Goal: Task Accomplishment & Management: Manage account settings

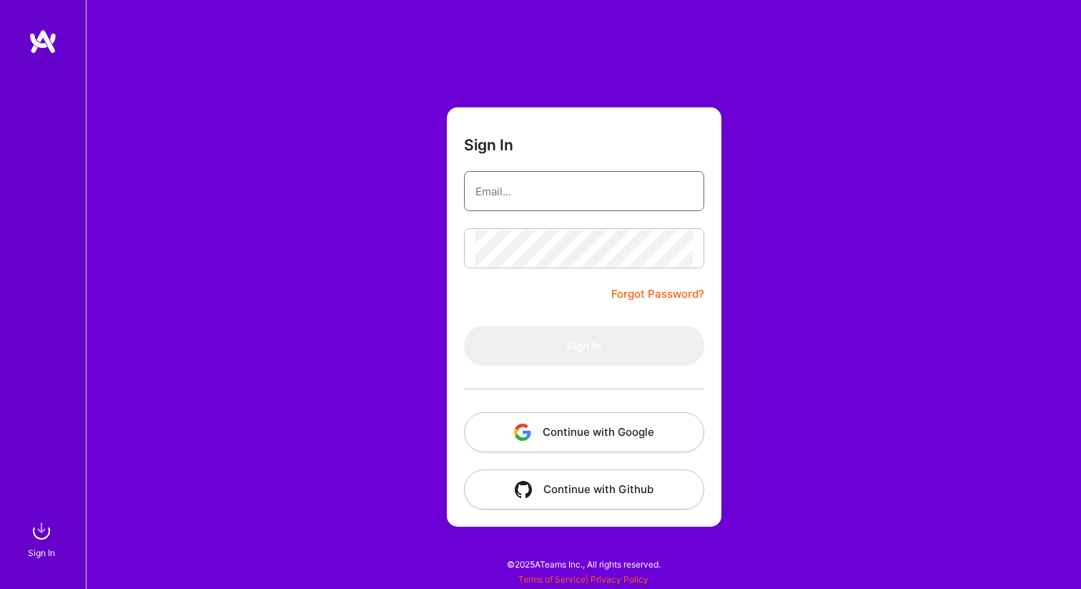
type input "[EMAIL_ADDRESS][DOMAIN_NAME]"
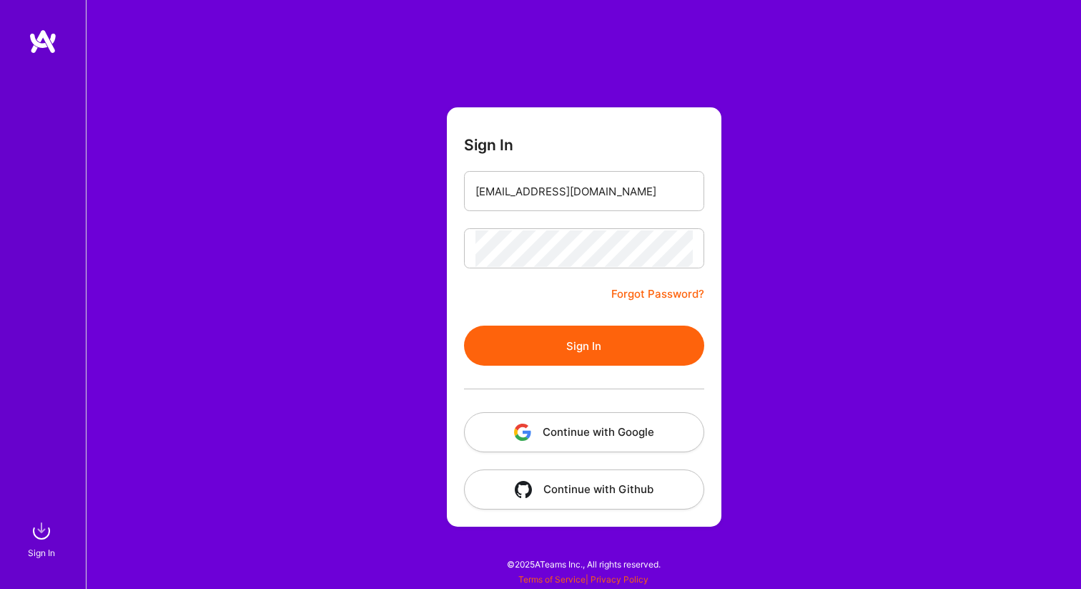
click at [578, 342] on button "Sign In" at bounding box center [584, 345] width 240 height 40
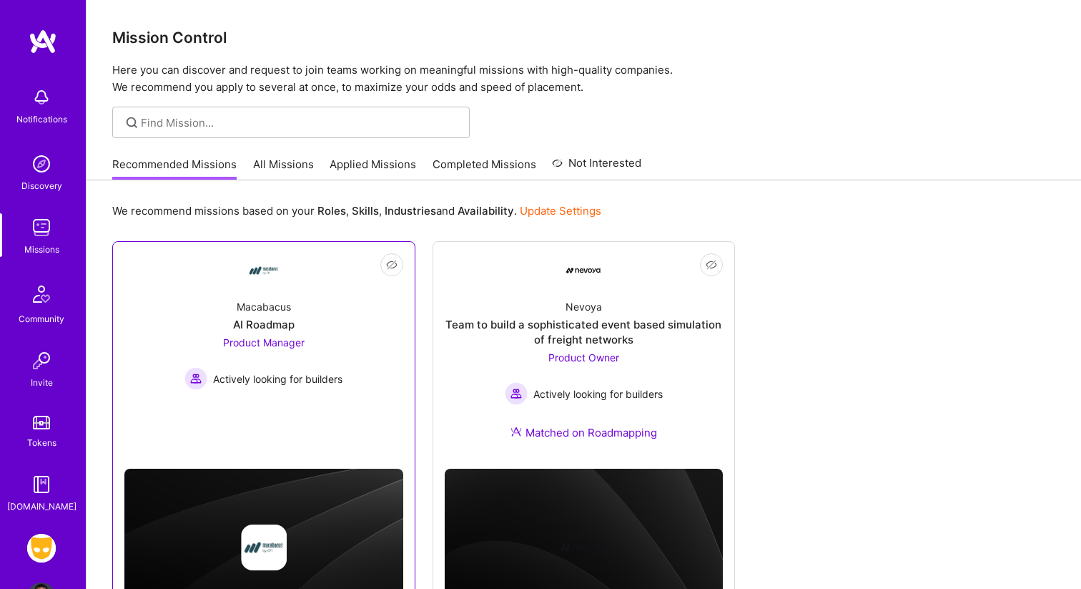
scroll to position [83, 0]
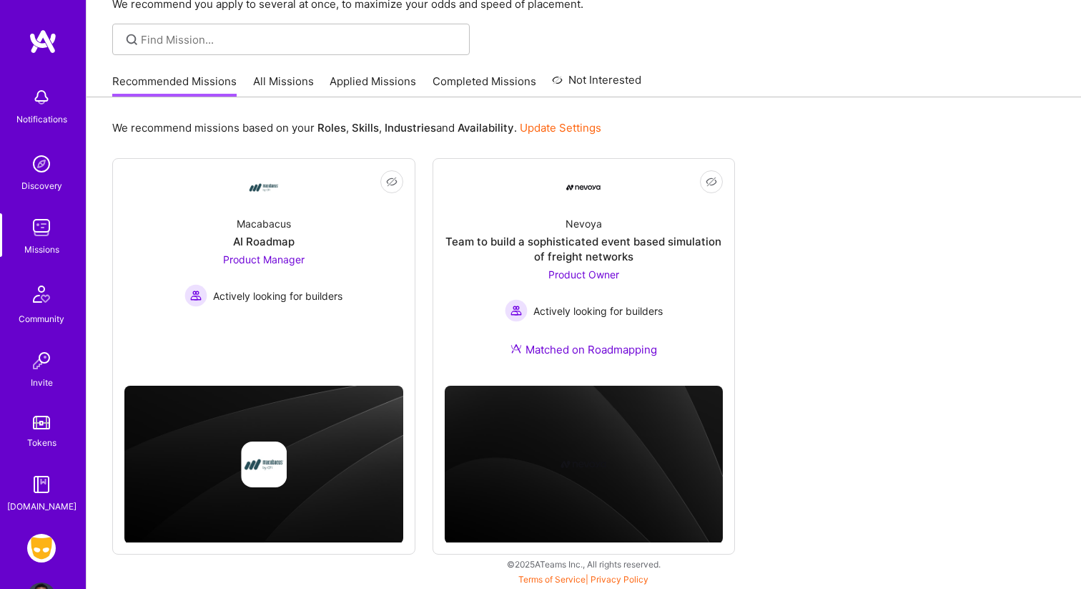
click at [40, 486] on img at bounding box center [41, 484] width 29 height 29
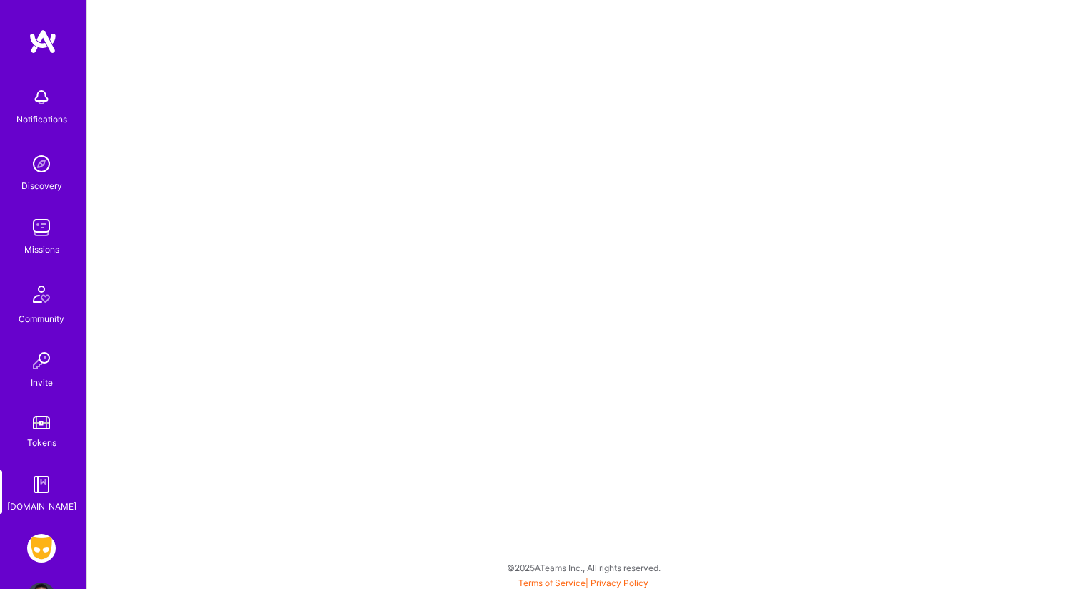
click at [50, 548] on img at bounding box center [41, 547] width 29 height 29
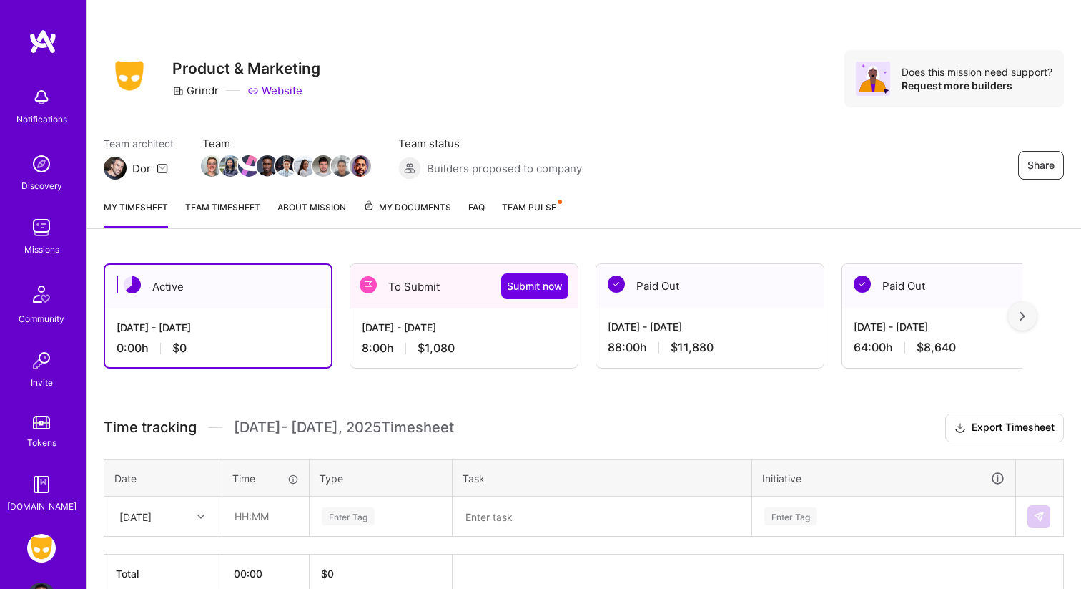
scroll to position [6, 0]
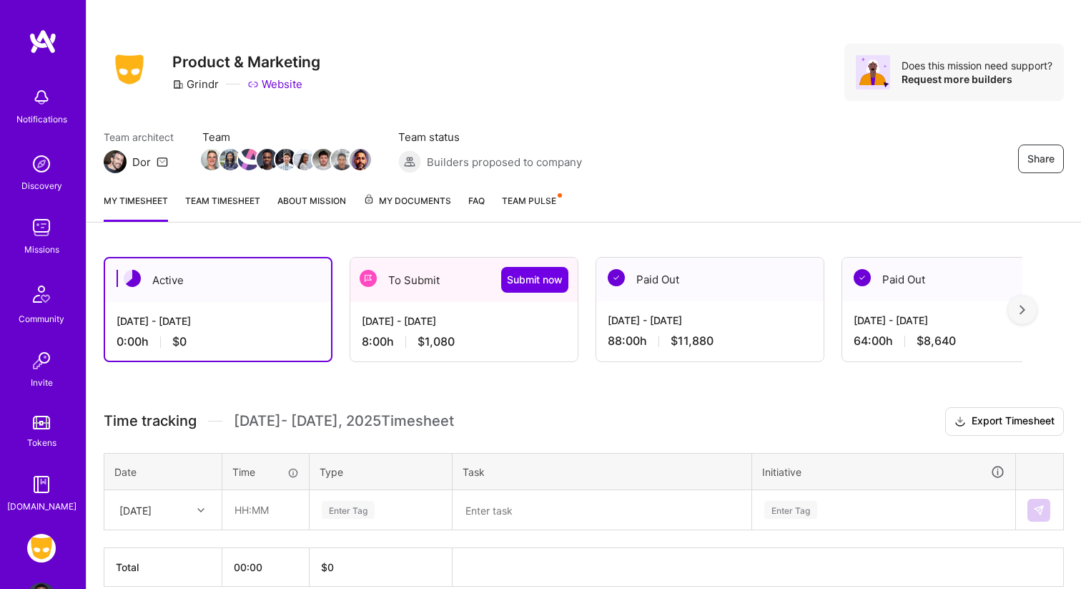
click at [435, 322] on div "[DATE] - [DATE]" at bounding box center [464, 320] width 205 height 15
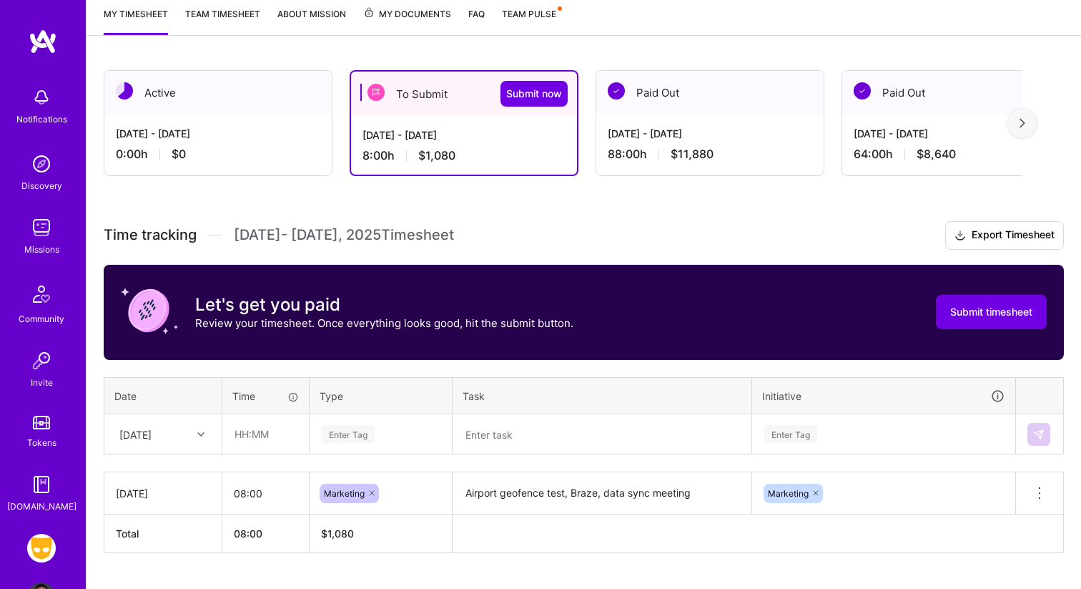
scroll to position [227, 0]
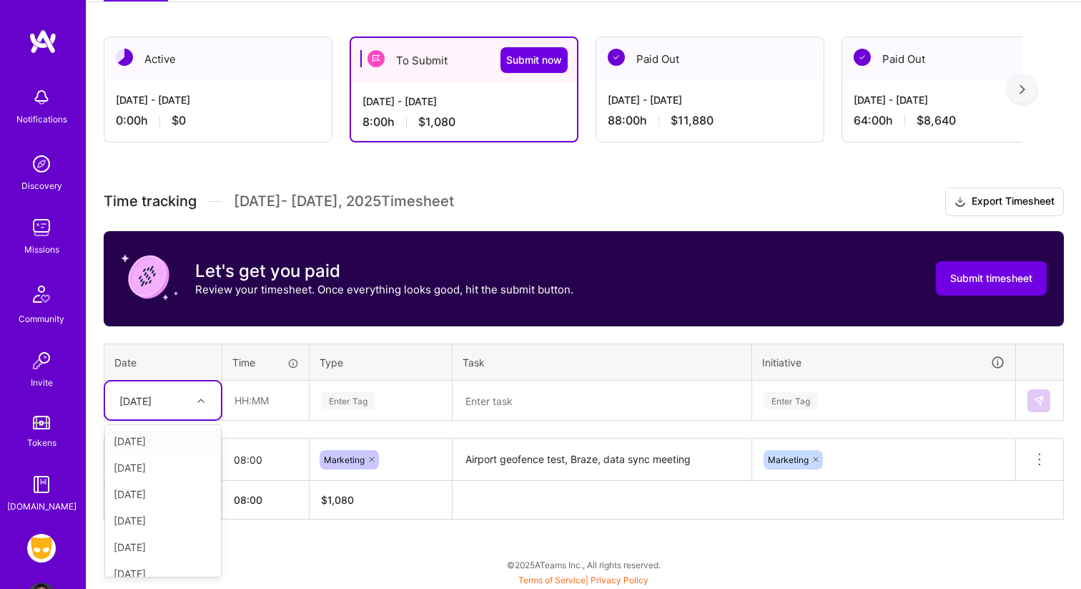
click at [152, 405] on div "[DATE]" at bounding box center [135, 400] width 32 height 15
click at [167, 443] on div "[DATE]" at bounding box center [163, 441] width 116 height 26
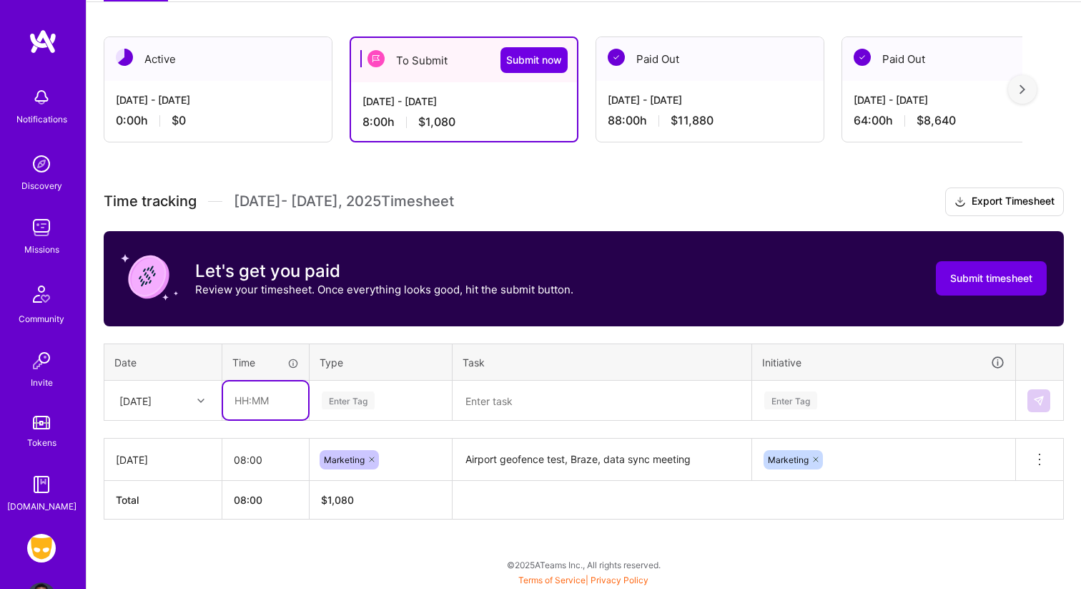
click at [274, 405] on input "text" at bounding box center [265, 400] width 85 height 38
type input "08:00"
click at [358, 398] on div "Enter Tag" at bounding box center [348, 400] width 53 height 22
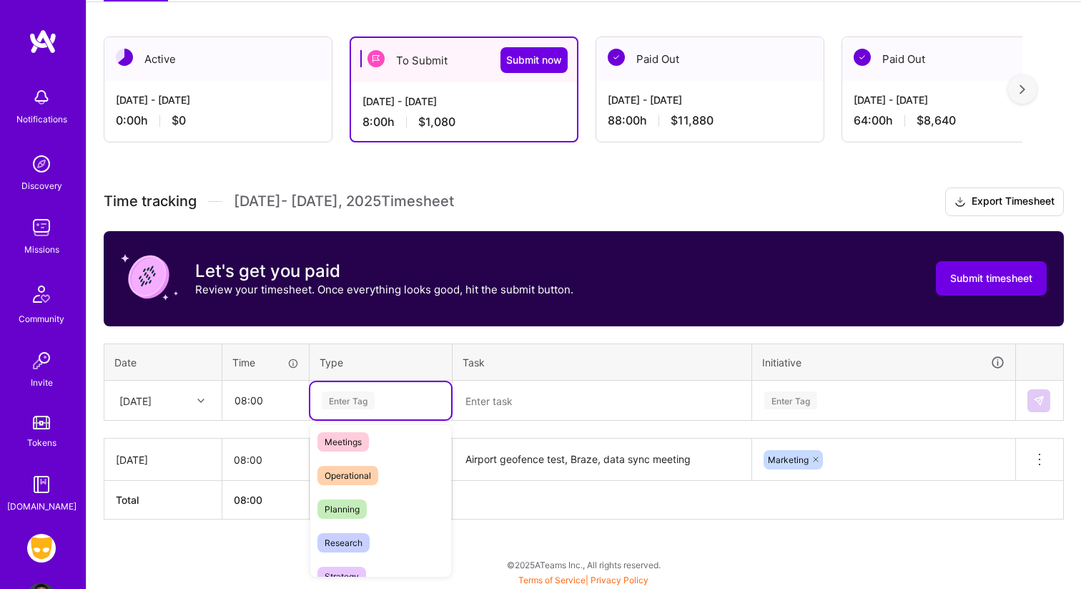
scroll to position [318, 0]
type input "mar"
click at [411, 450] on div "Marketing" at bounding box center [380, 447] width 141 height 34
click at [542, 463] on textarea "Airport geofence test, Braze, data sync meeting" at bounding box center [602, 459] width 296 height 39
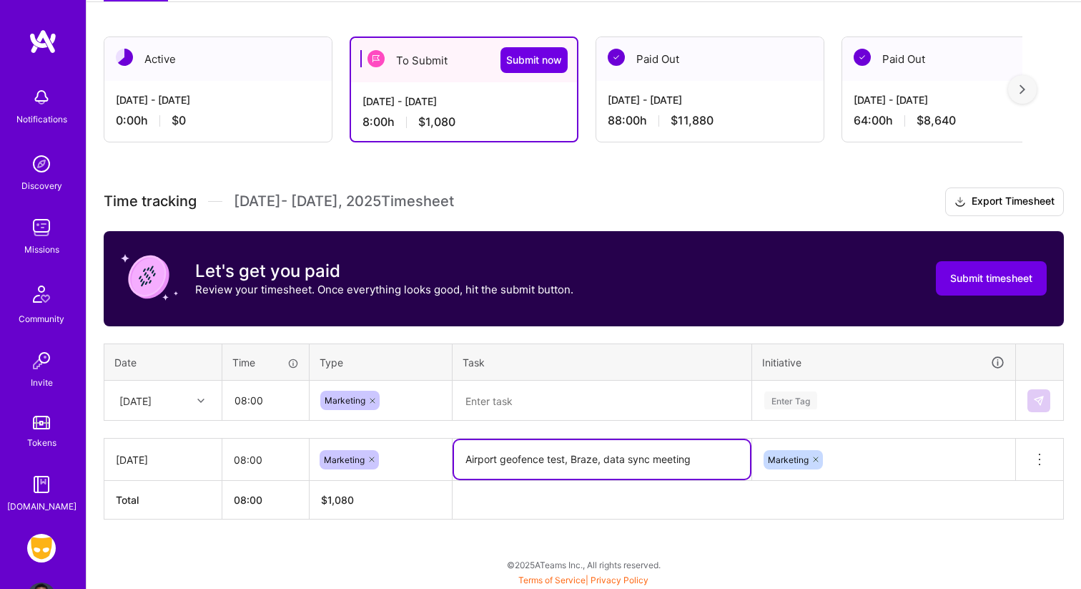
drag, startPoint x: 566, startPoint y: 459, endPoint x: 423, endPoint y: 459, distance: 143.7
click at [422, 459] on tr "[DATE] 08:00 Marketing Airport geofence test, Braze, data sync meeting Marketin…" at bounding box center [584, 459] width 960 height 42
click at [498, 400] on textarea at bounding box center [602, 400] width 296 height 37
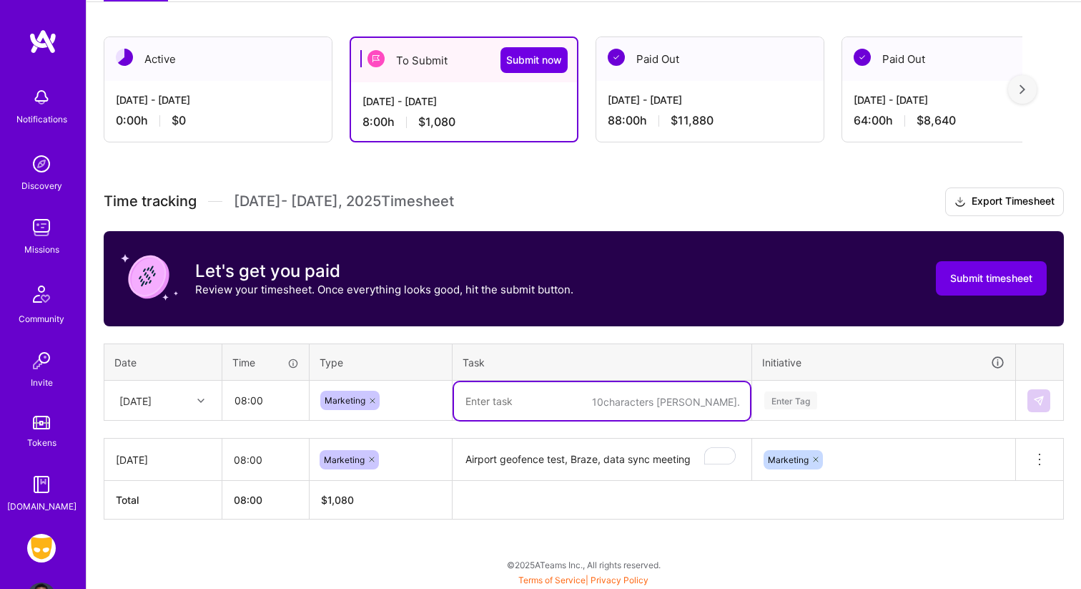
paste textarea "Airport geofence test"
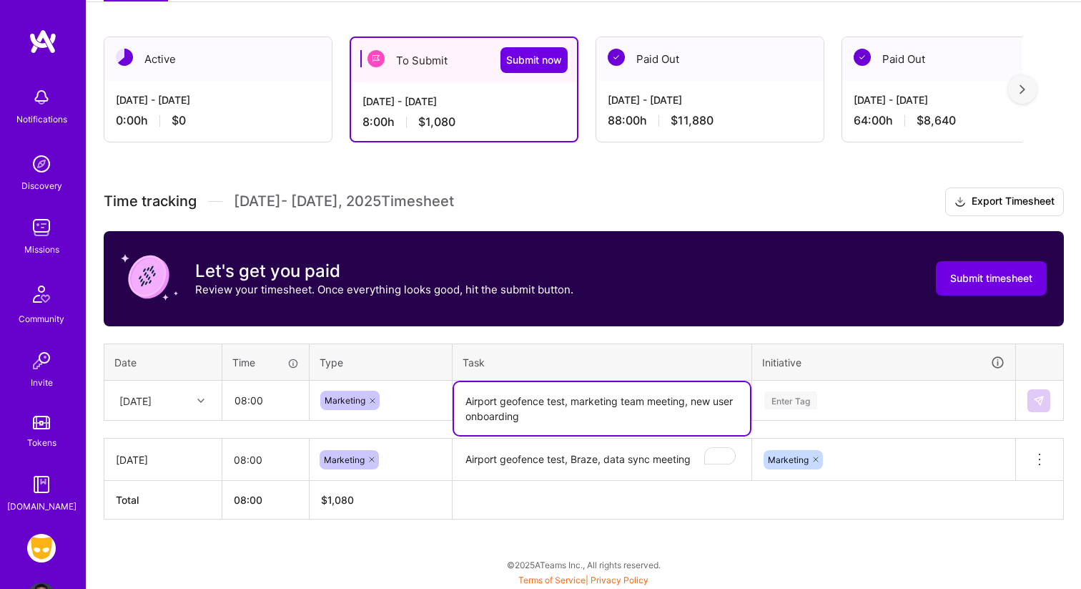
type textarea "Airport geofence test, marketing team meeting, new user onboarding"
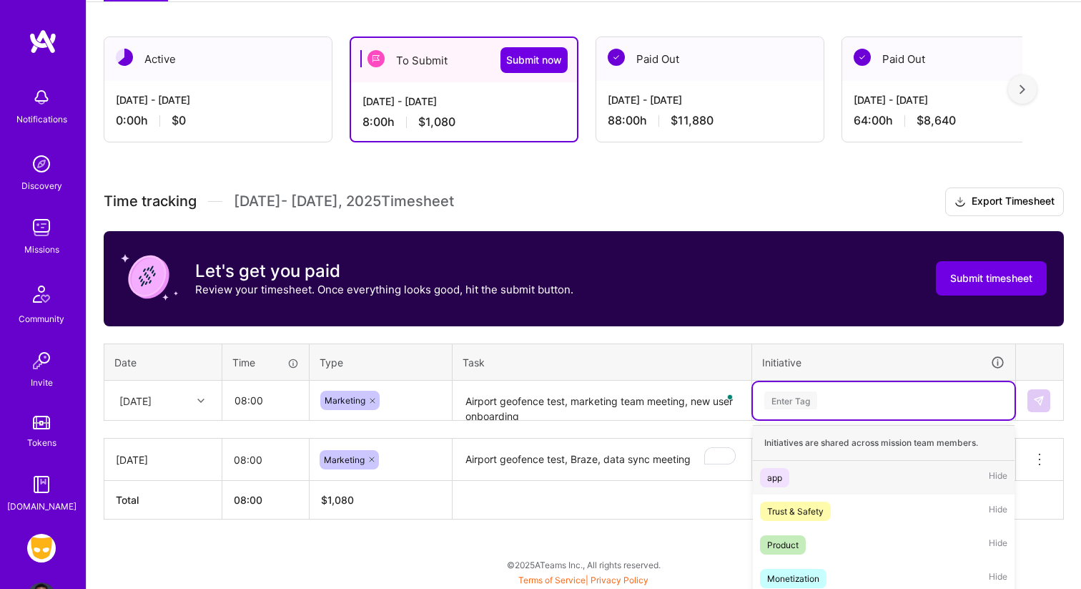
scroll to position [355, 0]
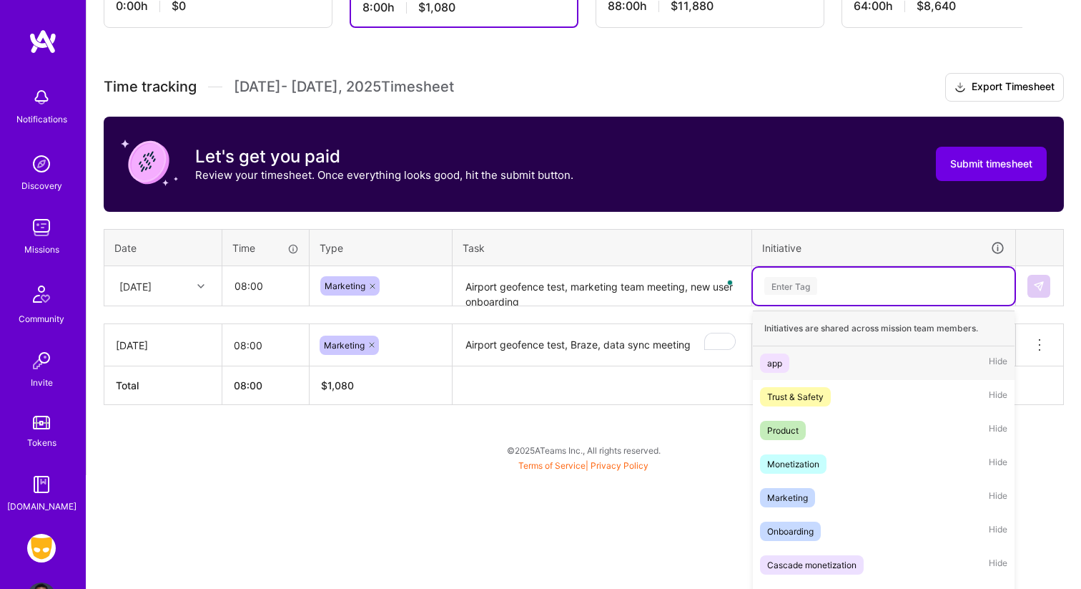
click at [807, 305] on div "option app focused, 1 of 8. 8 results available. Use Up and Down to choose opti…" at bounding box center [884, 285] width 262 height 37
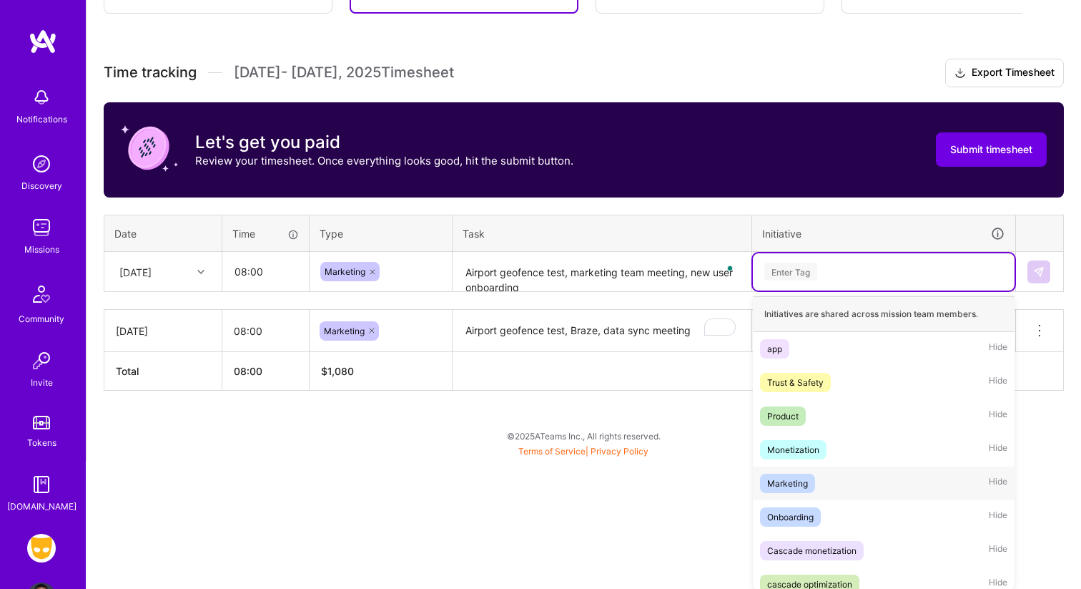
click at [818, 478] on div "Marketing Hide" at bounding box center [884, 483] width 262 height 34
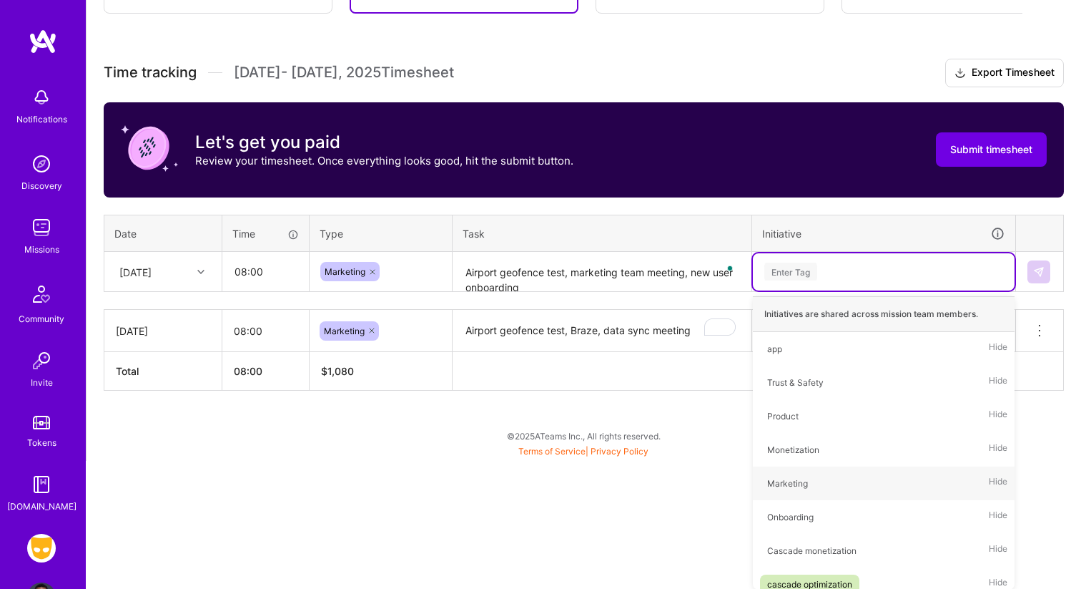
scroll to position [227, 0]
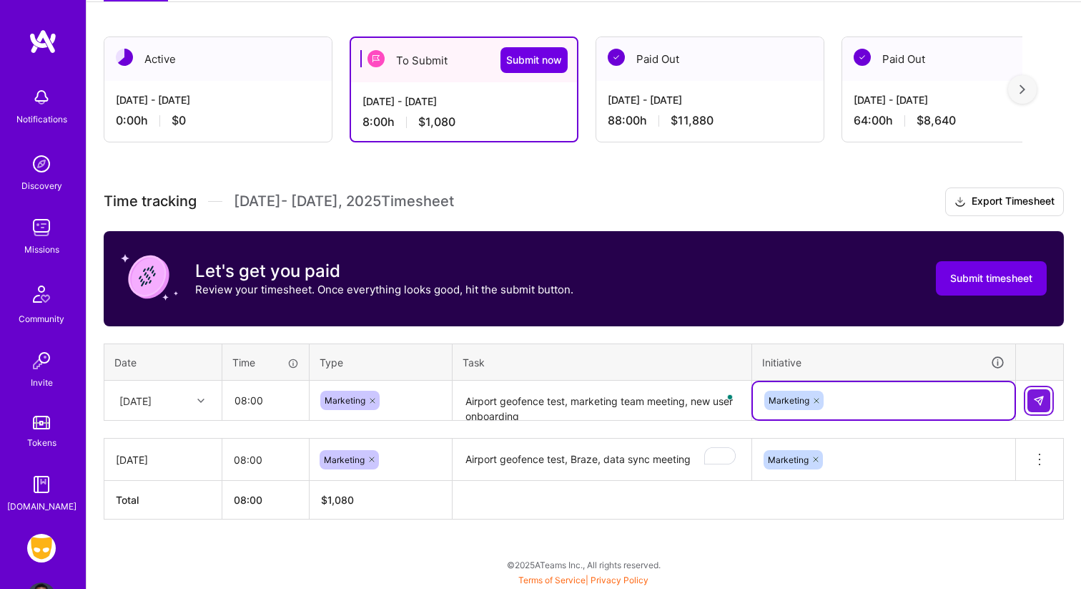
click at [1048, 407] on button at bounding box center [1039, 400] width 23 height 23
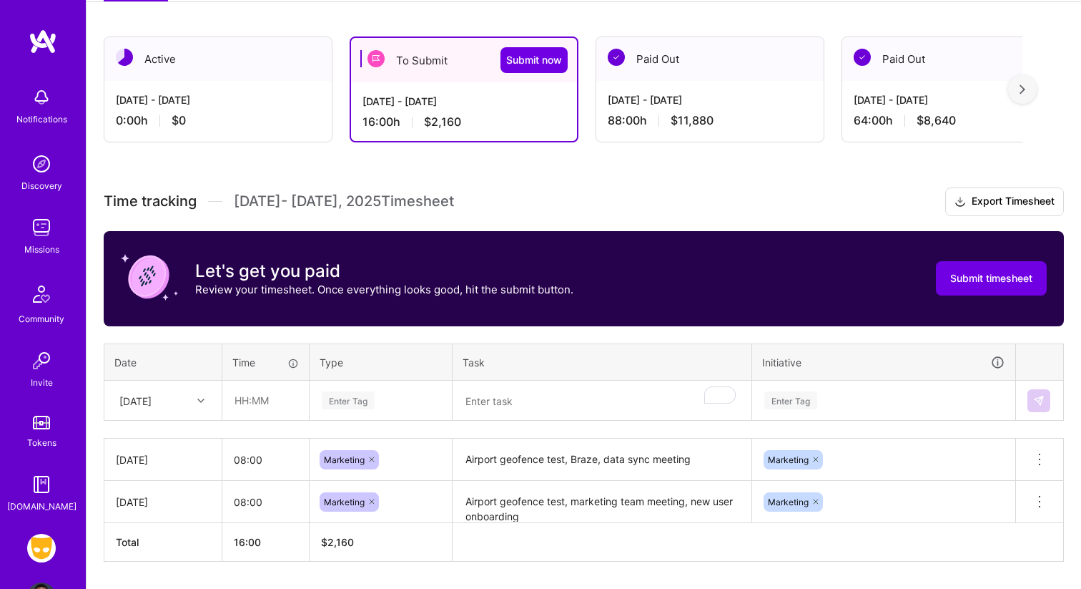
click at [660, 114] on div "88:00 h $11,880" at bounding box center [710, 120] width 205 height 15
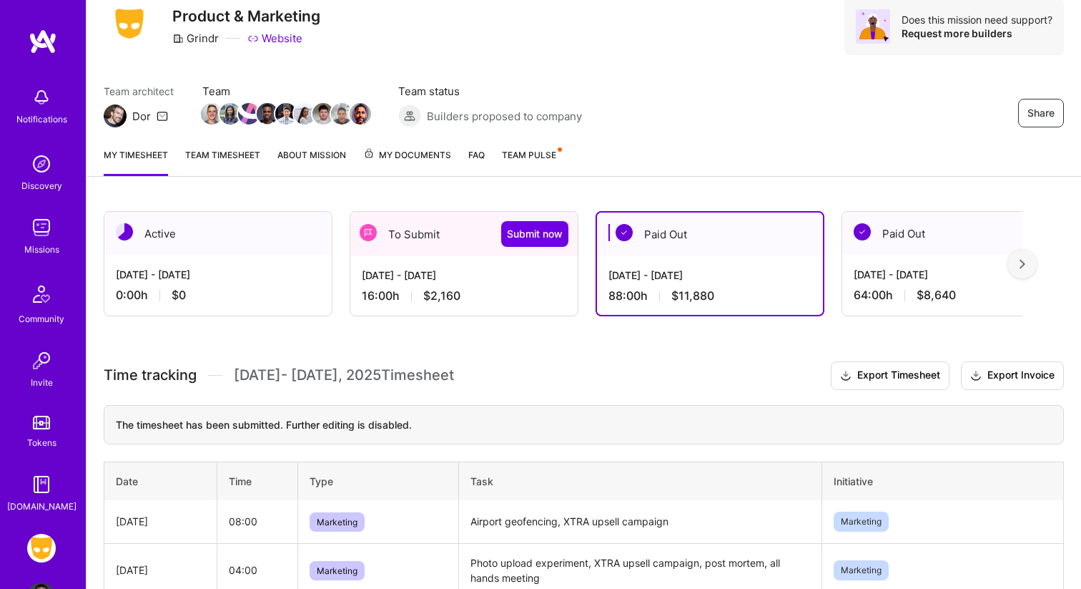
scroll to position [0, 0]
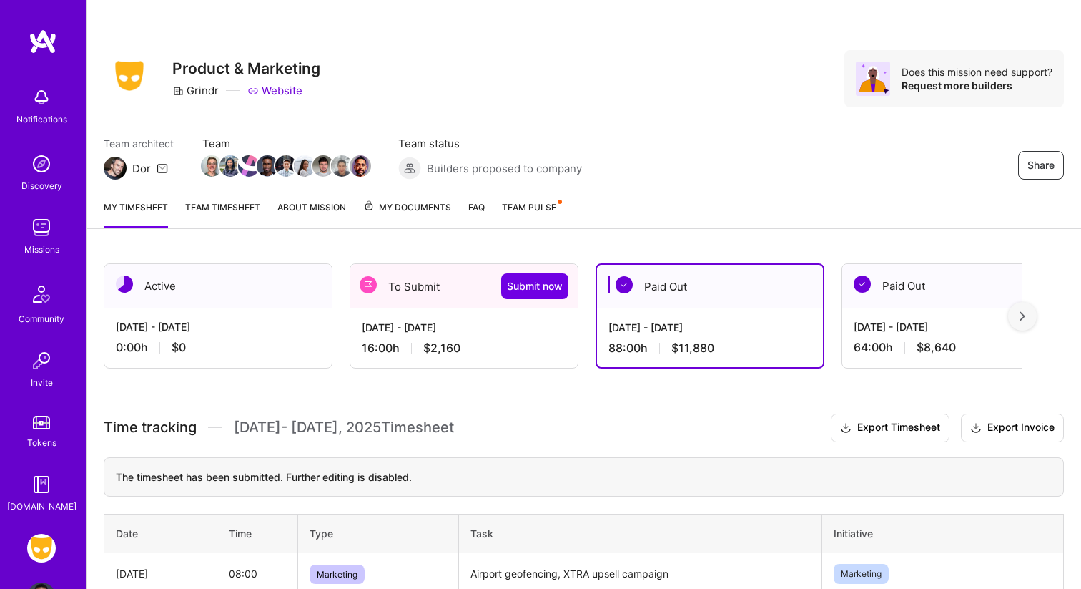
click at [229, 217] on link "Team timesheet" at bounding box center [222, 214] width 75 height 29
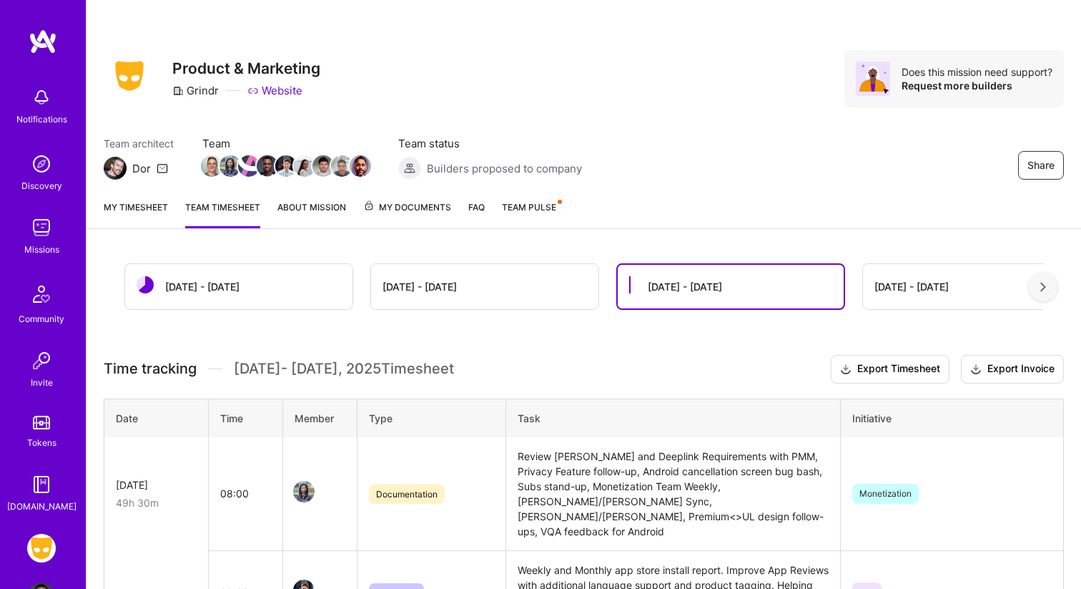
click at [390, 285] on div "[DATE] - [DATE]" at bounding box center [420, 286] width 74 height 15
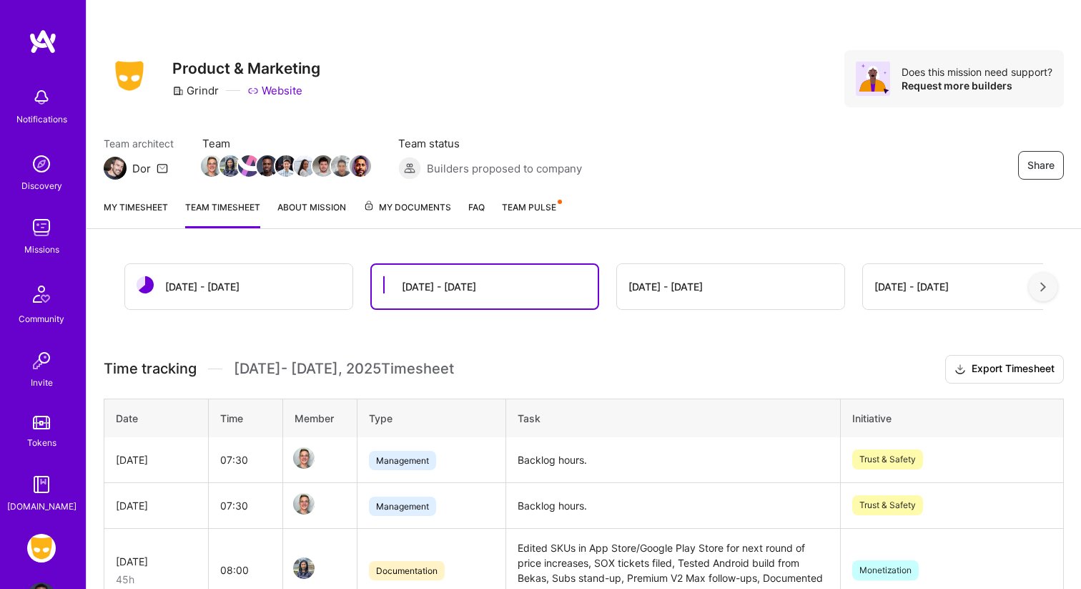
click at [151, 205] on link "My timesheet" at bounding box center [136, 214] width 64 height 29
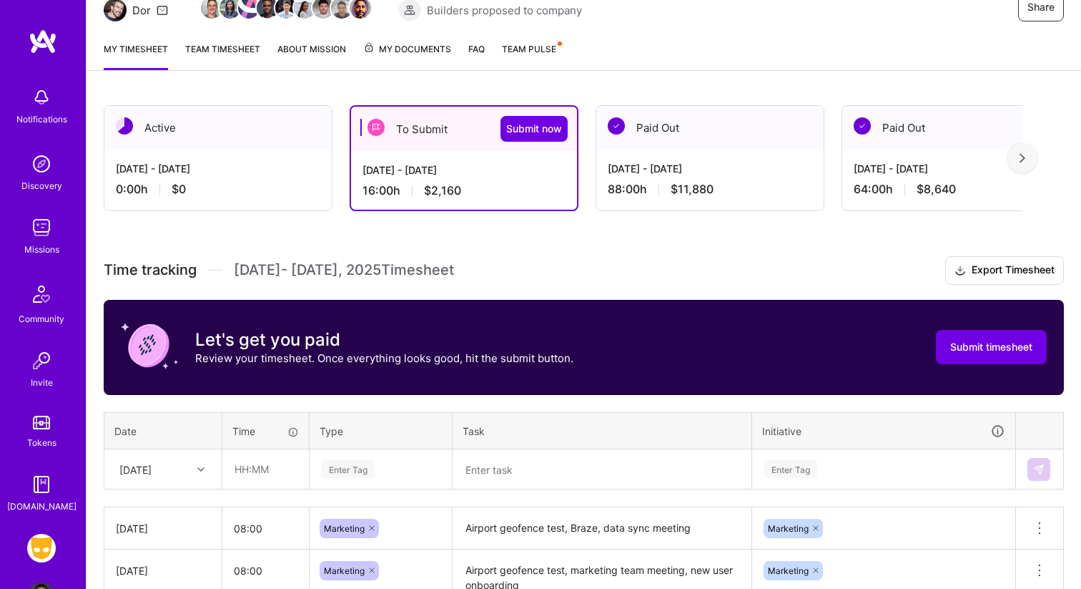
scroll to position [269, 0]
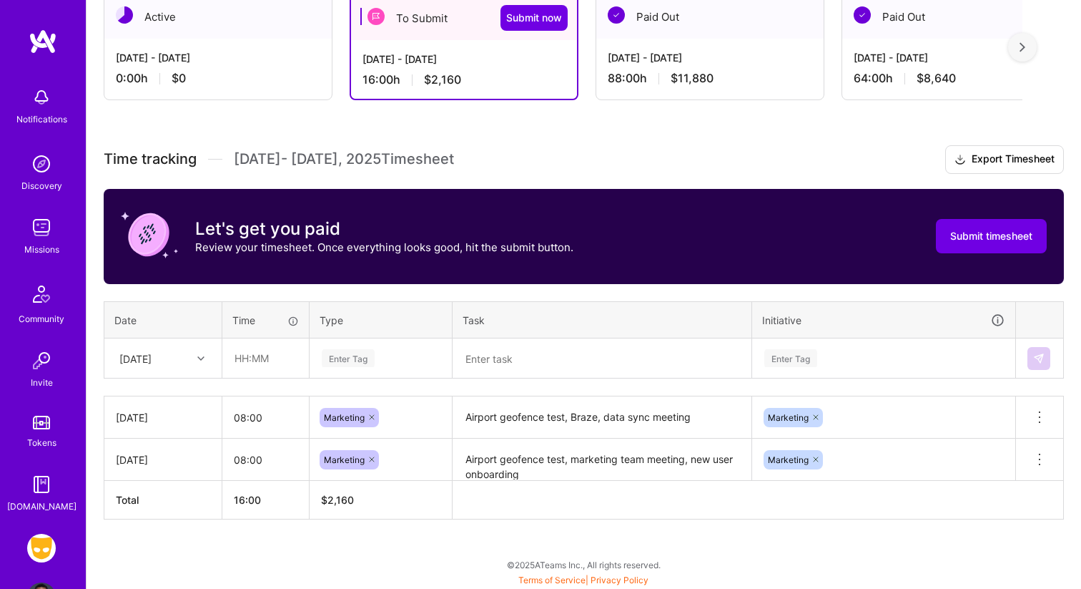
click at [732, 416] on textarea "Airport geofence test, Braze, data sync meeting" at bounding box center [602, 417] width 296 height 39
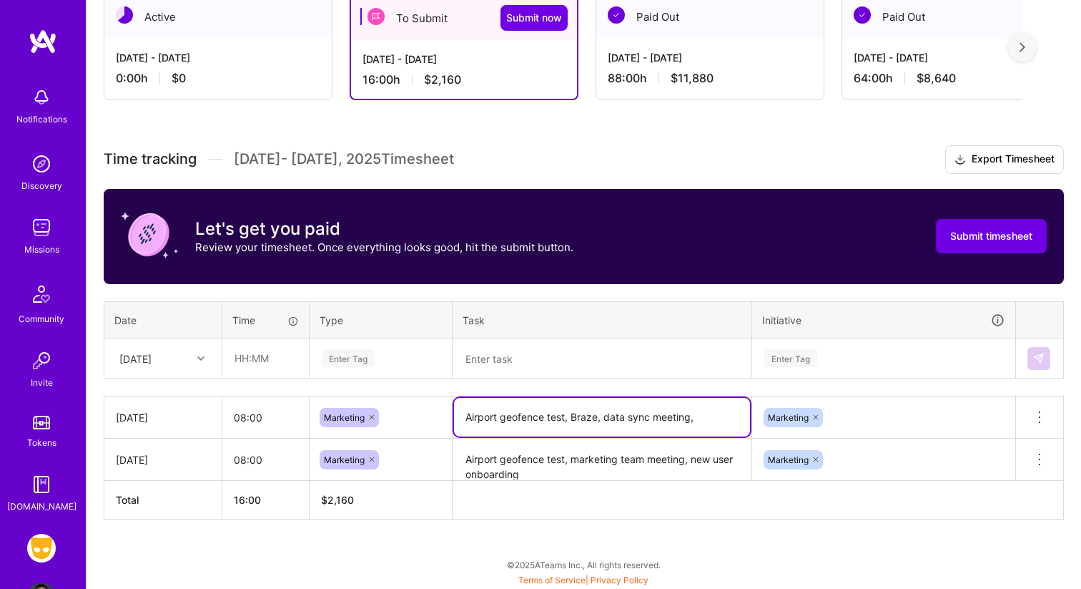
type textarea "Airport geofence test, Braze, data sync meeting,"
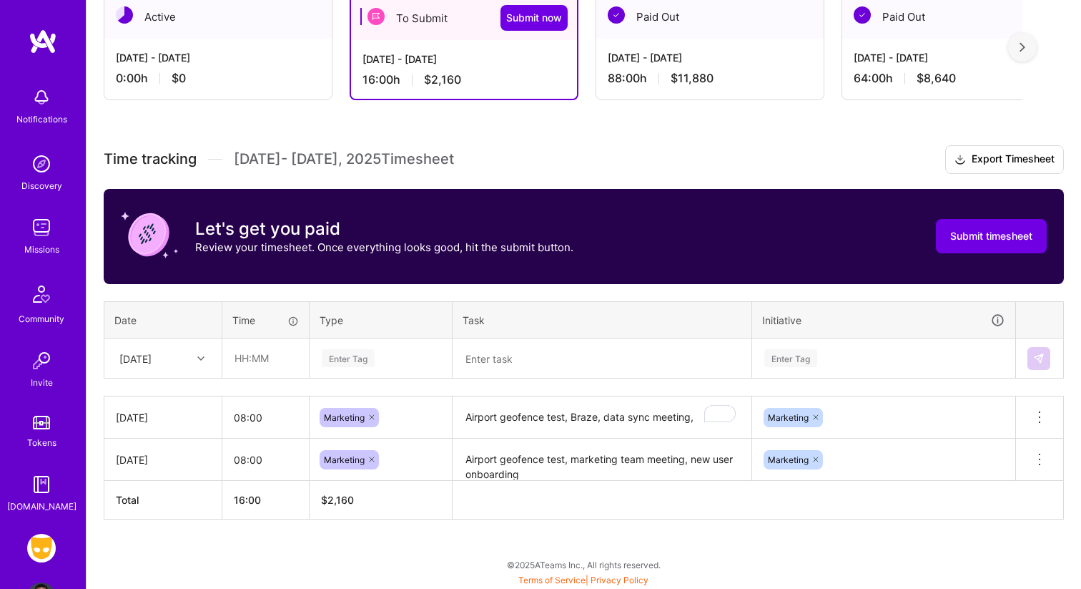
click at [196, 436] on td "[DATE]" at bounding box center [163, 417] width 118 height 42
click at [152, 466] on td "[DATE]" at bounding box center [163, 459] width 118 height 42
drag, startPoint x: 551, startPoint y: 471, endPoint x: 462, endPoint y: 457, distance: 90.4
click at [462, 457] on textarea "Airport geofence test, marketing team meeting, new user onboarding" at bounding box center [602, 466] width 296 height 53
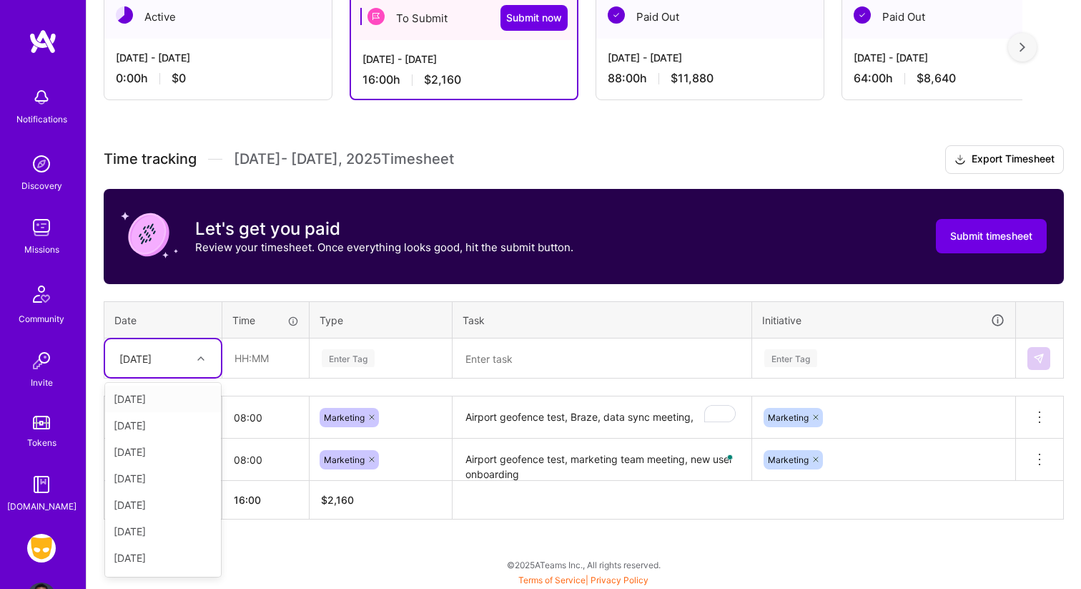
click at [193, 365] on div at bounding box center [203, 358] width 22 height 19
click at [175, 439] on div "[DATE]" at bounding box center [163, 451] width 116 height 26
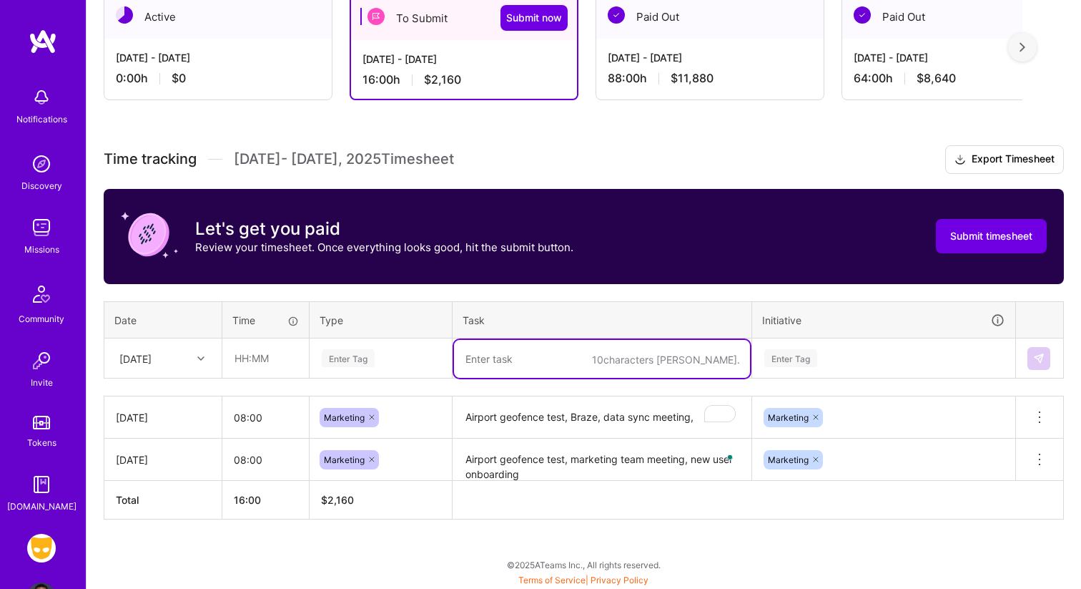
click at [508, 358] on textarea "To enrich screen reader interactions, please activate Accessibility in Grammarl…" at bounding box center [602, 359] width 296 height 38
paste textarea "Airport geofence test, marketing team meeting, new user onboarding"
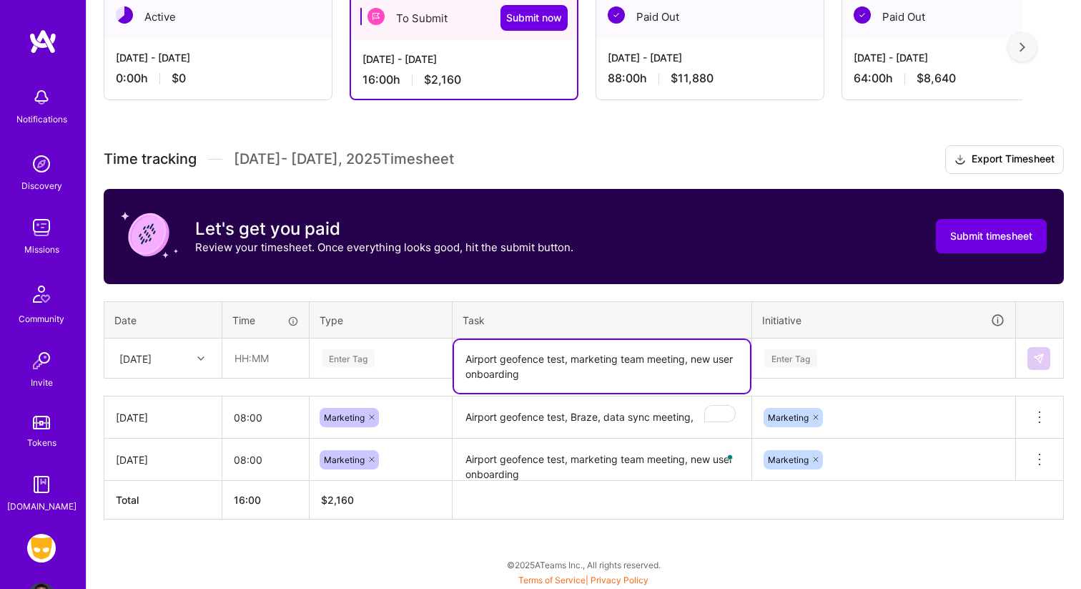
type textarea "Airport geofence test, marketing team meeting, new user onboarding"
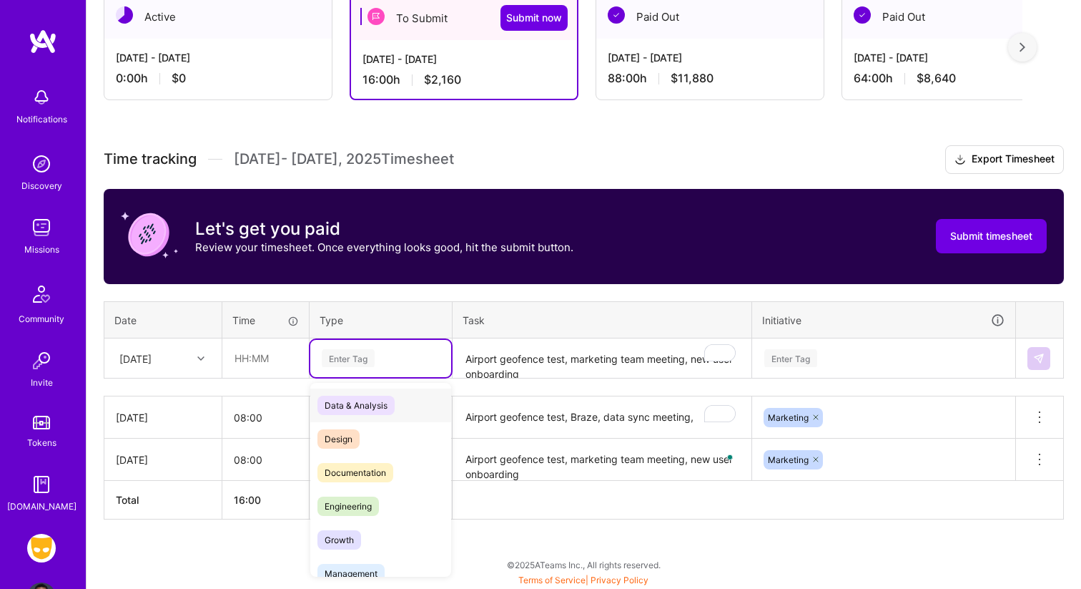
click at [360, 357] on div "Enter Tag" at bounding box center [348, 358] width 53 height 22
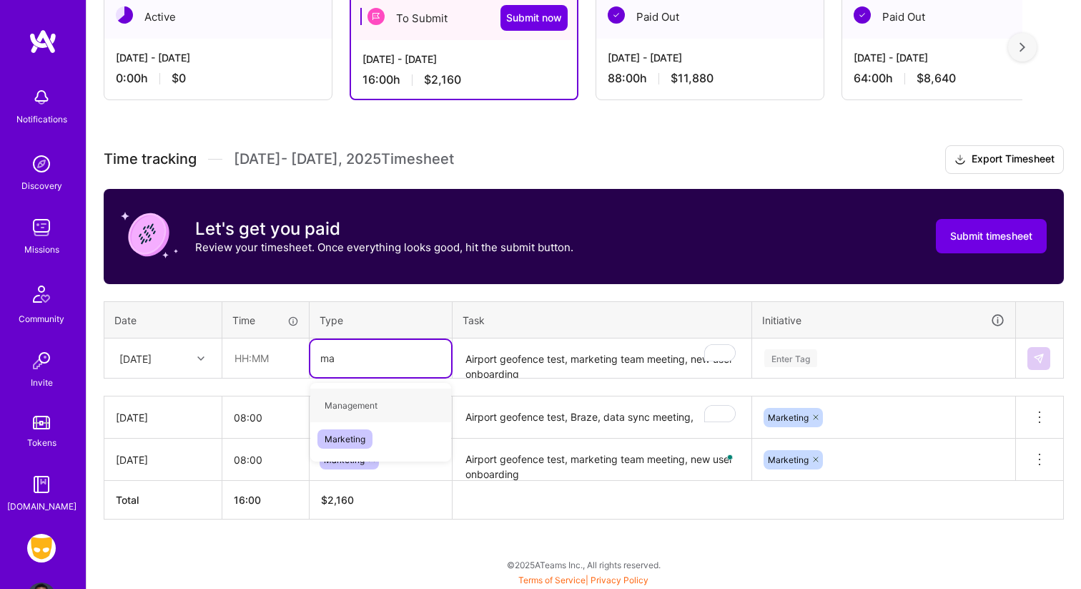
type input "mar"
click at [368, 402] on span "Marketing" at bounding box center [344, 404] width 55 height 19
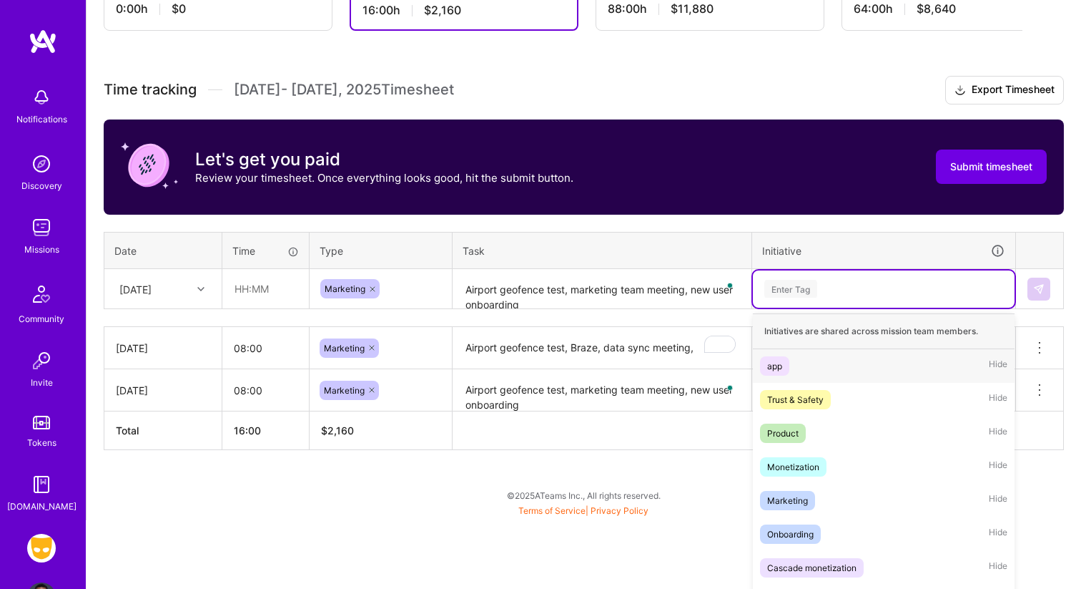
click at [857, 307] on div "option app focused, 1 of 8. 8 results available. Use Up and Down to choose opti…" at bounding box center [884, 288] width 262 height 37
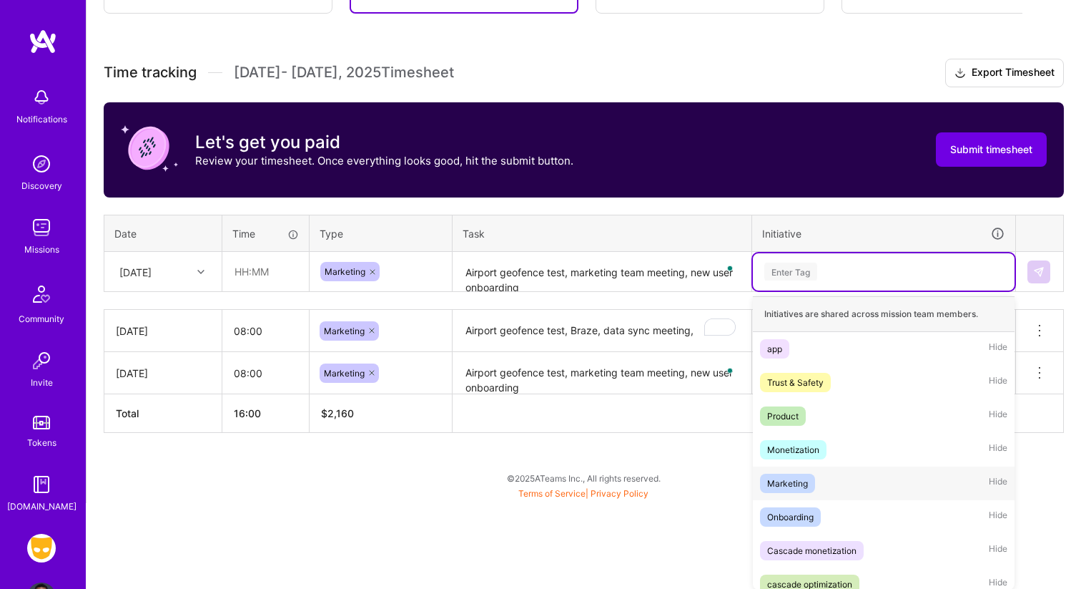
click at [806, 481] on div "Marketing" at bounding box center [787, 483] width 41 height 15
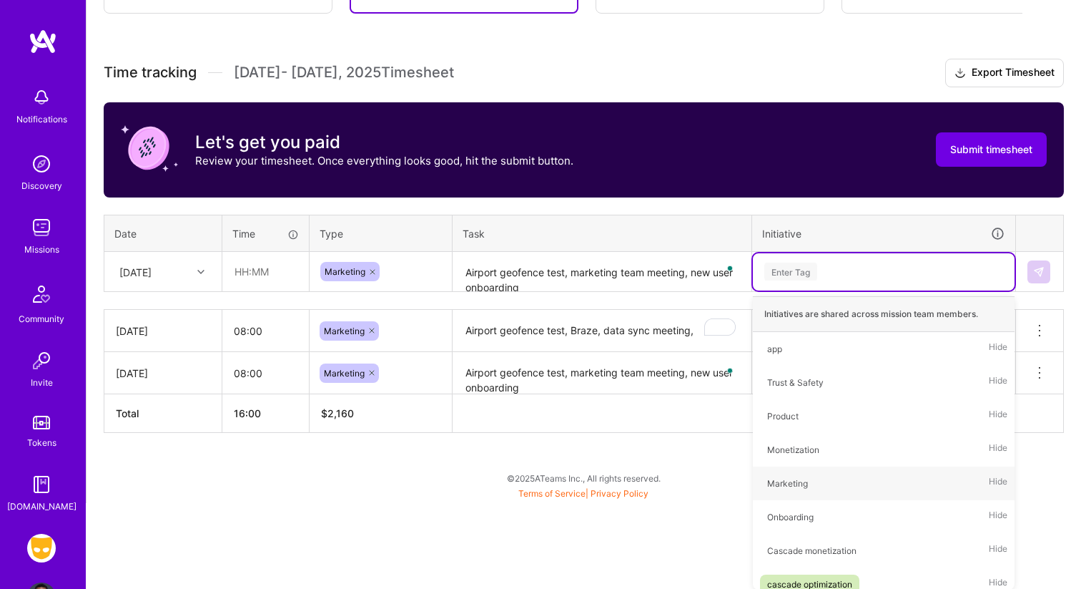
scroll to position [269, 0]
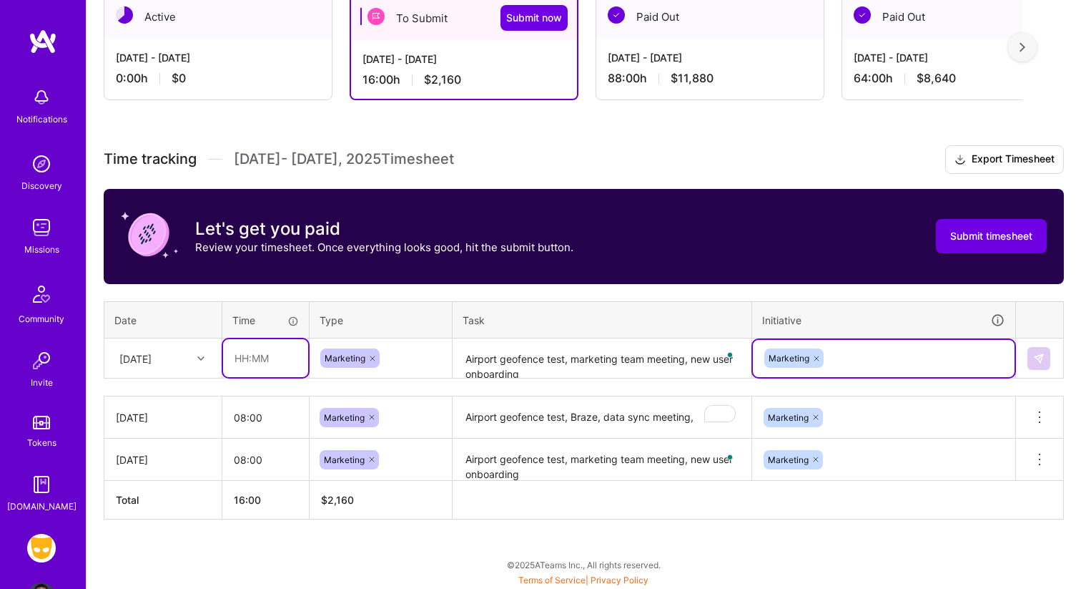
click at [250, 361] on input "text" at bounding box center [265, 358] width 85 height 38
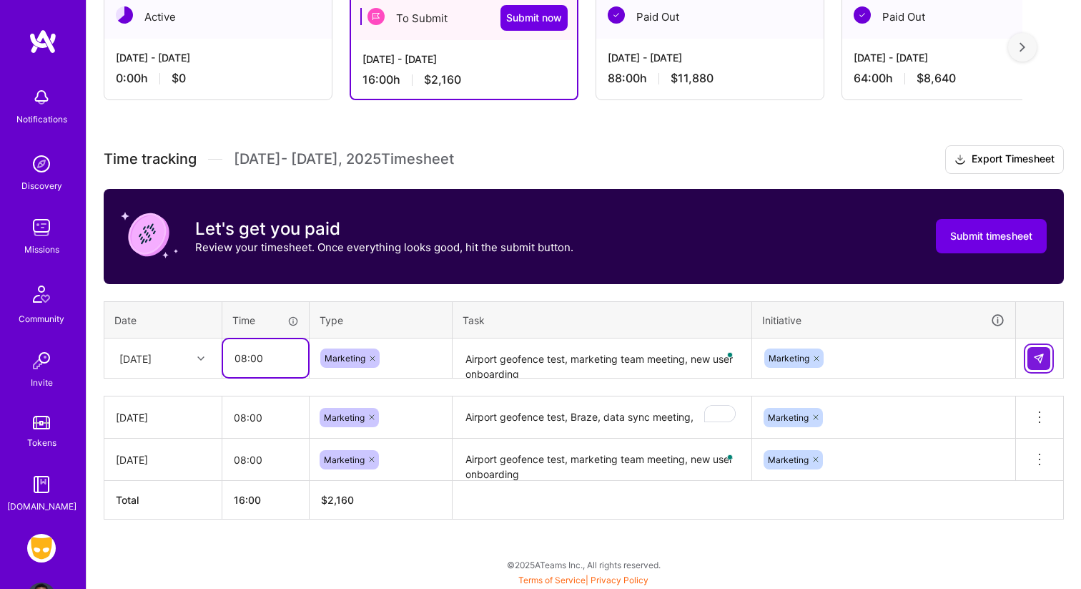
type input "08:00"
click at [1043, 360] on img at bounding box center [1038, 358] width 11 height 11
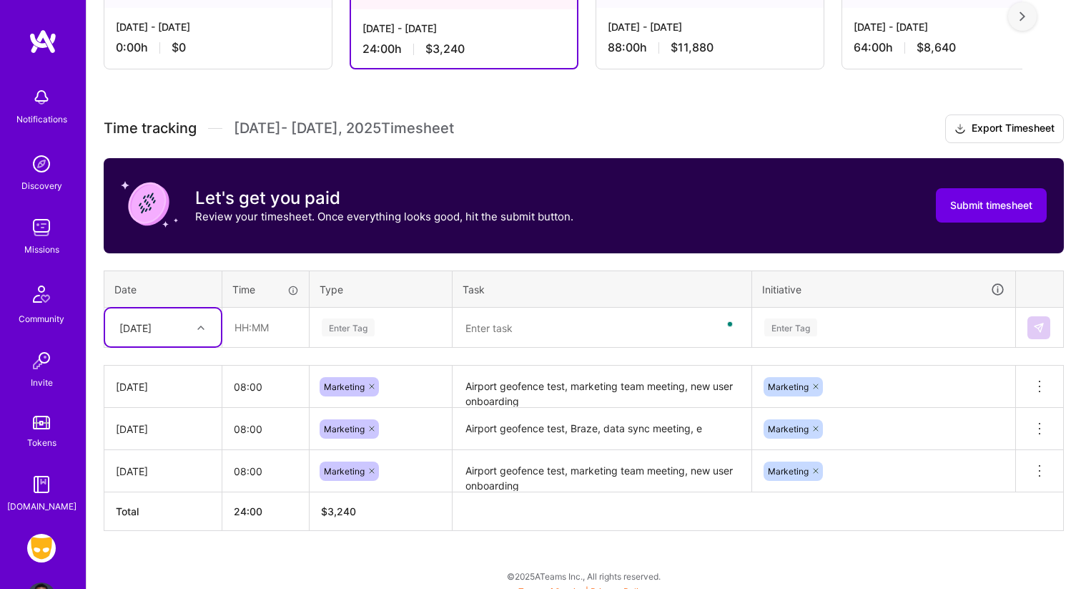
scroll to position [307, 0]
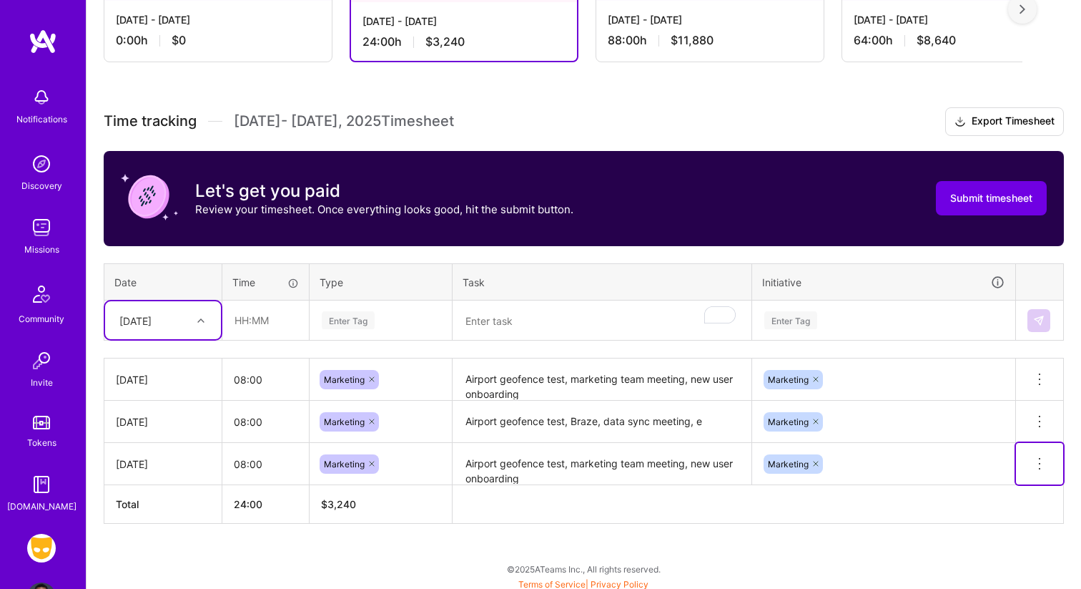
click at [1043, 459] on icon at bounding box center [1039, 463] width 17 height 17
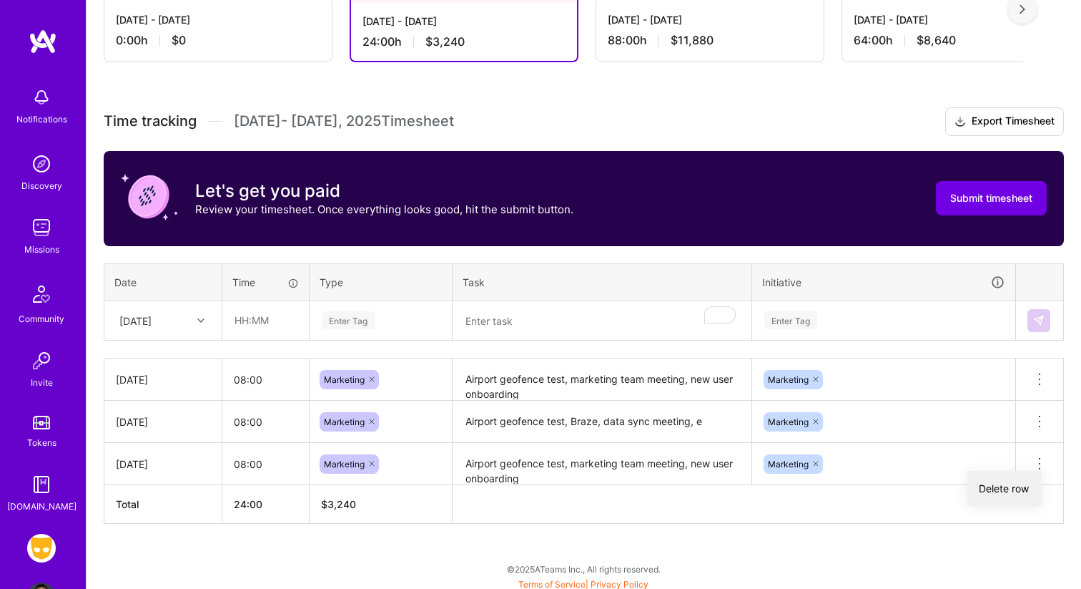
click at [1030, 486] on button "Delete row" at bounding box center [1004, 488] width 74 height 35
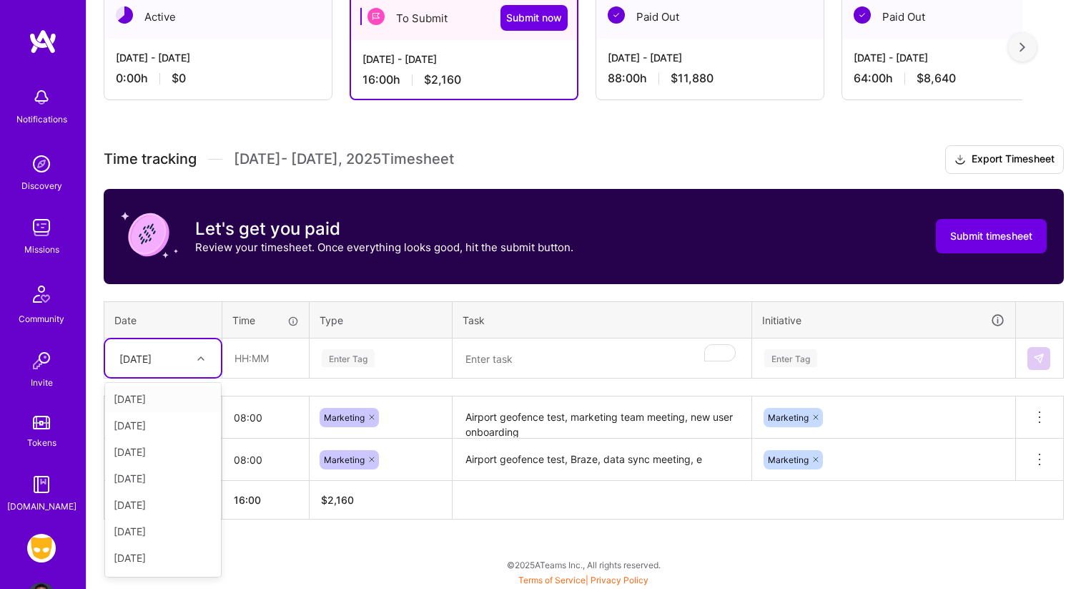
click at [193, 353] on div at bounding box center [203, 358] width 22 height 19
click at [189, 478] on div "[DATE]" at bounding box center [163, 478] width 116 height 26
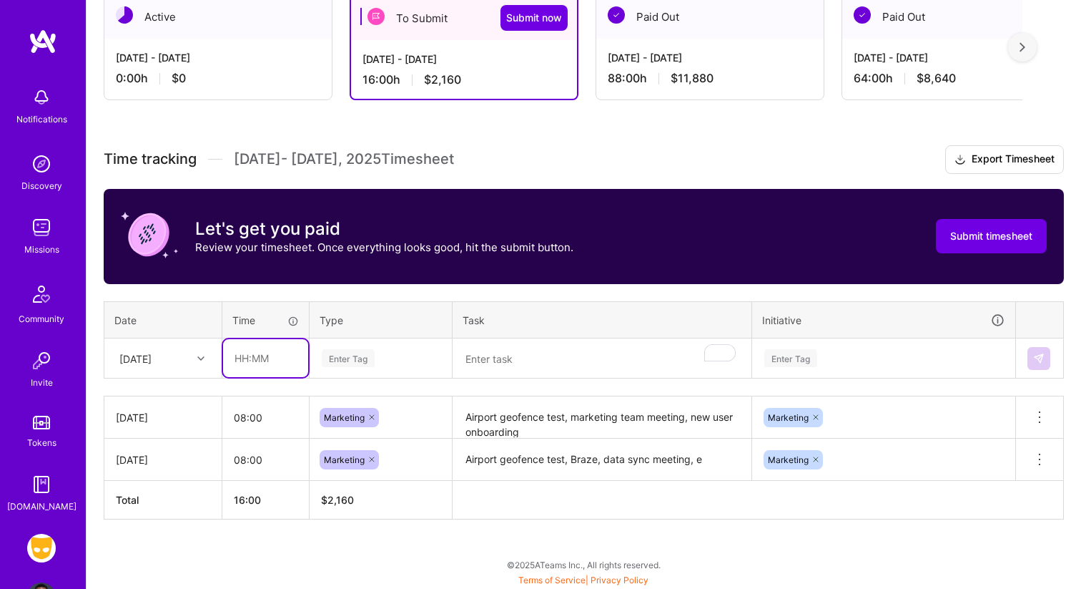
click at [264, 356] on input "text" at bounding box center [265, 358] width 85 height 38
type input "08:00"
click at [330, 349] on div "Enter Tag" at bounding box center [348, 358] width 53 height 22
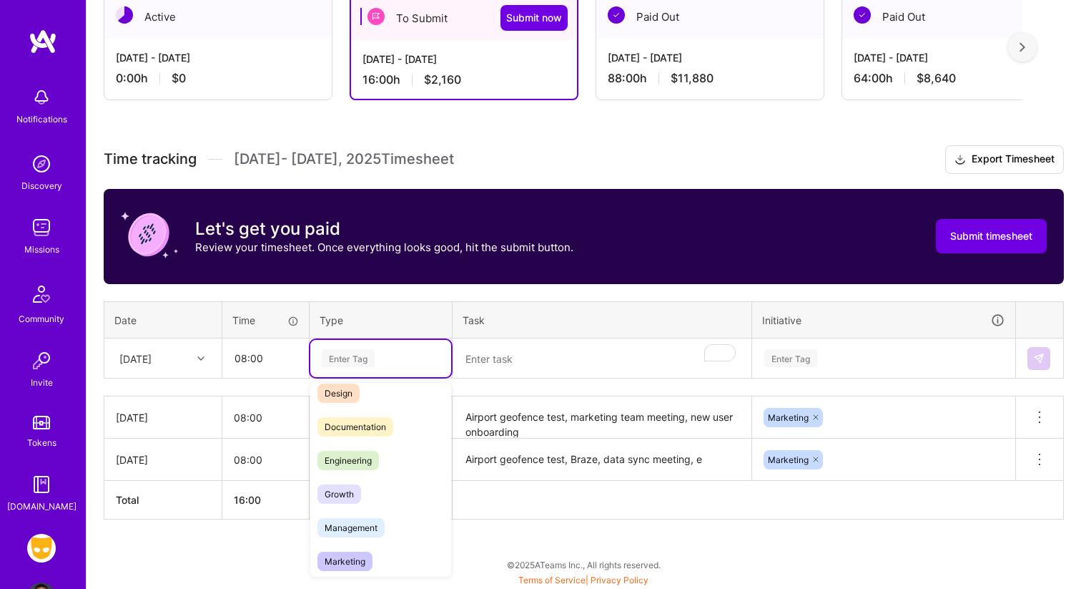
scroll to position [59, 0]
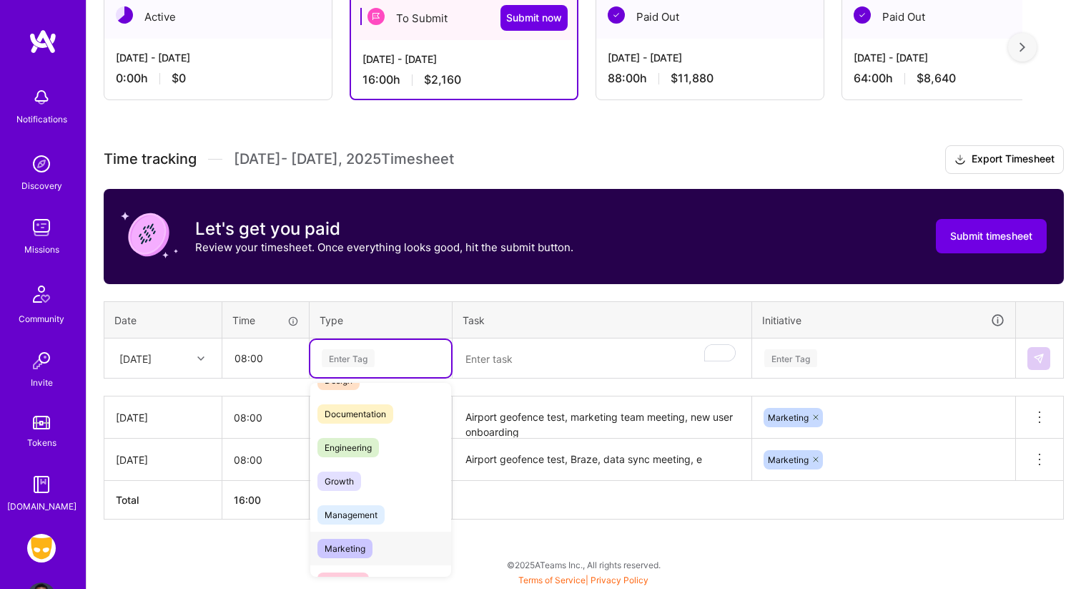
click at [378, 543] on div "Marketing" at bounding box center [380, 548] width 141 height 34
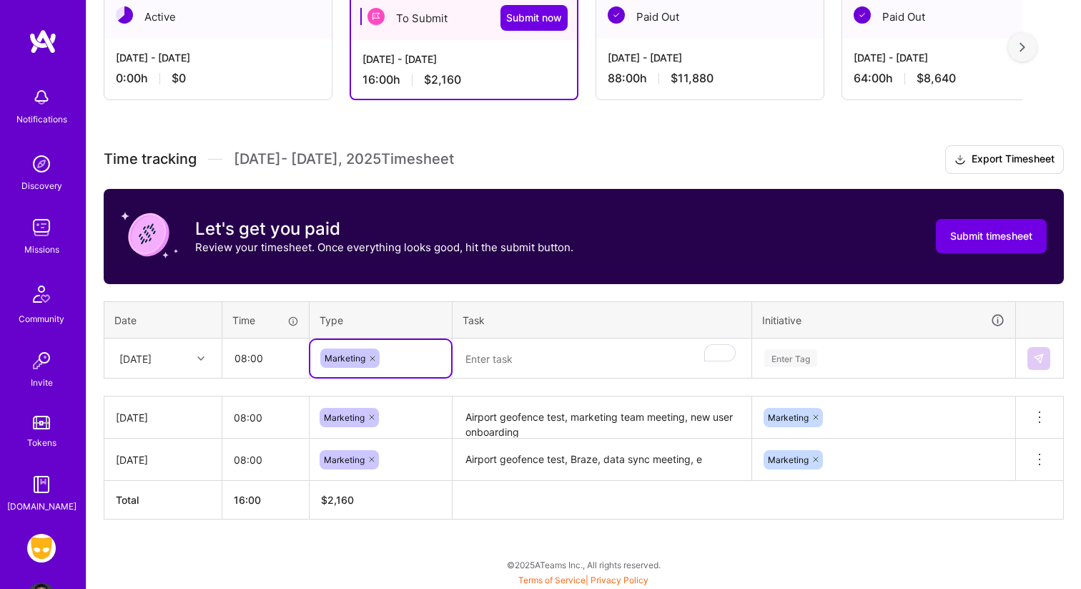
click at [535, 363] on textarea "To enrich screen reader interactions, please activate Accessibility in Grammarl…" at bounding box center [602, 359] width 296 height 38
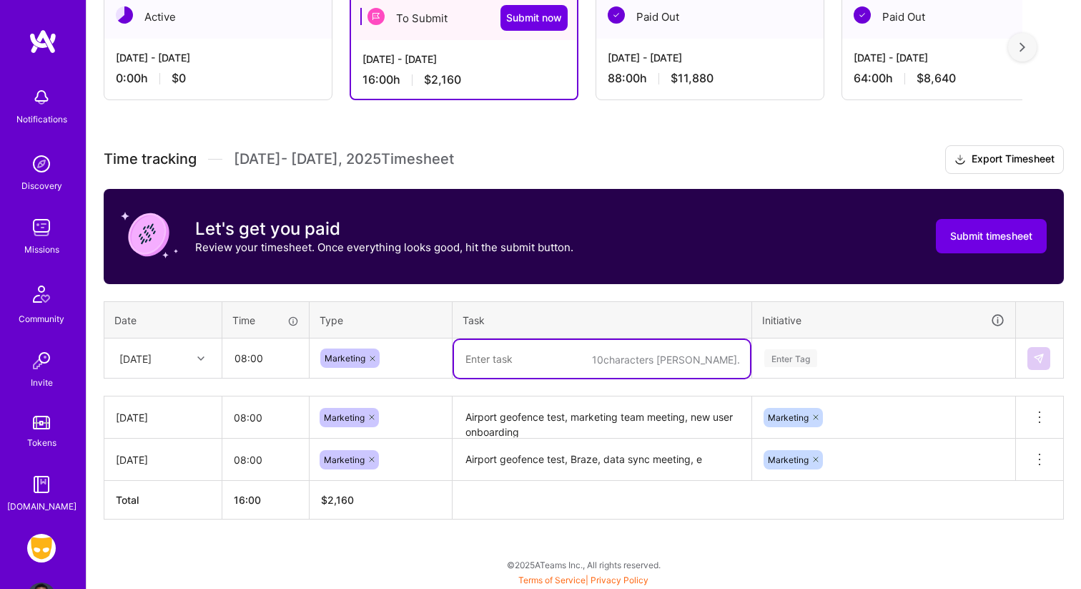
paste textarea "Airport geofence test, marketing team meeting, new user onboarding"
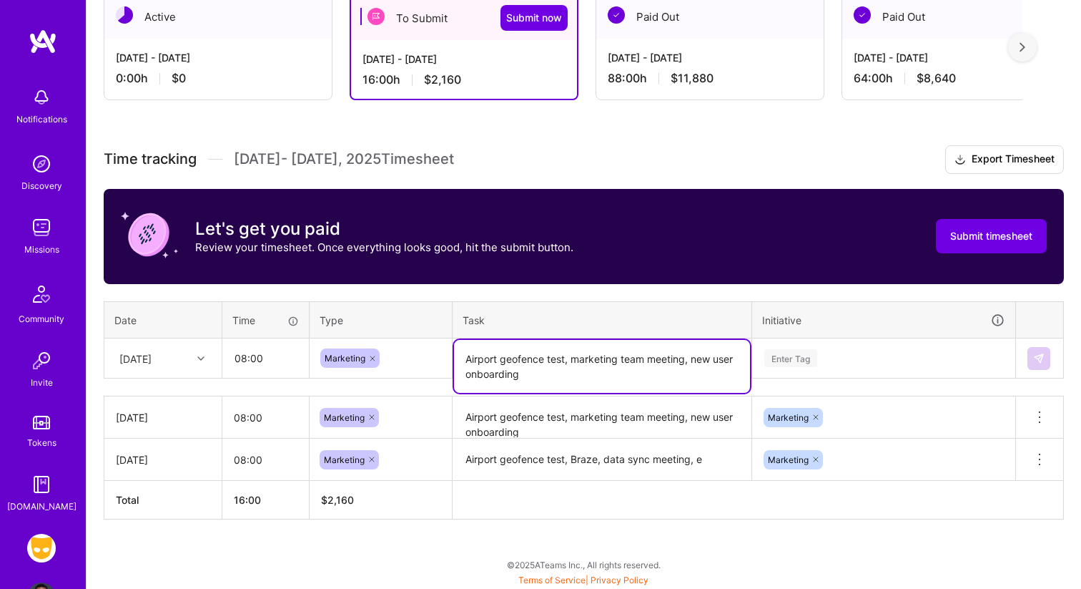
type textarea "Airport geofence test, marketing team meeting, new user onboarding"
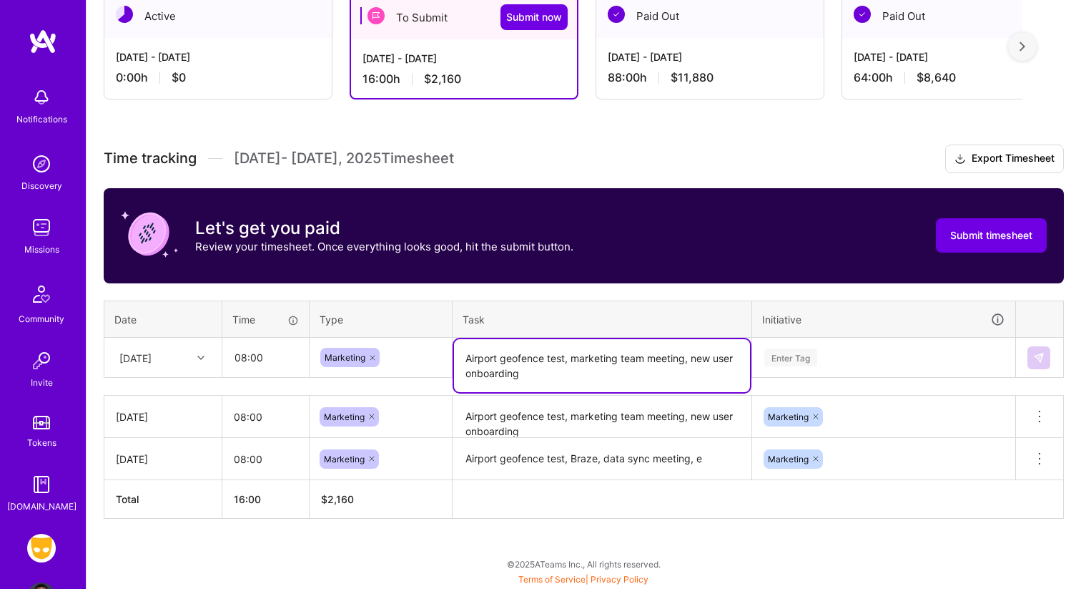
click at [850, 350] on div "Enter Tag" at bounding box center [884, 357] width 262 height 37
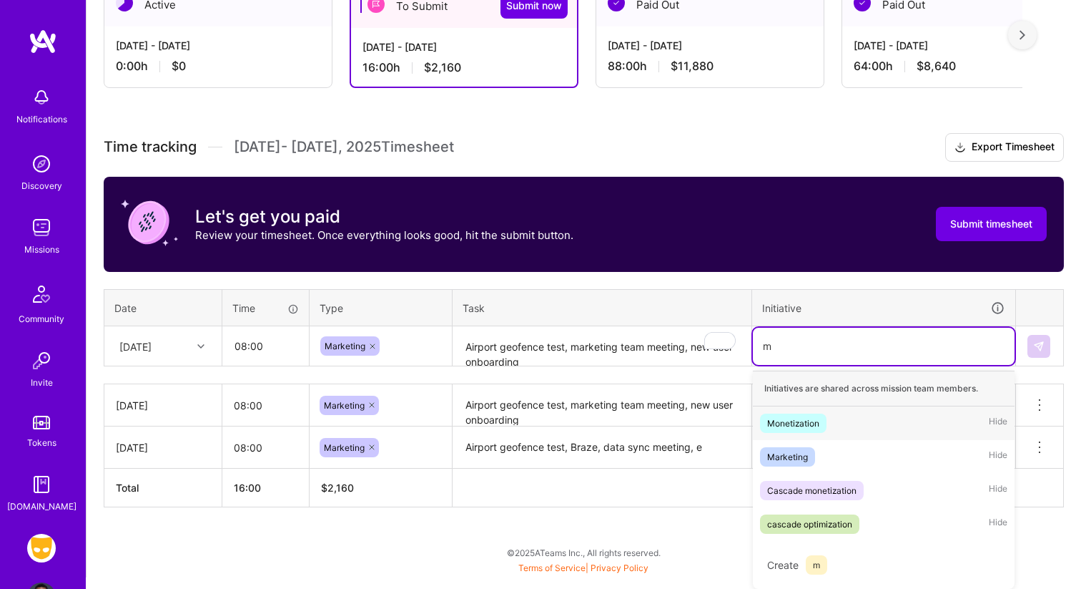
scroll to position [269, 0]
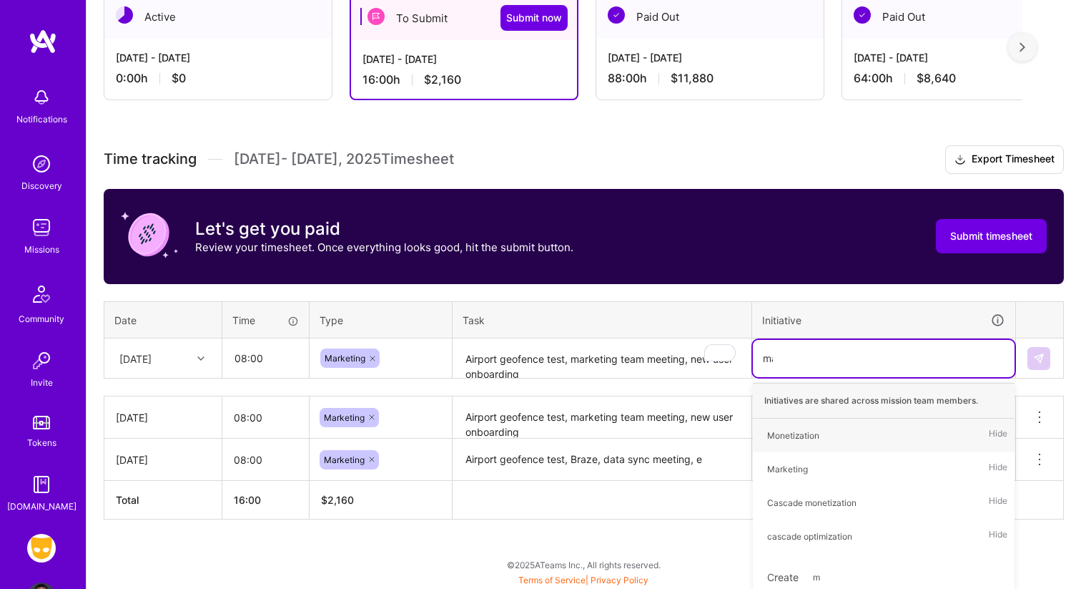
type input "mar"
click at [794, 437] on div "Marketing" at bounding box center [787, 435] width 41 height 15
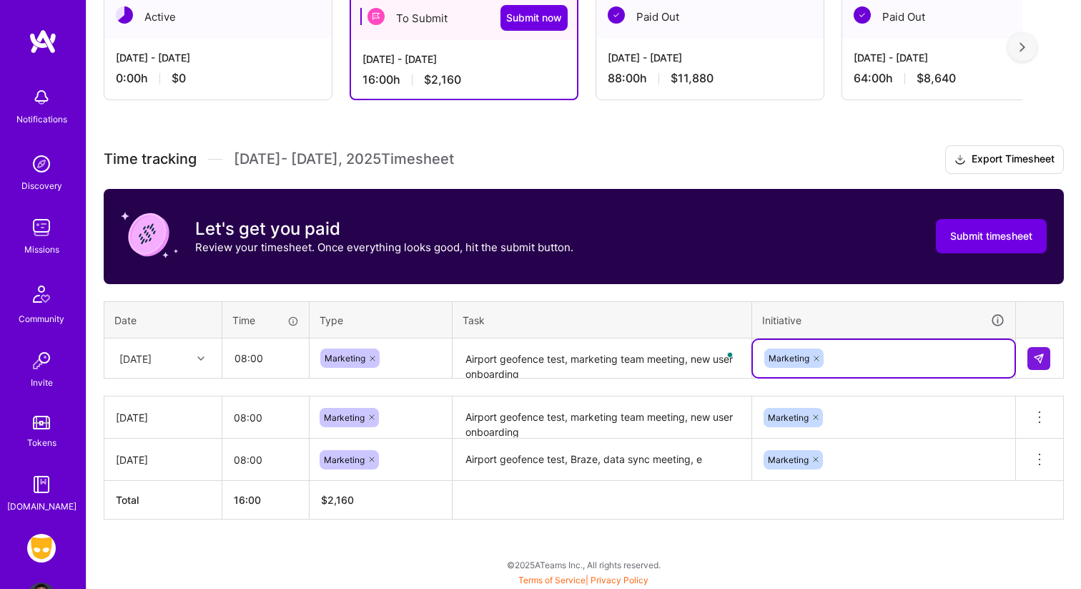
click at [1054, 353] on td at bounding box center [1040, 358] width 48 height 40
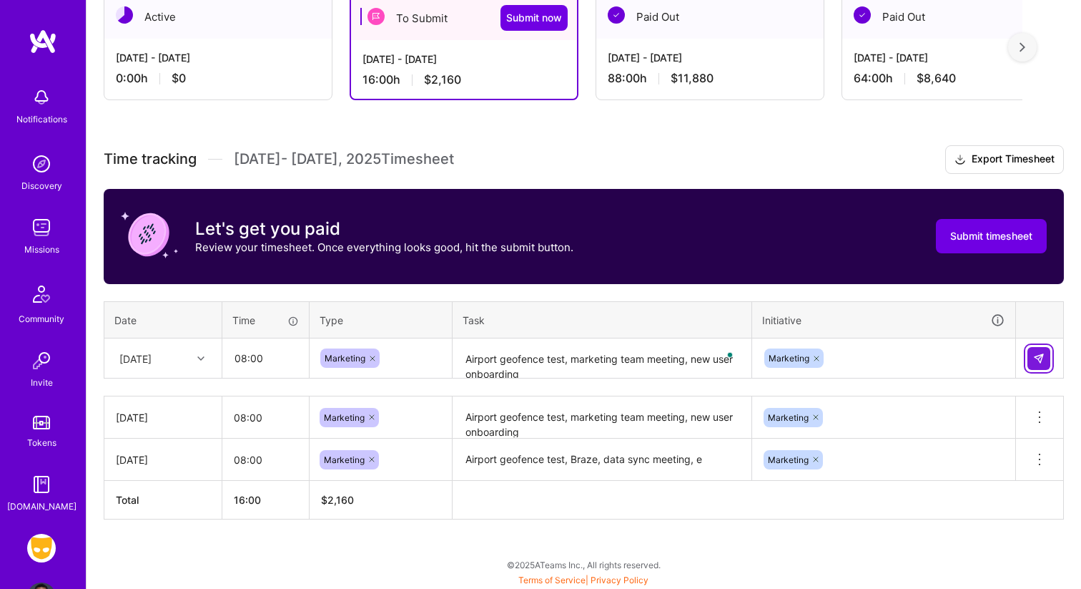
click at [1047, 353] on button at bounding box center [1039, 358] width 23 height 23
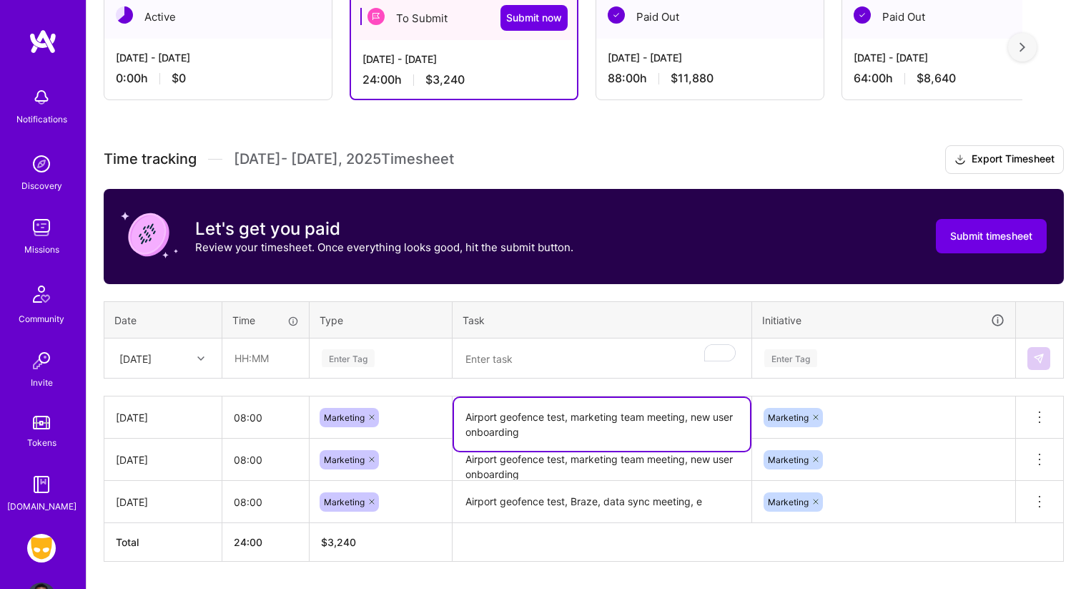
click at [540, 425] on textarea "Airport geofence test, marketing team meeting, new user onboarding" at bounding box center [602, 424] width 296 height 53
type textarea "Airport geofence test, marketing team meeting, new user onboarding, Braze sync"
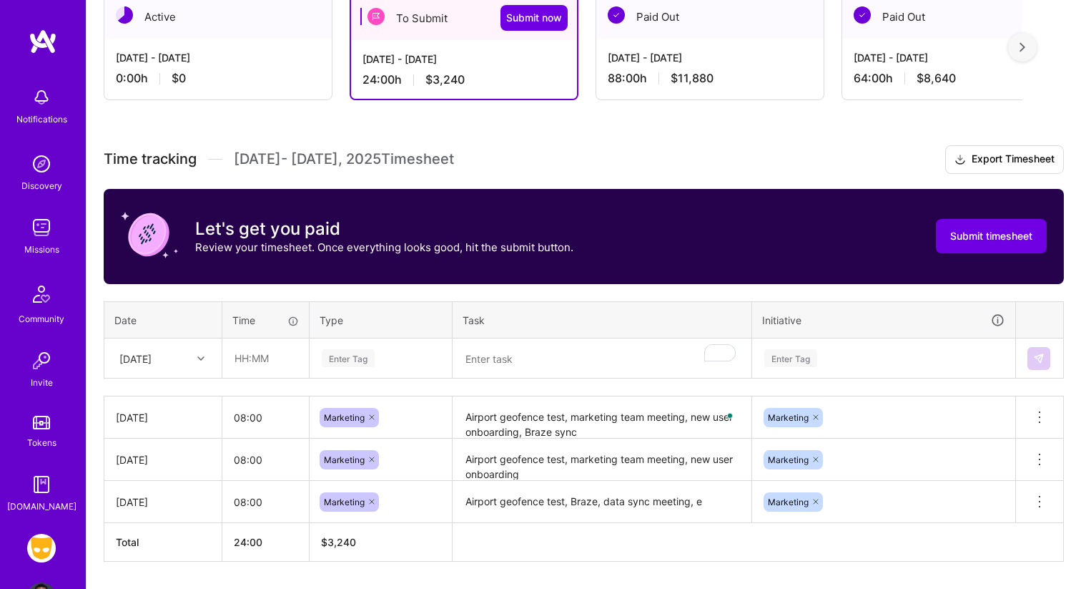
click at [732, 385] on div "Time tracking [DATE] - [DATE] Timesheet Export Timesheet Let's get you paid Rev…" at bounding box center [584, 353] width 960 height 416
click at [255, 355] on input "text" at bounding box center [265, 358] width 85 height 38
type input "08:00"
click at [329, 358] on div "Enter Tag" at bounding box center [380, 358] width 141 height 37
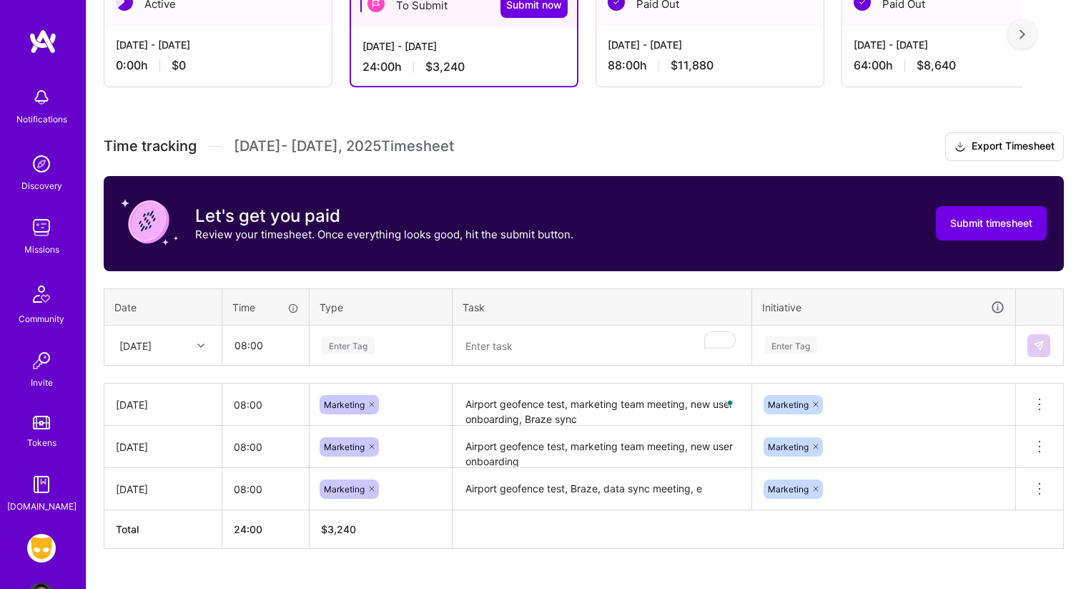
scroll to position [282, 0]
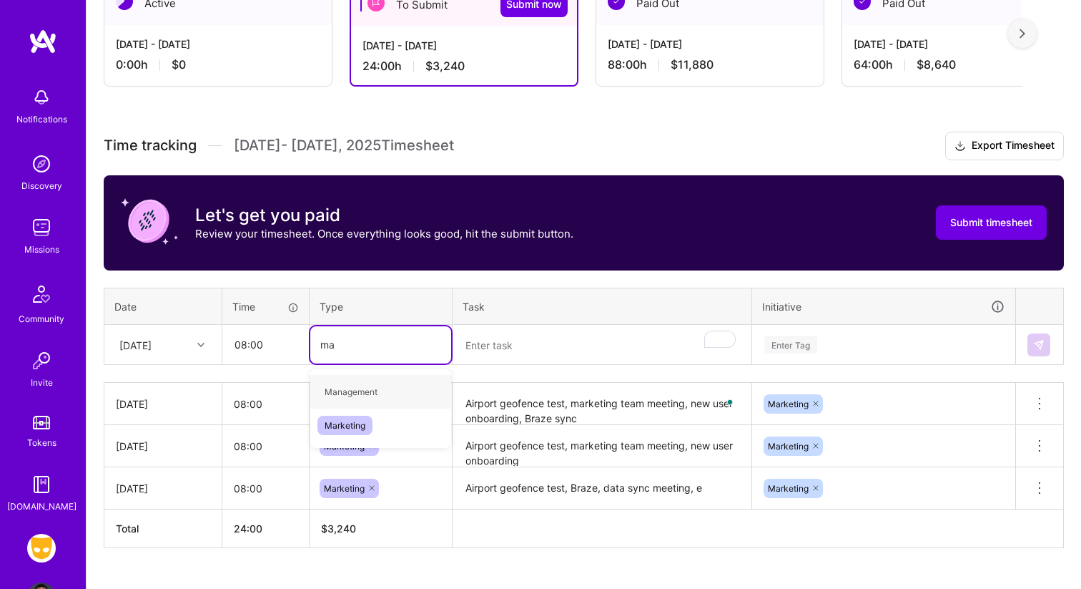
type input "mar"
click at [358, 402] on div "Marketing" at bounding box center [380, 392] width 141 height 34
click at [518, 340] on textarea "To enrich screen reader interactions, please activate Accessibility in Grammarl…" at bounding box center [602, 345] width 296 height 38
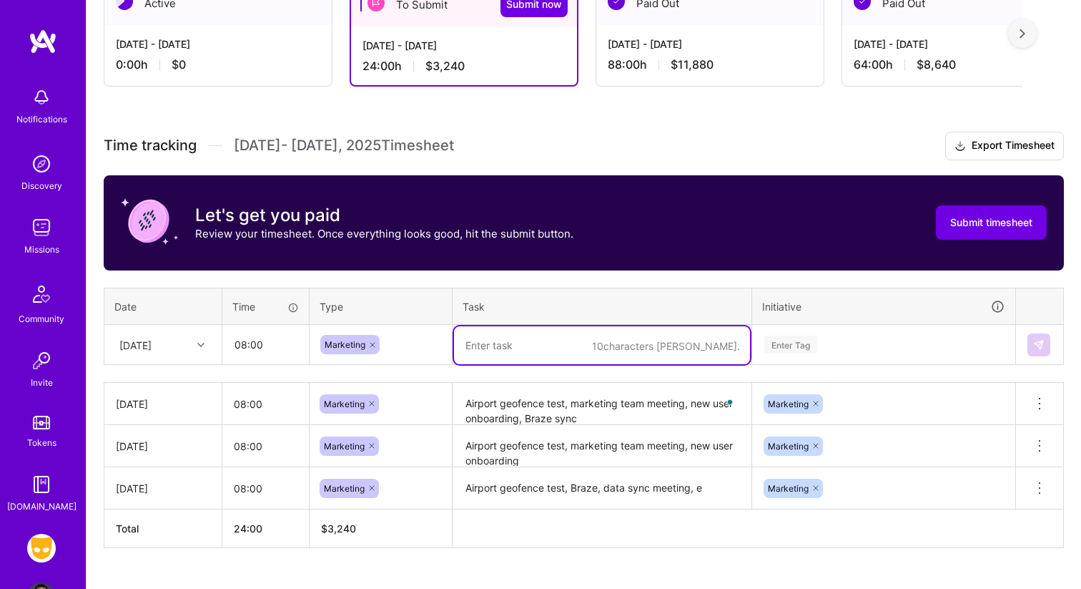
paste textarea "Airport geofence test, marketing team meeting, new user onboarding"
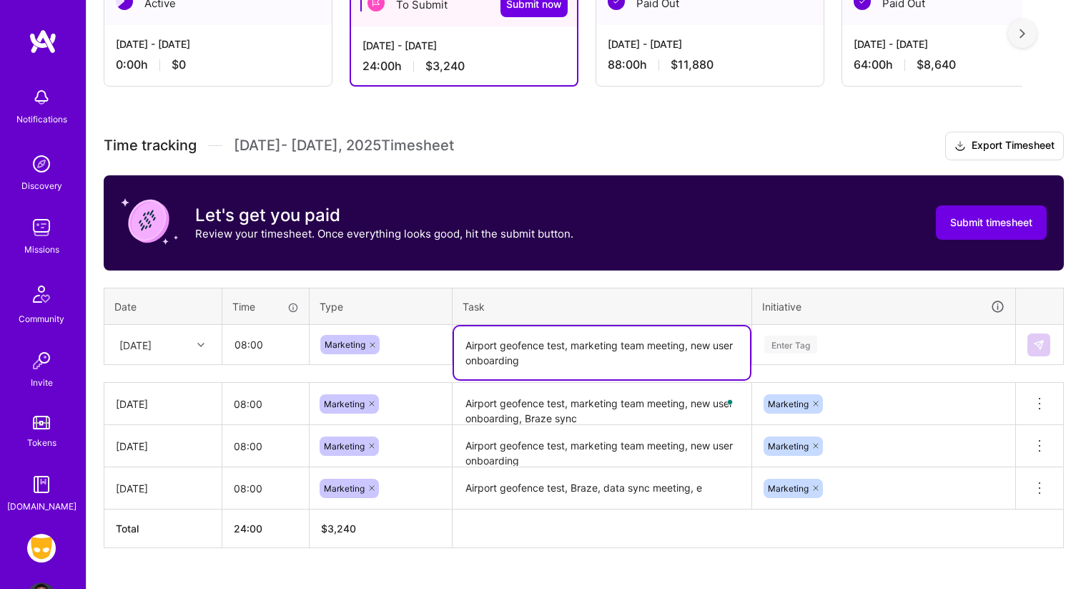
type textarea "Airport geofence test, marketing team meeting, new user onboarding"
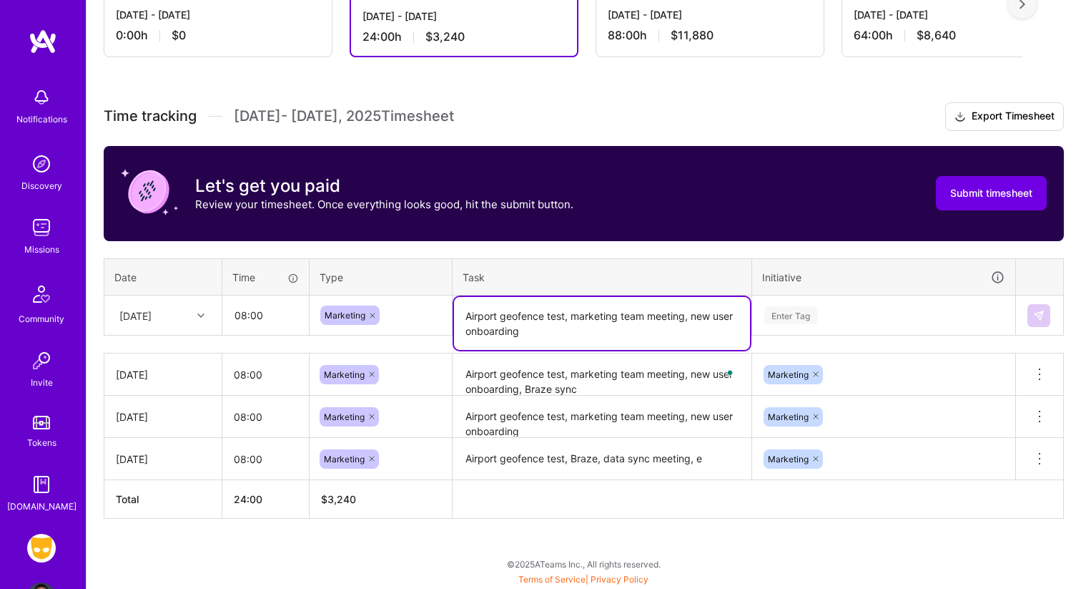
click at [797, 334] on div "Enter Tag" at bounding box center [884, 315] width 262 height 37
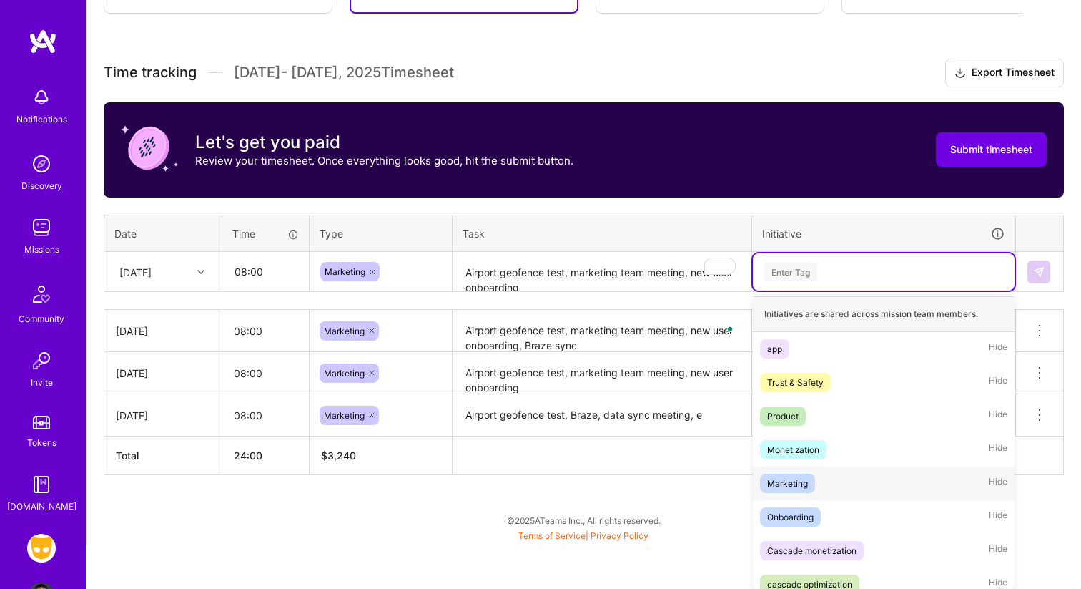
click at [792, 481] on div "Marketing" at bounding box center [787, 483] width 41 height 15
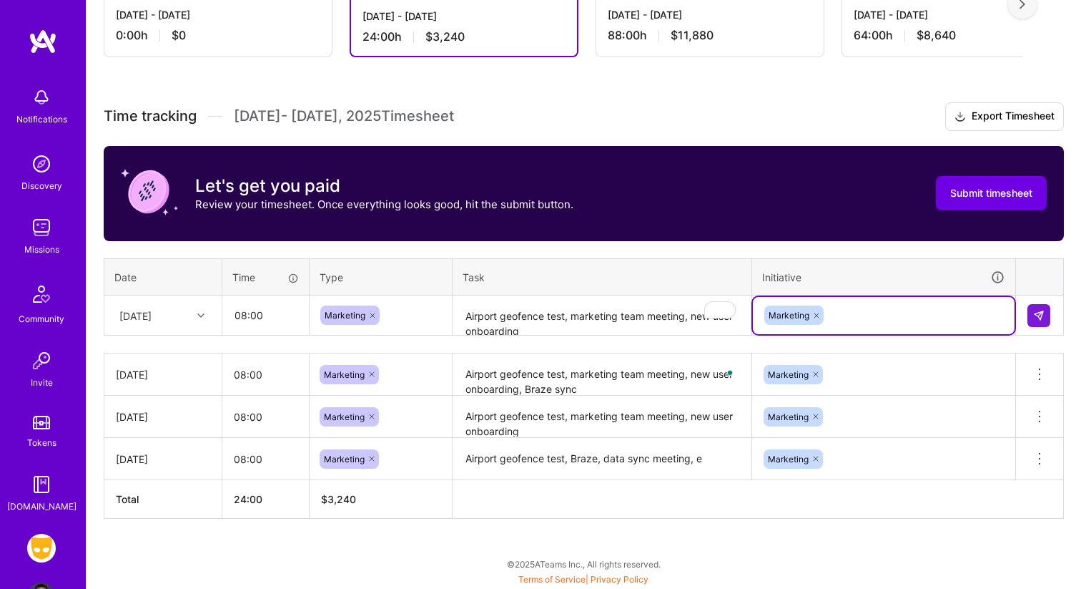
scroll to position [311, 0]
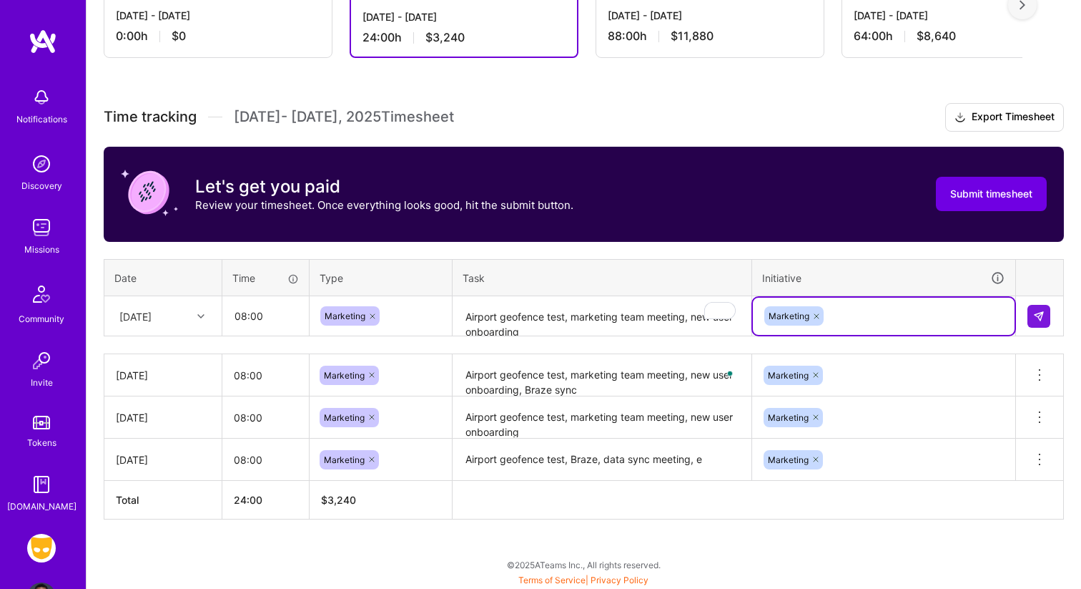
click at [194, 319] on div at bounding box center [203, 316] width 22 height 19
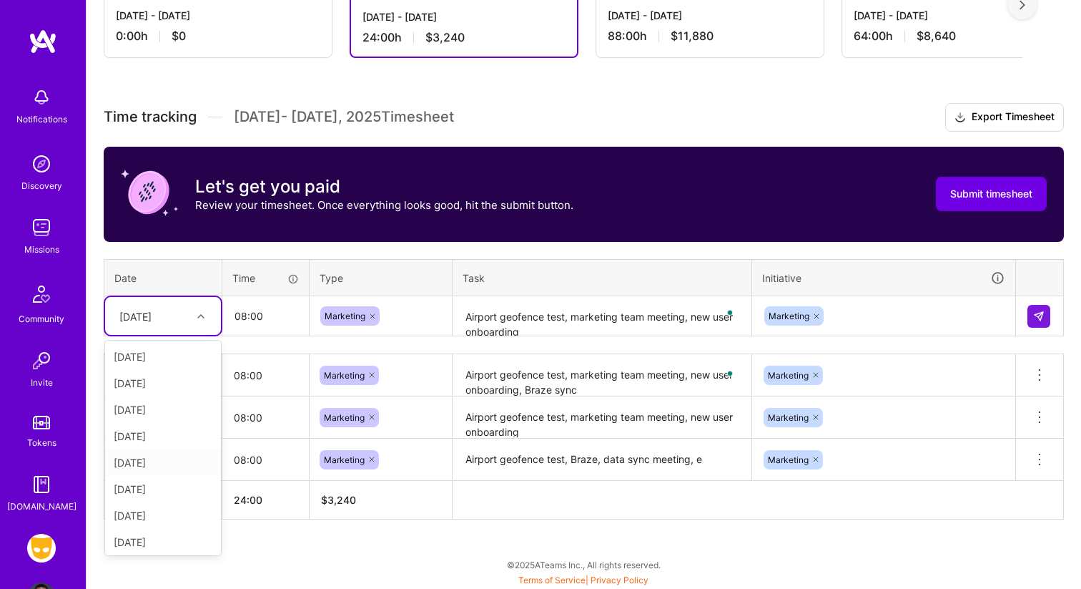
click at [174, 469] on div "[DATE]" at bounding box center [163, 462] width 116 height 26
click at [1039, 320] on img at bounding box center [1038, 315] width 11 height 11
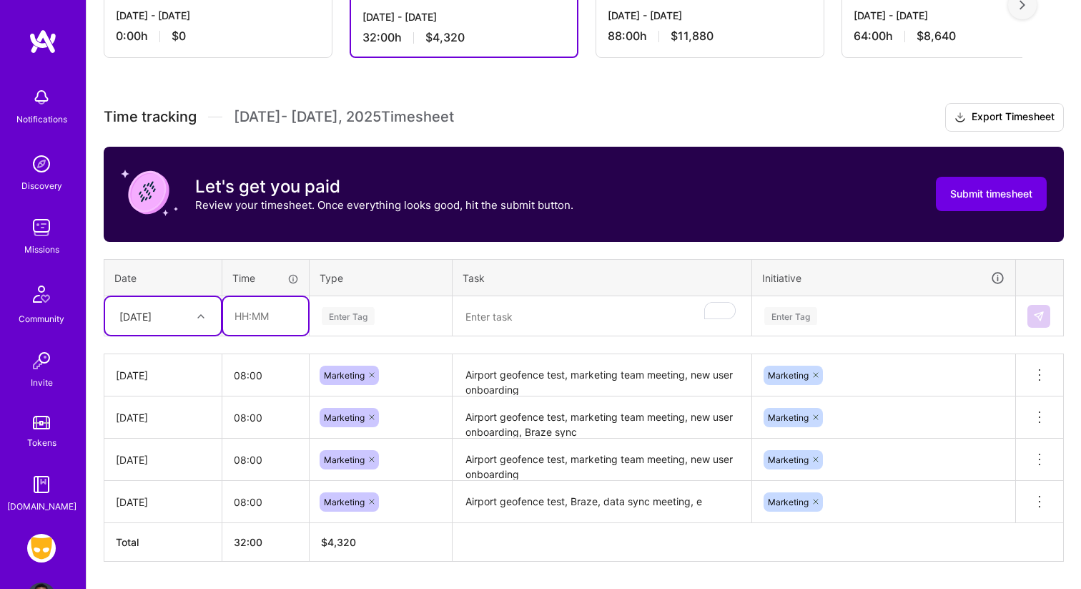
click at [241, 317] on input "text" at bounding box center [265, 316] width 85 height 38
type input "08:00"
click at [348, 330] on div "Enter Tag" at bounding box center [380, 315] width 141 height 37
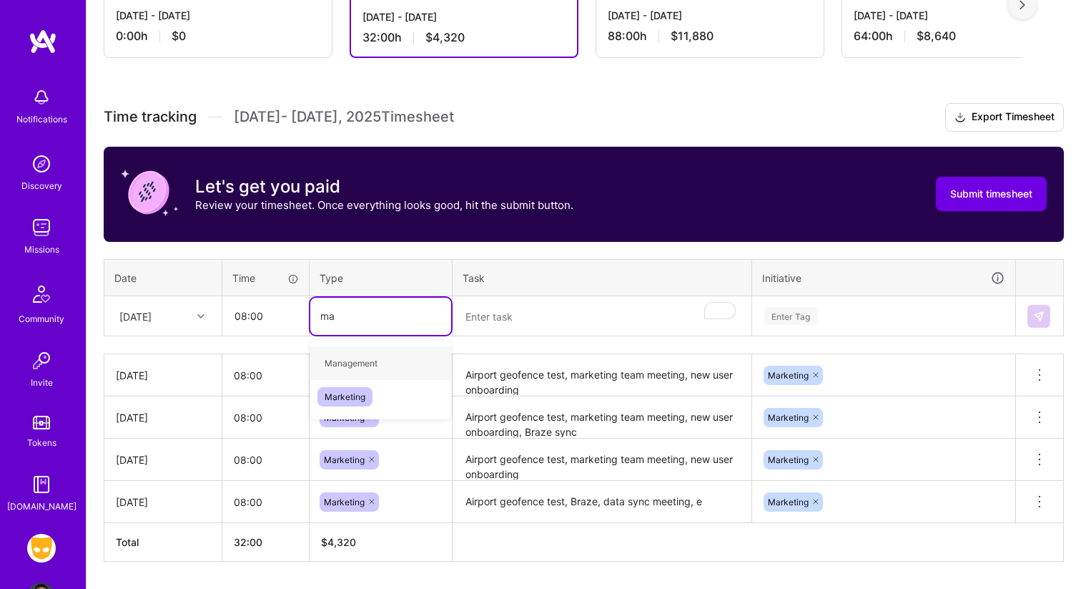
type input "mar"
click at [358, 375] on div "Marketing" at bounding box center [380, 363] width 141 height 34
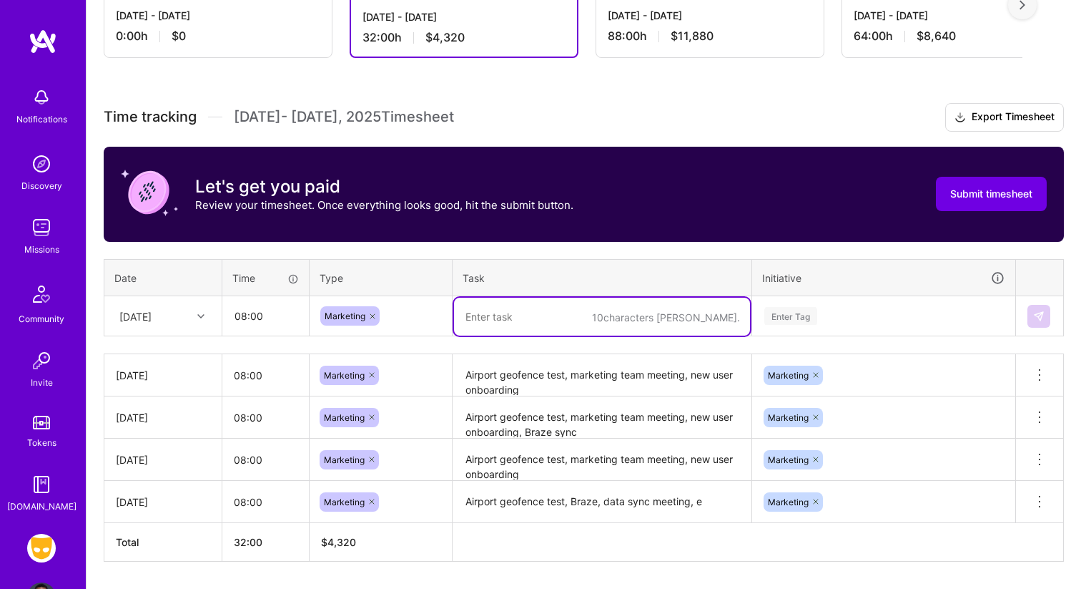
click at [518, 321] on textarea "To enrich screen reader interactions, please activate Accessibility in Grammarl…" at bounding box center [602, 316] width 296 height 38
paste textarea "Airport geofence test, marketing team meeting, new user onboarding"
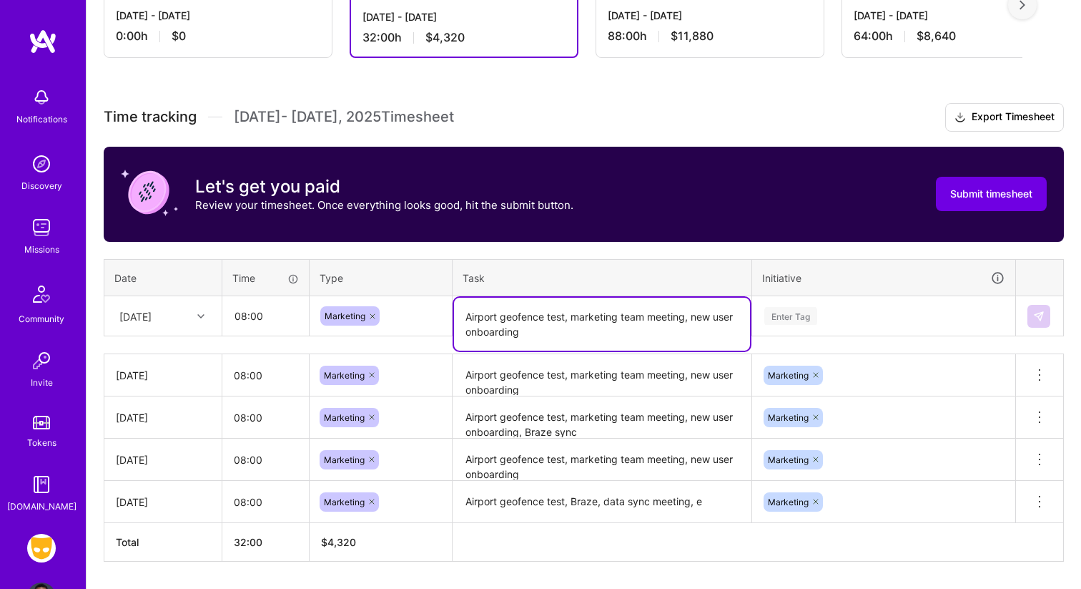
type textarea "Airport geofence test, marketing team meeting, new user onboarding"
click at [852, 307] on div "Enter Tag" at bounding box center [884, 315] width 262 height 37
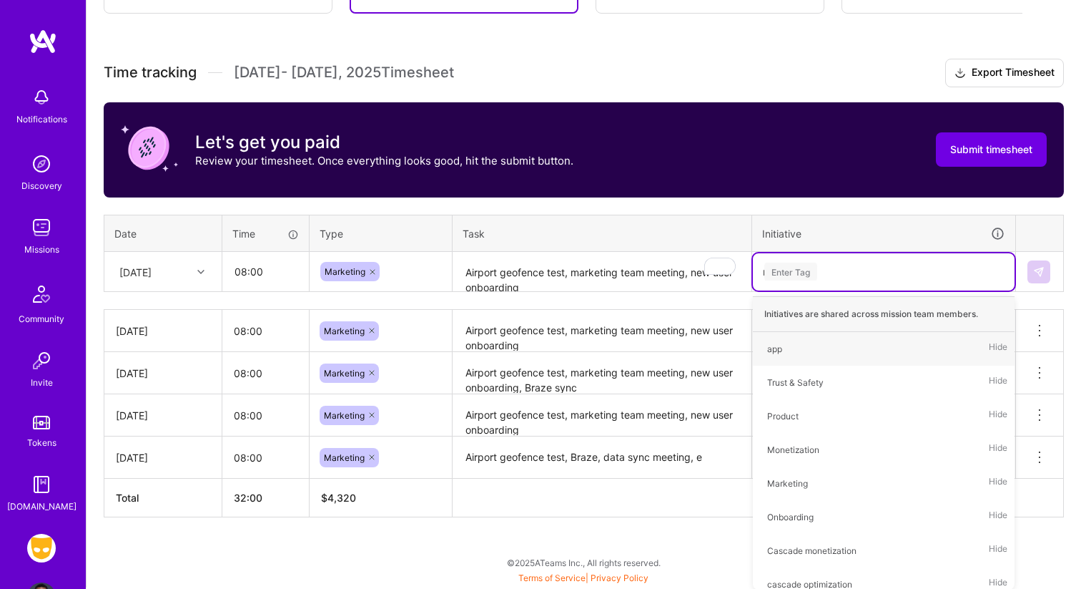
scroll to position [353, 0]
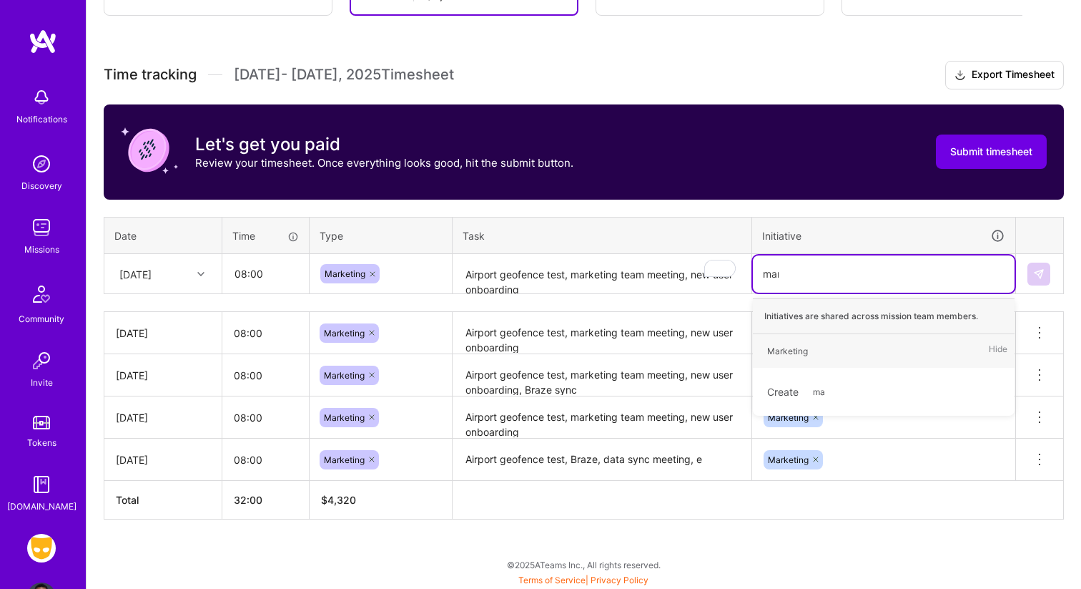
type input "mark"
click at [831, 350] on div "Marketing Hide" at bounding box center [884, 351] width 262 height 34
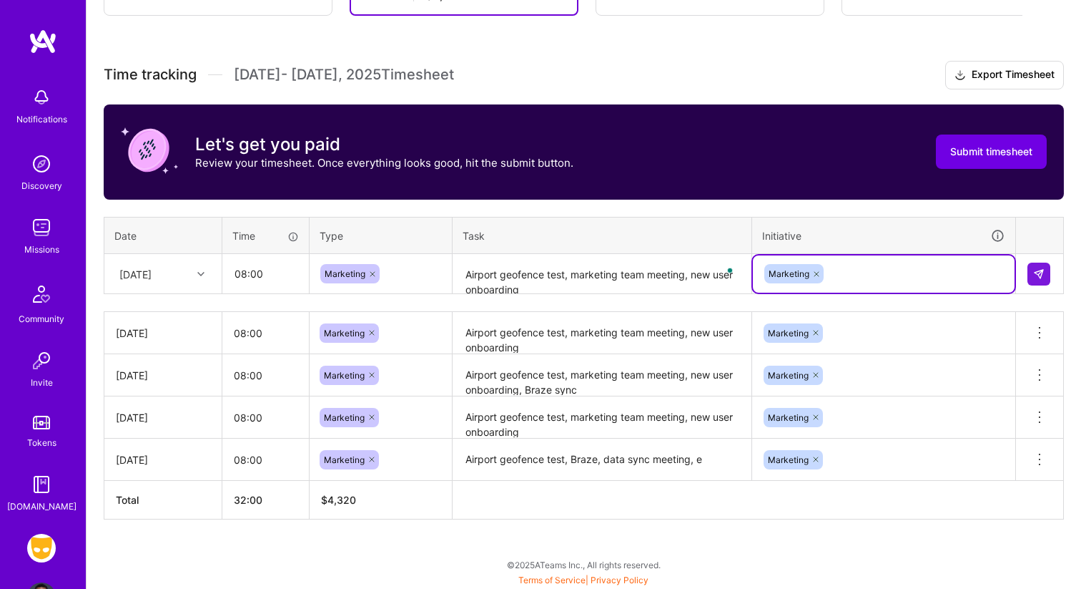
click at [204, 275] on icon at bounding box center [200, 273] width 7 height 7
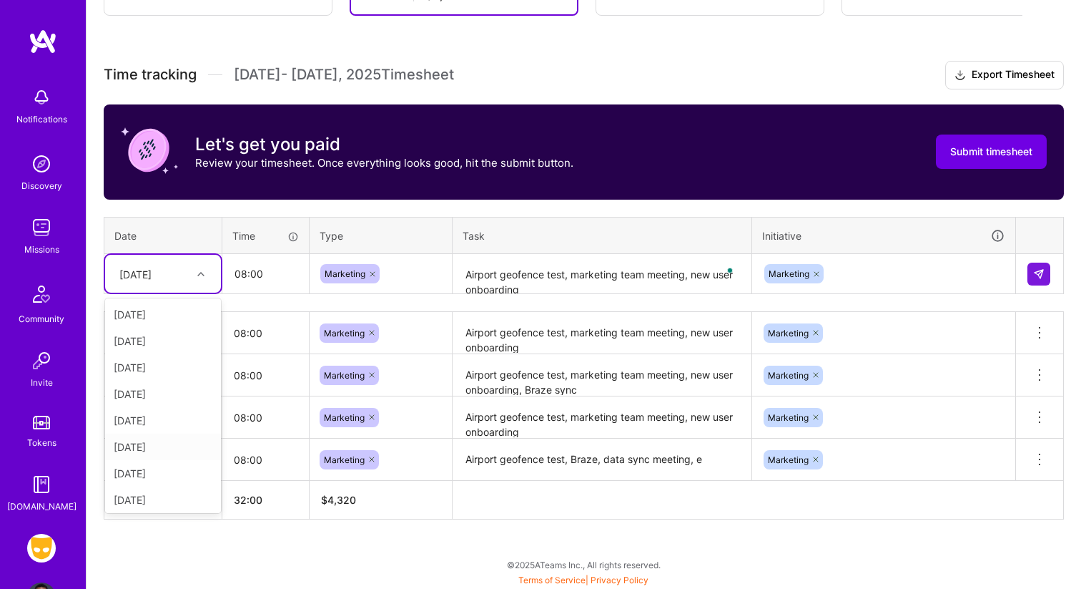
click at [167, 452] on div "[DATE]" at bounding box center [163, 446] width 116 height 26
click at [1040, 268] on img at bounding box center [1038, 273] width 11 height 11
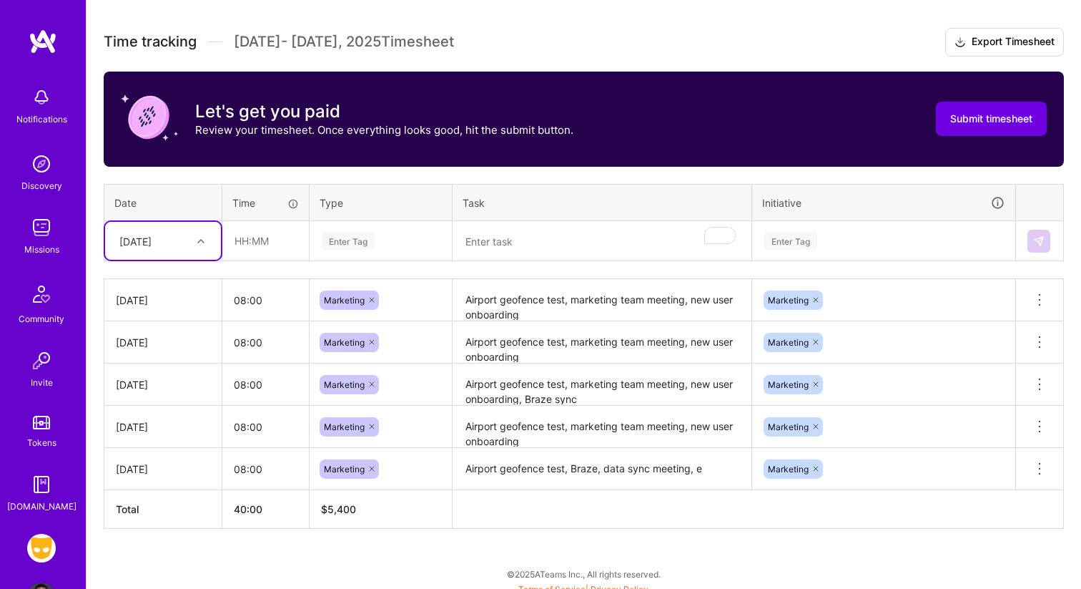
scroll to position [395, 0]
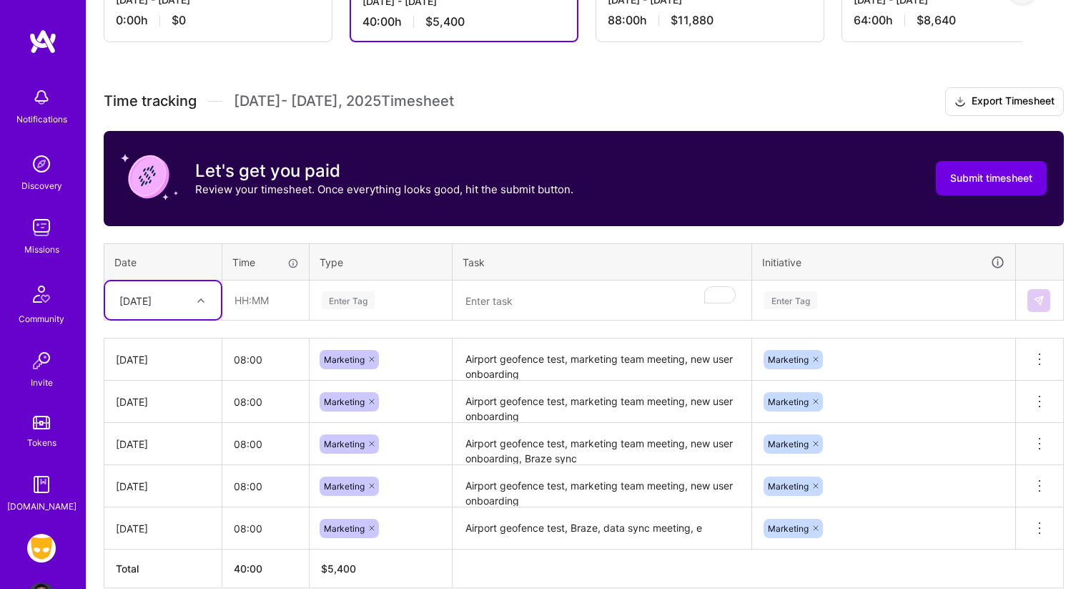
scroll to position [325, 0]
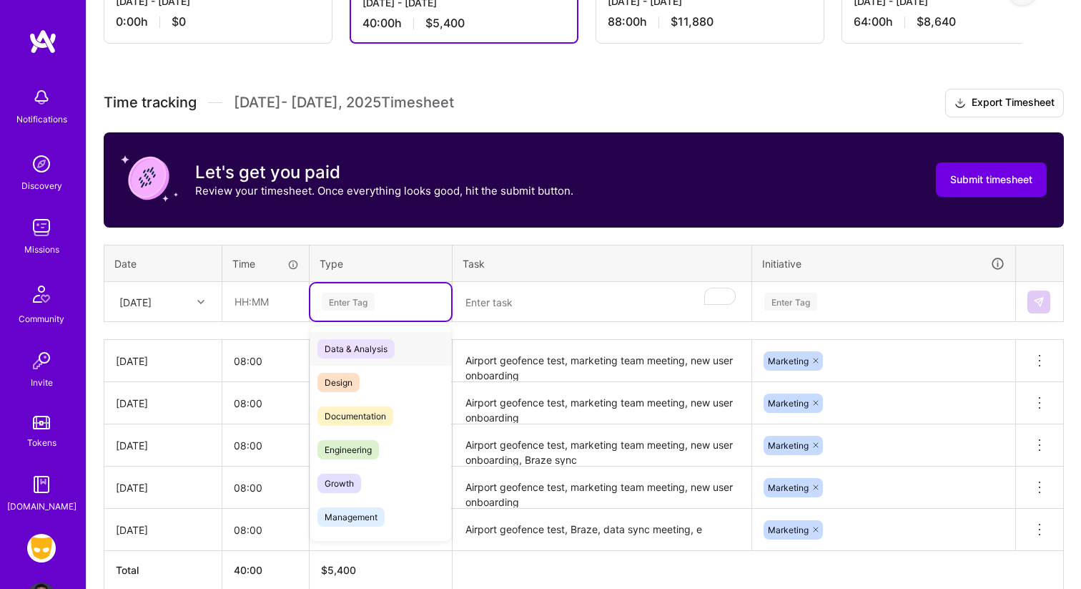
click at [350, 297] on div "Enter Tag" at bounding box center [348, 301] width 53 height 22
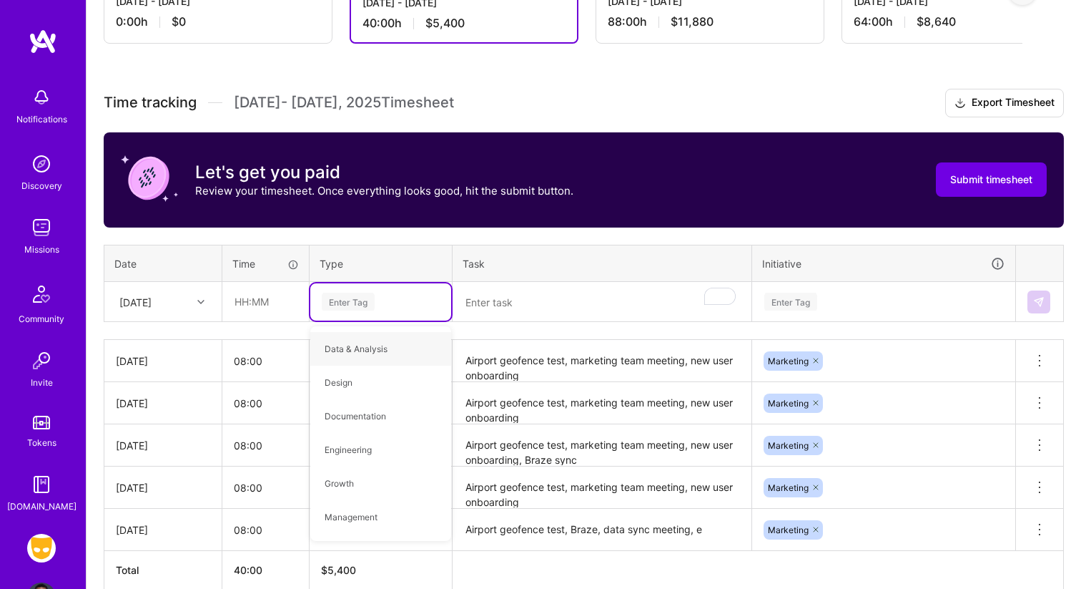
click at [152, 298] on div "[DATE]" at bounding box center [135, 301] width 32 height 15
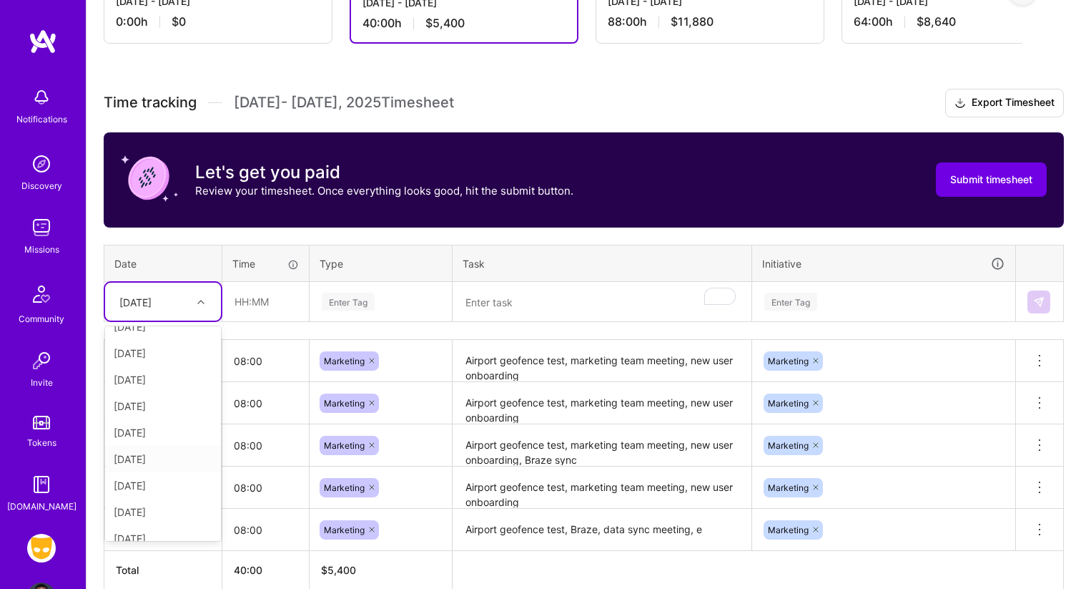
scroll to position [75, 0]
click at [169, 486] on div "[DATE]" at bounding box center [163, 479] width 116 height 26
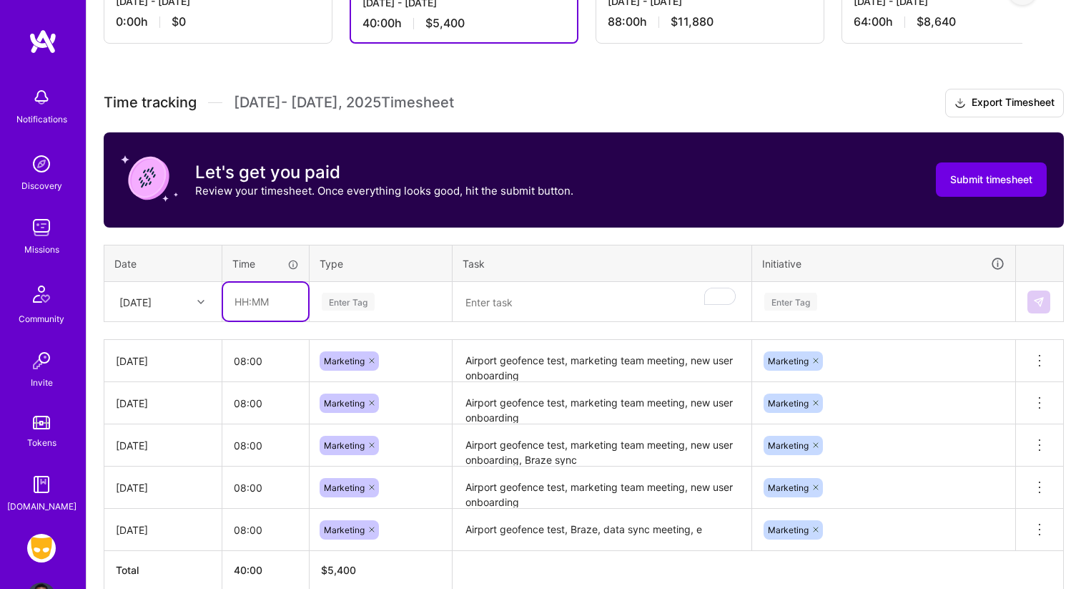
click at [277, 298] on input "text" at bounding box center [265, 301] width 85 height 38
type input "08:00"
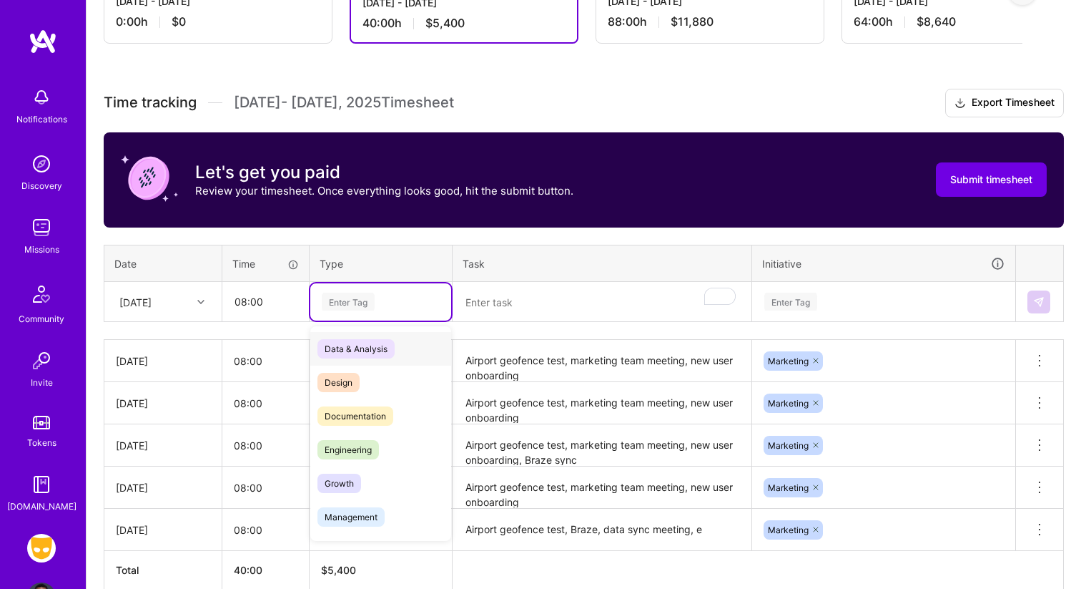
click at [355, 293] on div "Enter Tag" at bounding box center [348, 301] width 53 height 22
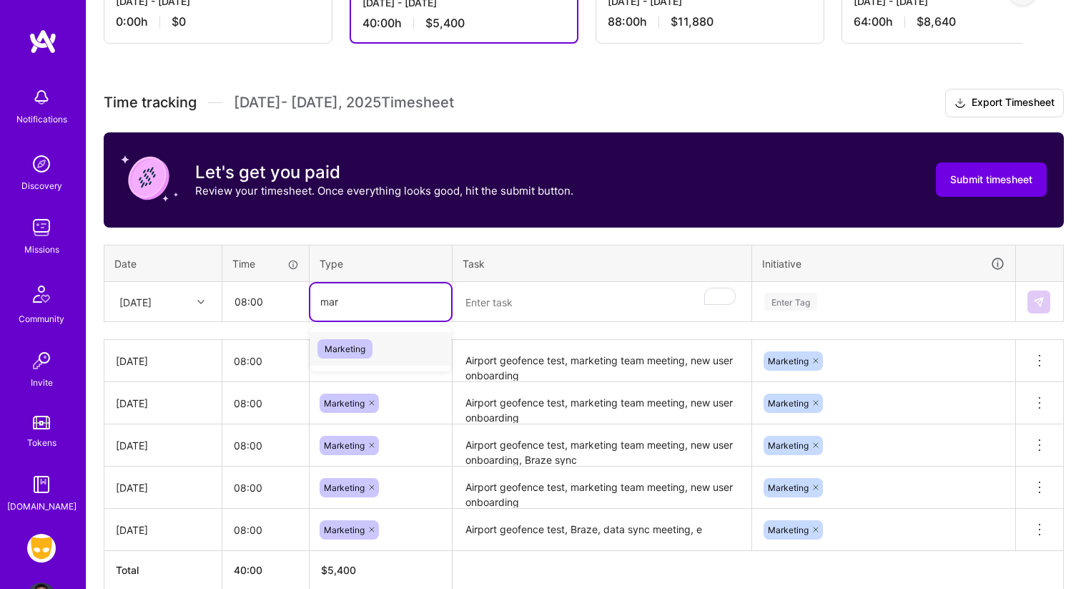
type input "ma"
click at [382, 373] on div "Marketing" at bounding box center [380, 382] width 141 height 34
click at [511, 293] on textarea "To enrich screen reader interactions, please activate Accessibility in Grammarl…" at bounding box center [602, 302] width 296 height 38
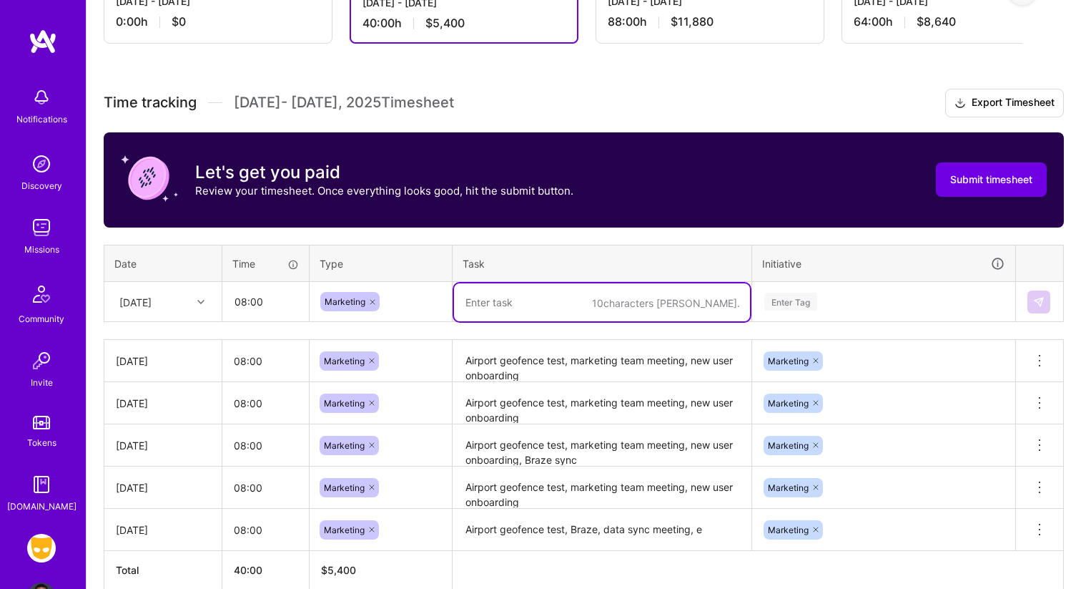
paste textarea "Airport geofence test, marketing team meeting, new user onboarding"
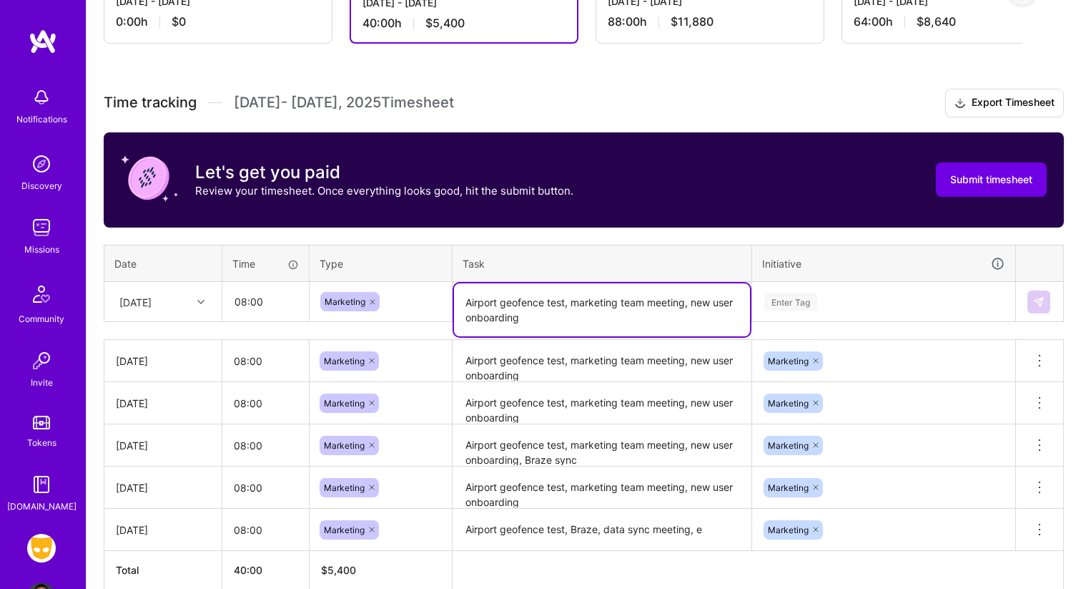
type textarea "Airport geofence test, marketing team meeting, new user onboarding"
click at [808, 296] on div "Enter Tag" at bounding box center [884, 301] width 262 height 37
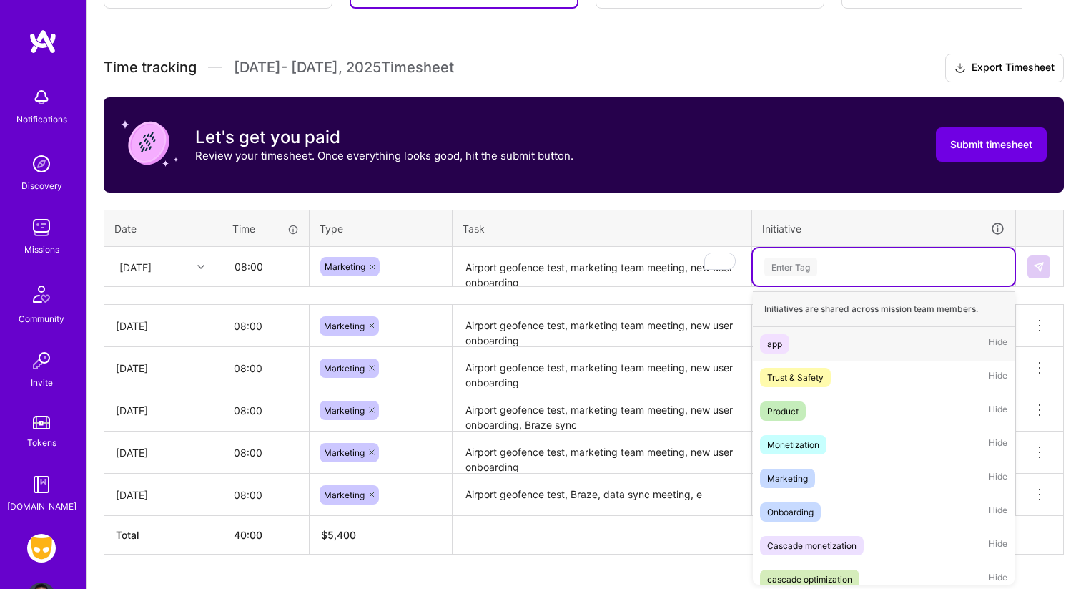
scroll to position [361, 0]
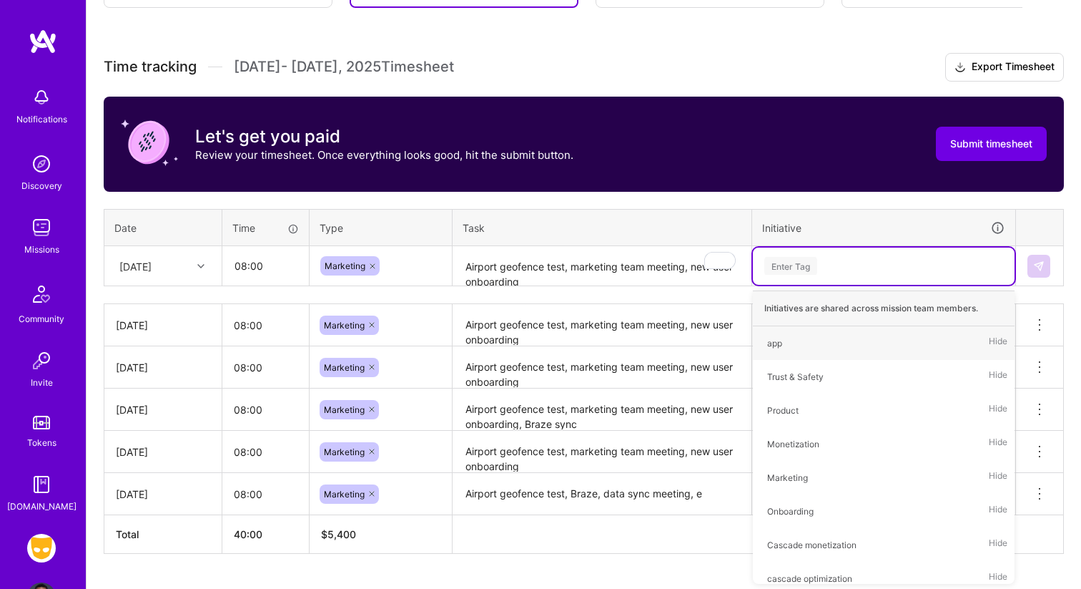
type input "m"
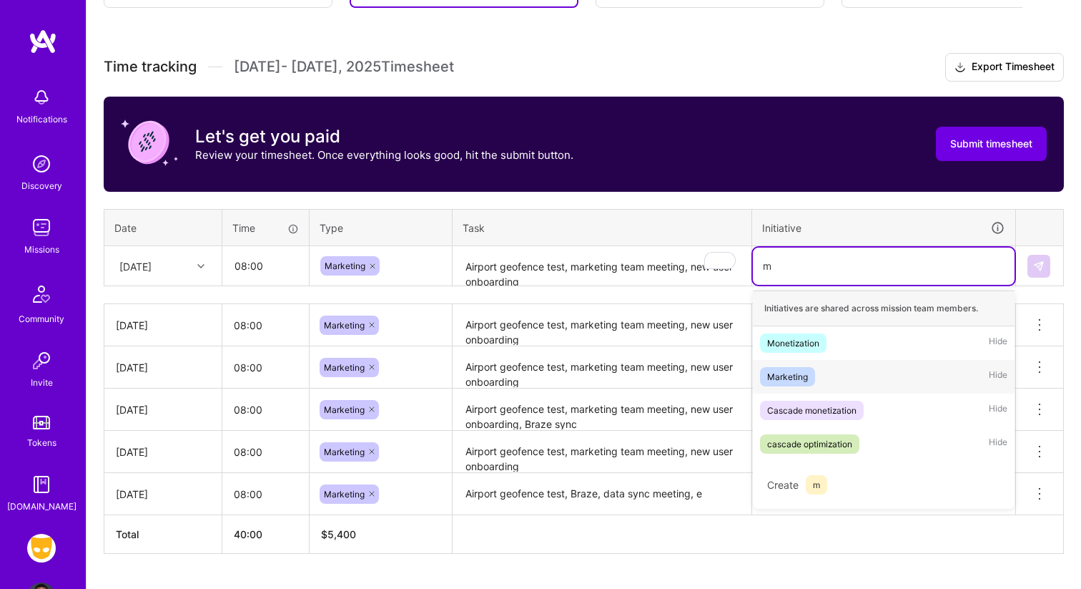
click at [828, 368] on div "Marketing Hide" at bounding box center [884, 377] width 262 height 34
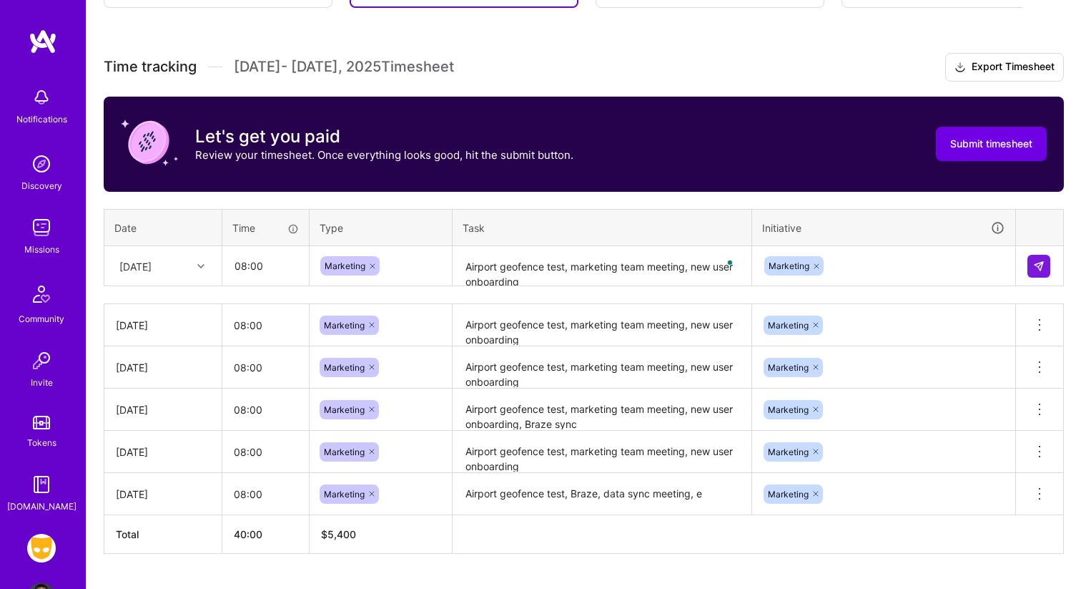
click at [1051, 270] on div at bounding box center [1040, 266] width 24 height 23
click at [1035, 269] on img at bounding box center [1038, 265] width 11 height 11
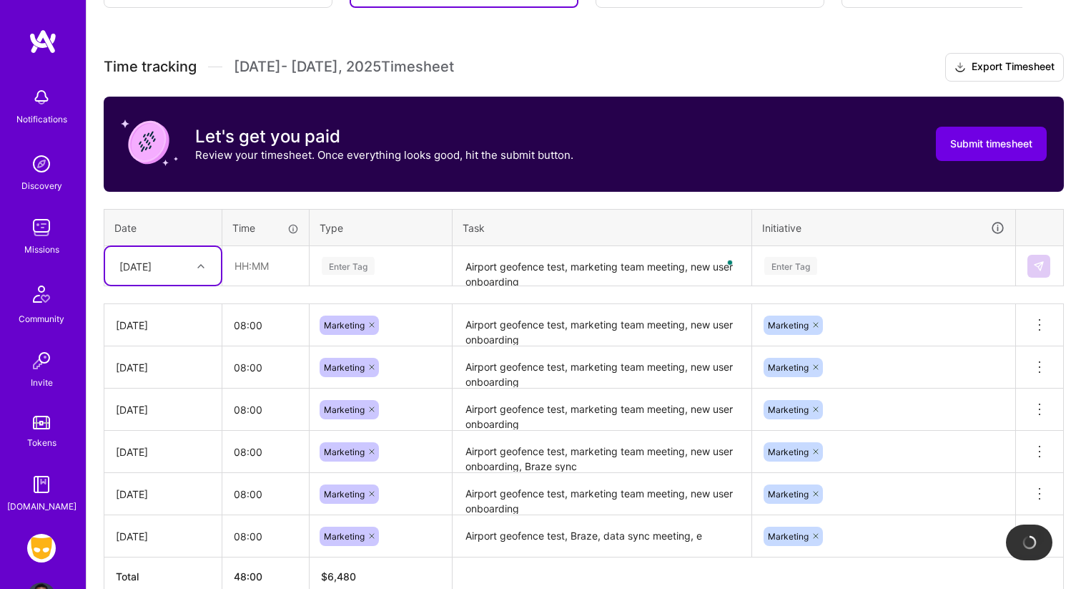
click at [150, 265] on div "[DATE]" at bounding box center [135, 265] width 32 height 15
click at [177, 456] on div "[DATE]" at bounding box center [163, 456] width 116 height 26
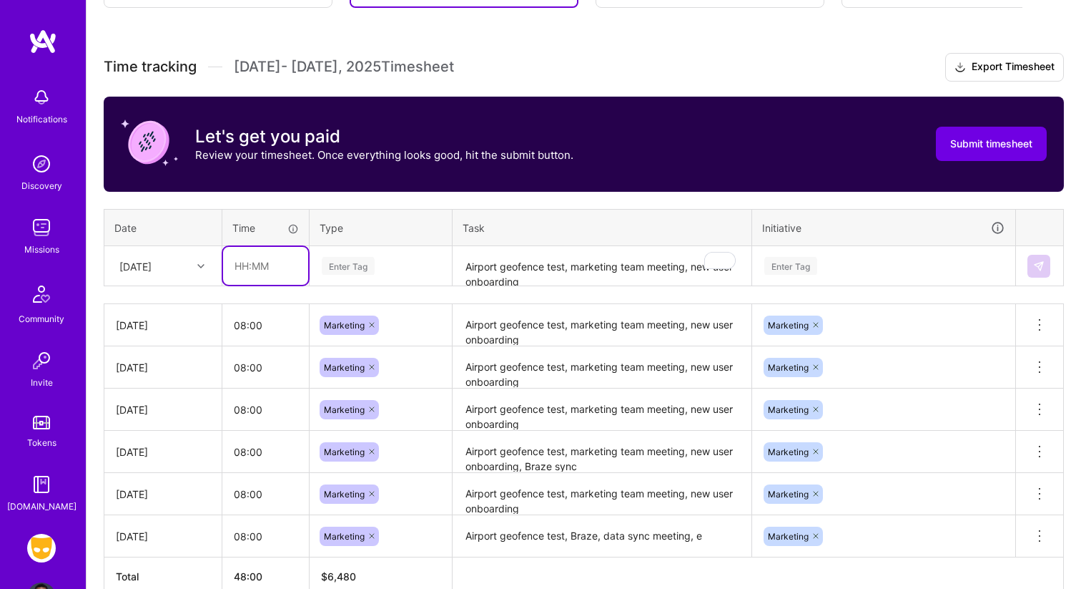
click at [279, 255] on input "text" at bounding box center [265, 266] width 85 height 38
type input "08:00"
click at [367, 260] on div "Enter Tag" at bounding box center [348, 266] width 53 height 22
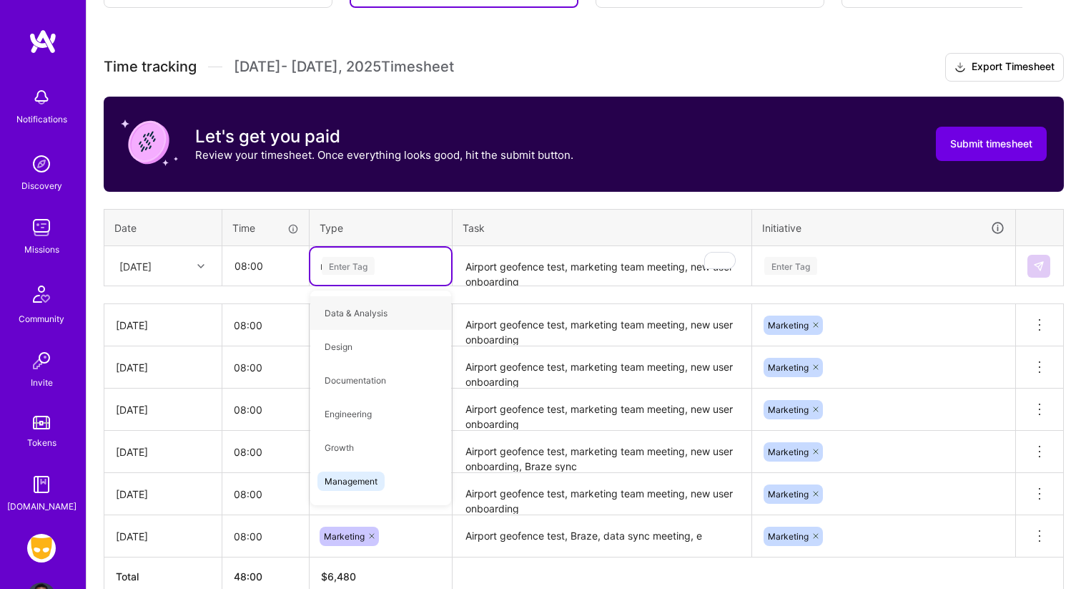
type input "ma"
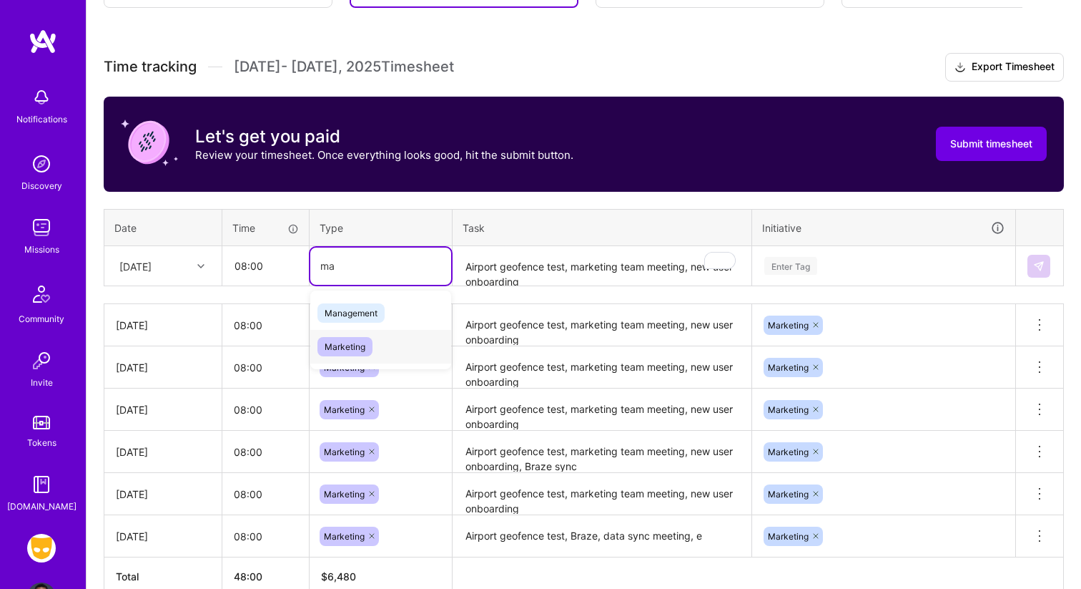
click at [375, 355] on div "Marketing" at bounding box center [380, 347] width 141 height 34
click at [548, 264] on textarea "Airport geofence test, marketing team meeting, new user onboarding" at bounding box center [602, 266] width 296 height 38
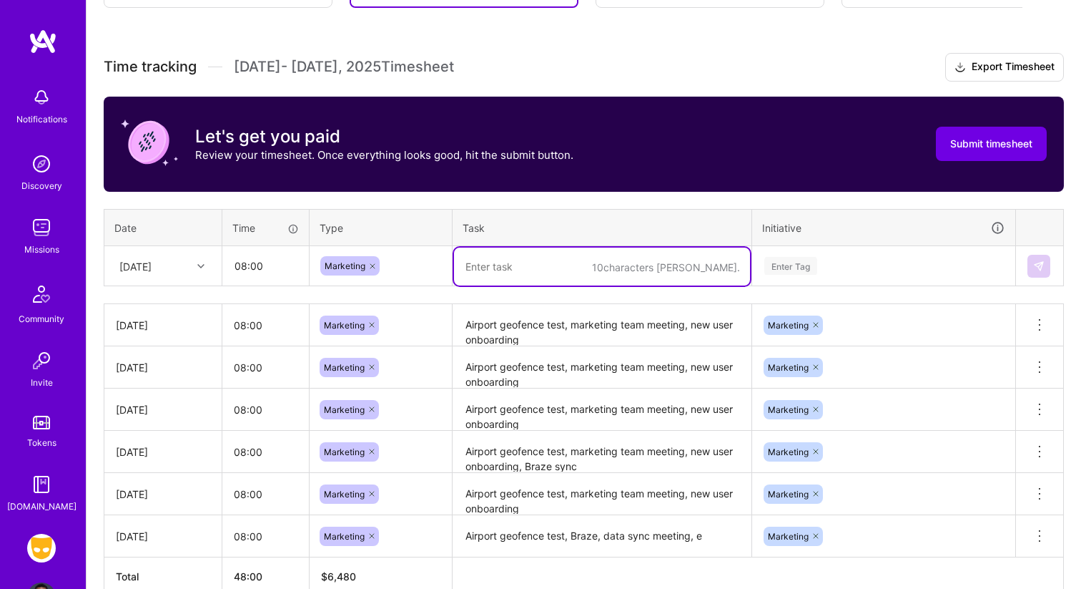
paste textarea "Airport geofence test, marketing team meeting, new user onboarding"
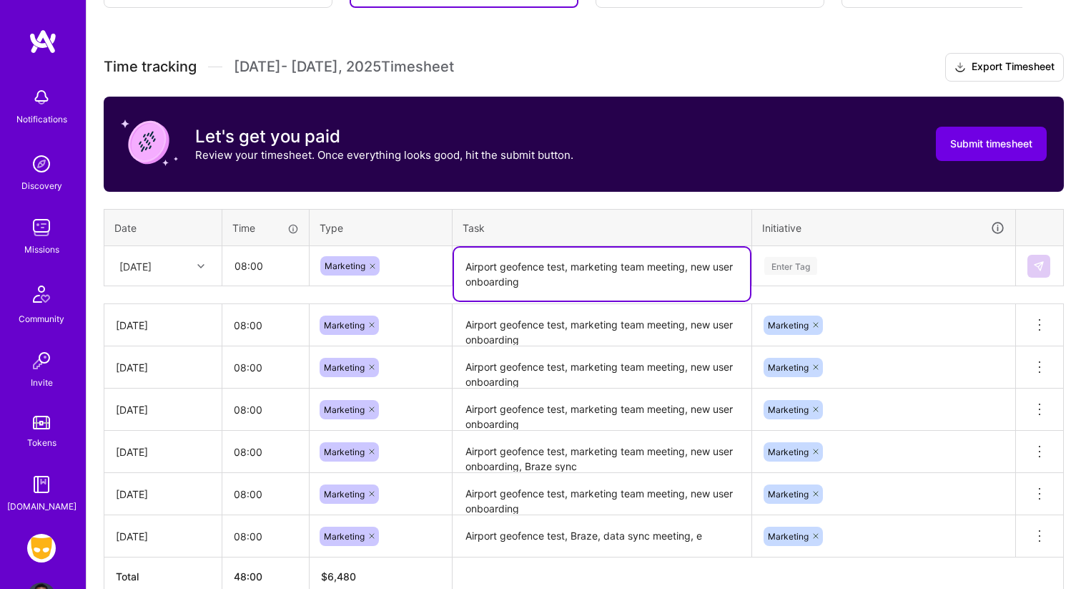
type textarea "Airport geofence test, marketing team meeting, new user onboarding"
click at [828, 257] on div "Enter Tag" at bounding box center [884, 266] width 242 height 18
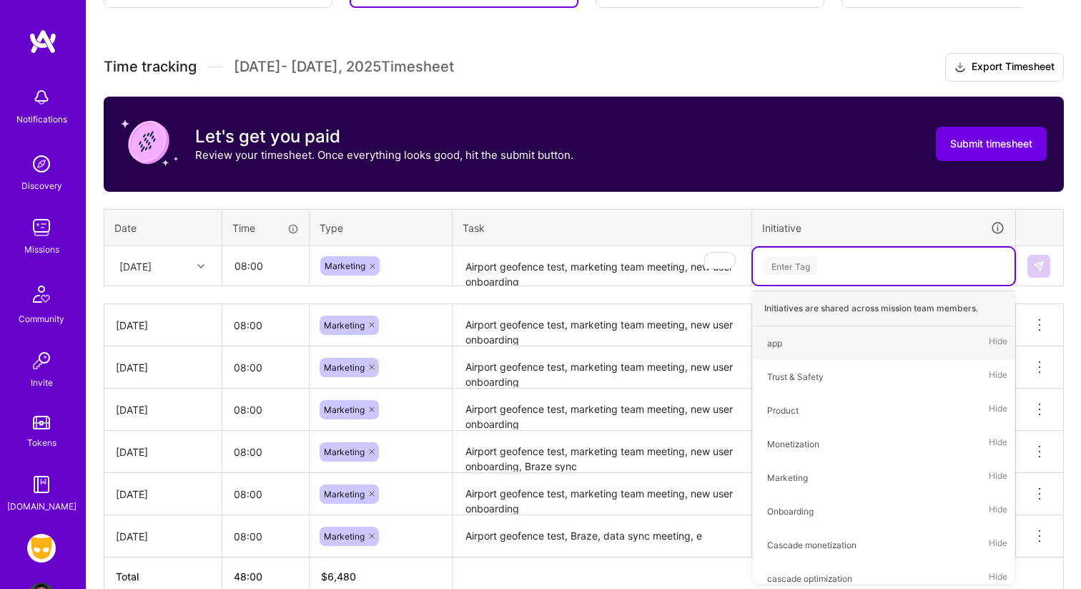
type input "m"
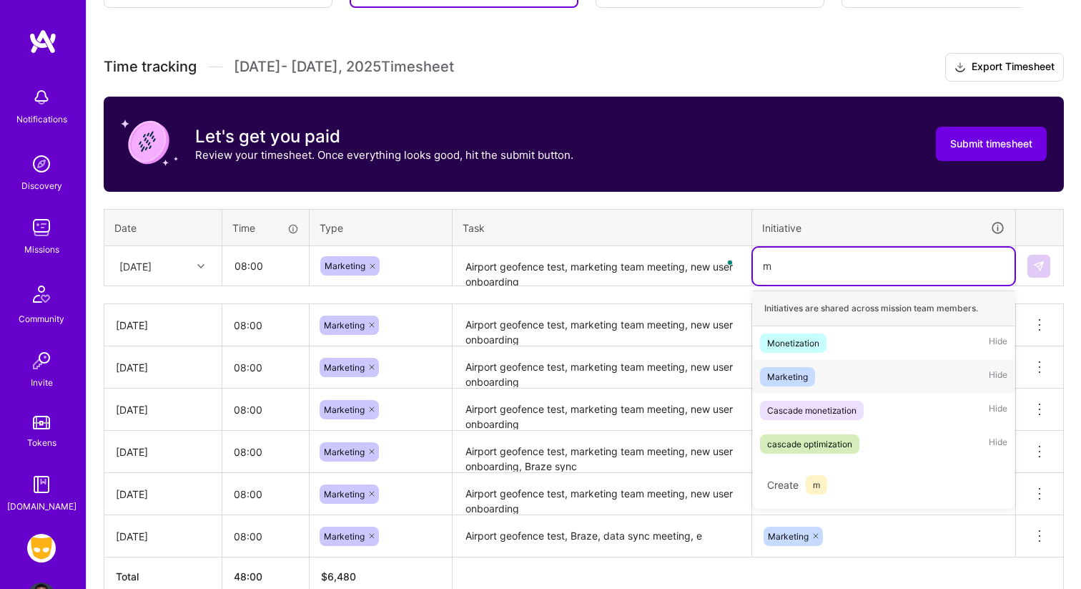
click at [799, 380] on div "Marketing" at bounding box center [787, 376] width 41 height 15
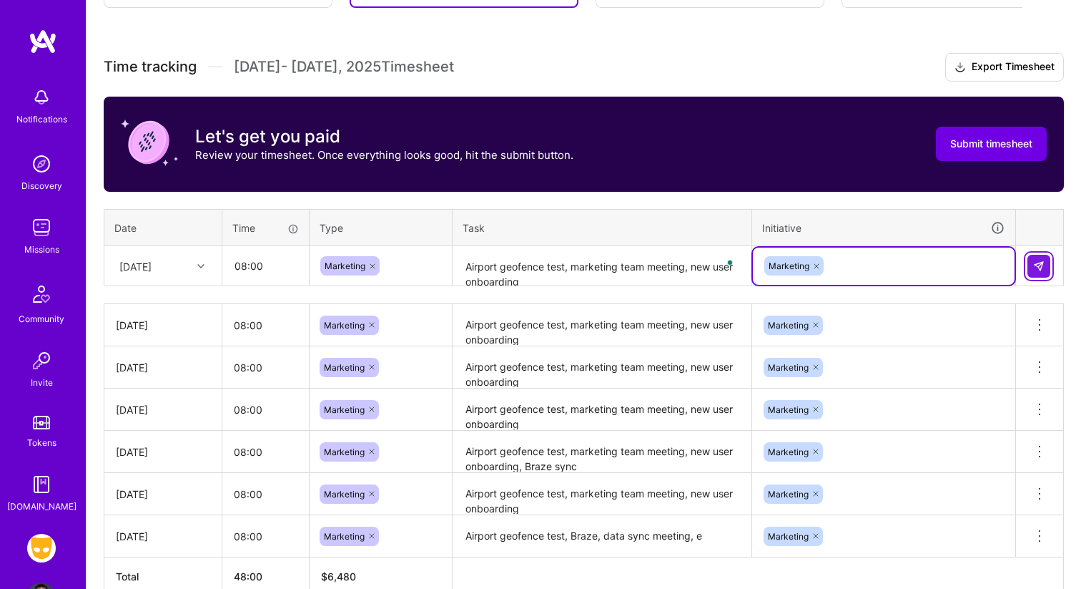
click at [1037, 262] on img at bounding box center [1038, 265] width 11 height 11
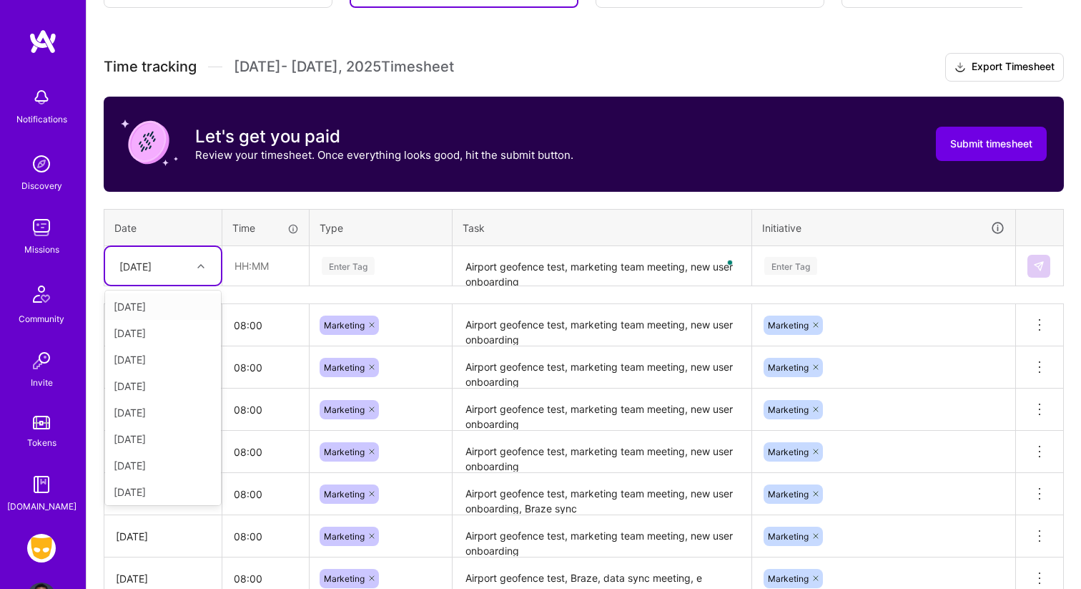
click at [152, 272] on div "[DATE]" at bounding box center [135, 265] width 32 height 15
click at [169, 414] on div "[DATE]" at bounding box center [163, 418] width 116 height 26
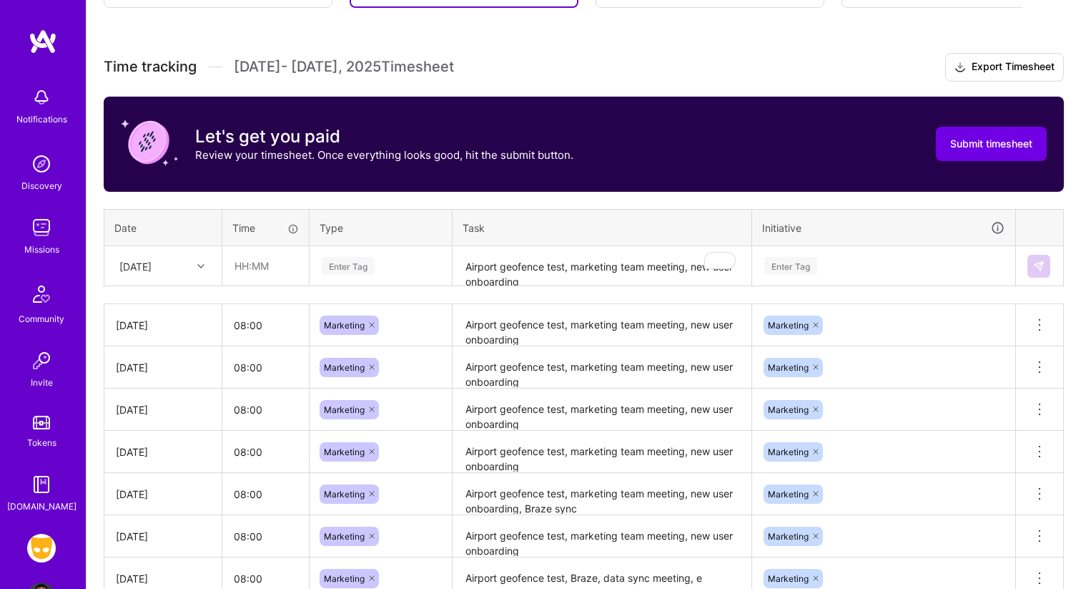
click at [293, 285] on div "Time tracking Aug 16 - Aug 31 , 2025 Timesheet Export Timesheet Let's get you p…" at bounding box center [584, 345] width 960 height 585
click at [290, 273] on input "text" at bounding box center [265, 266] width 85 height 38
type input "8"
type input "08:00"
click at [357, 272] on div "Enter Tag" at bounding box center [348, 266] width 53 height 22
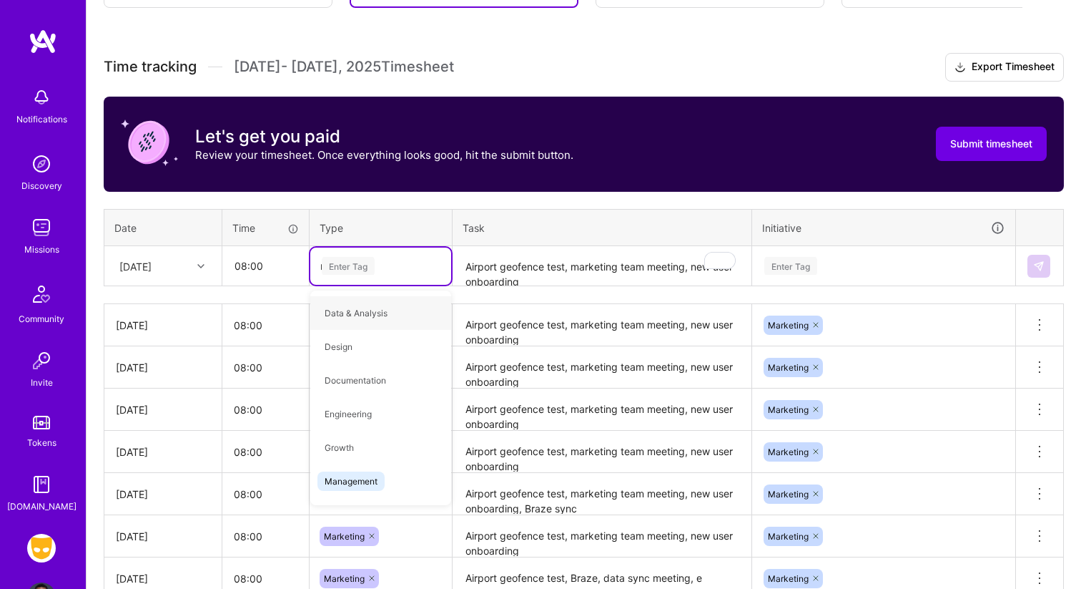
type input "ma"
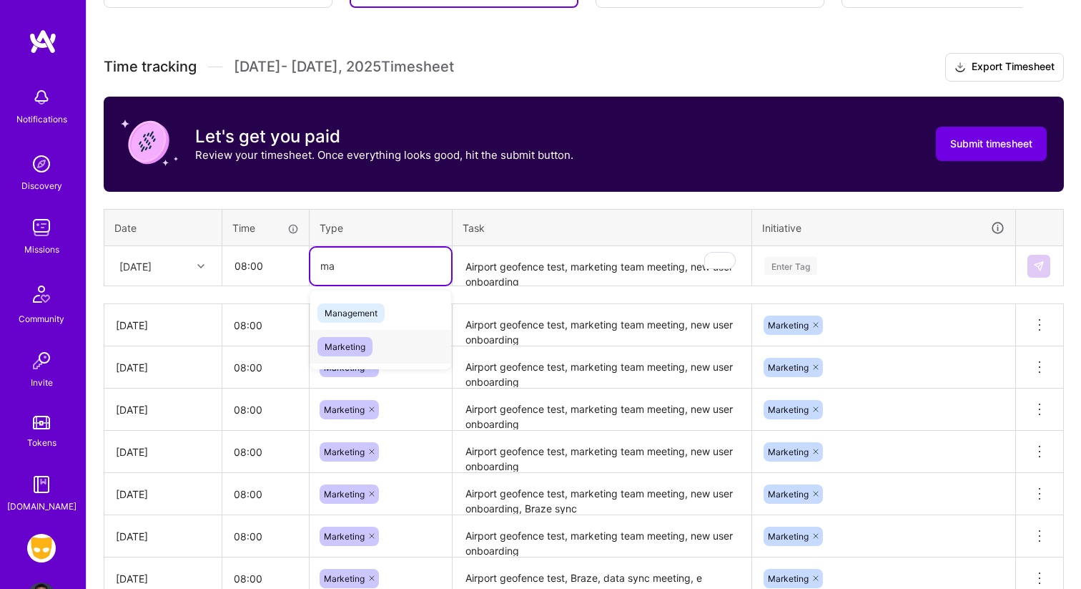
click at [363, 337] on span "Marketing" at bounding box center [344, 346] width 55 height 19
click at [509, 271] on textarea "Airport geofence test, marketing team meeting, new user onboarding" at bounding box center [602, 266] width 296 height 38
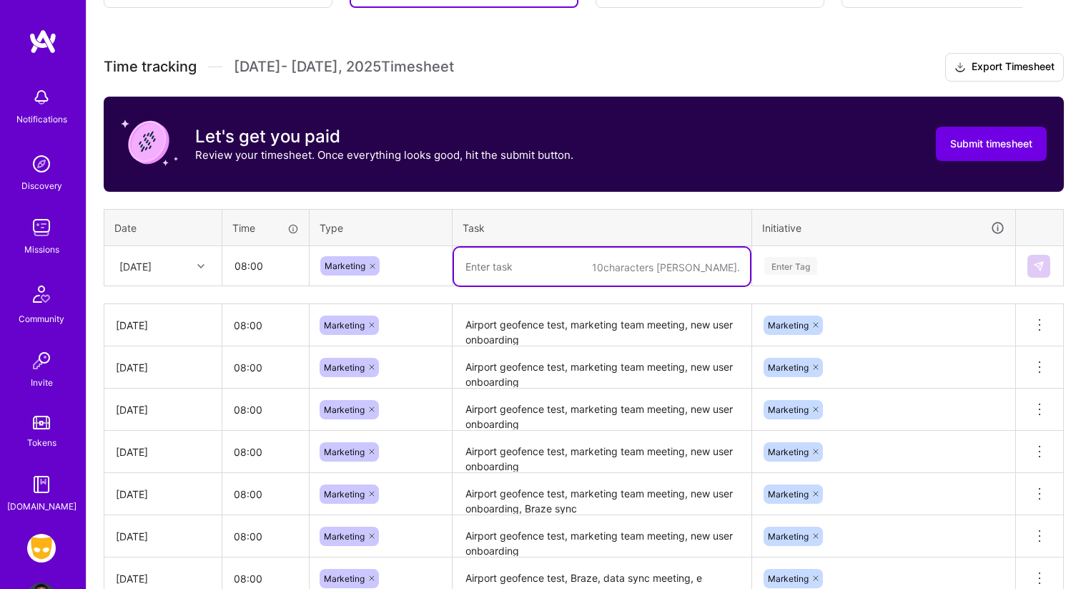
paste textarea "Airport geofence test, marketing team meeting, new user onboarding"
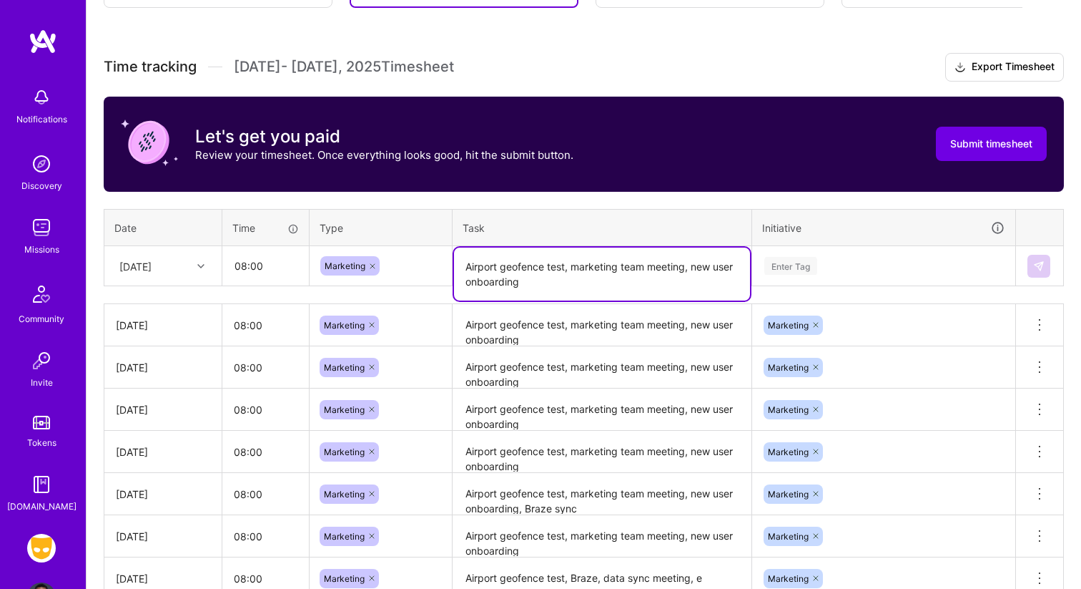
type textarea "Airport geofence test, marketing team meeting, new user onboarding"
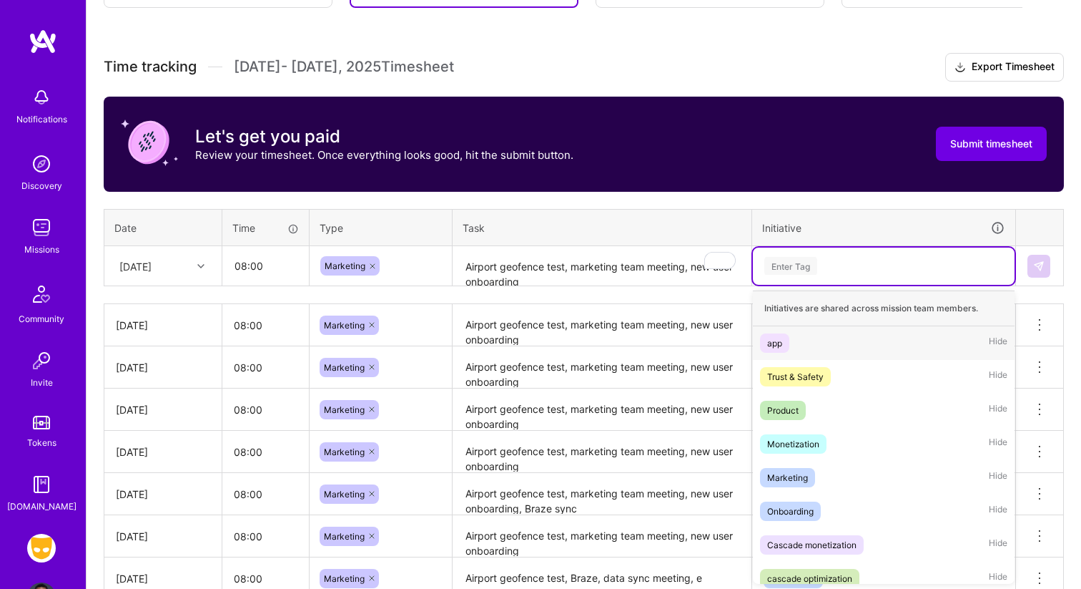
click at [782, 252] on div "Enter Tag" at bounding box center [884, 265] width 262 height 37
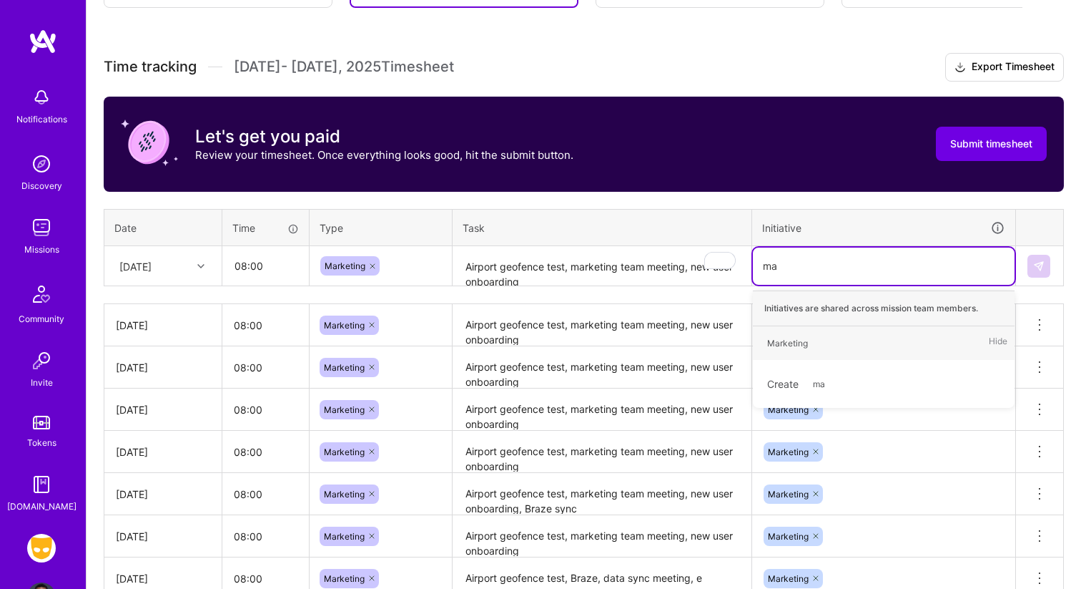
type input "mar"
click at [814, 348] on span "Marketing" at bounding box center [787, 342] width 55 height 19
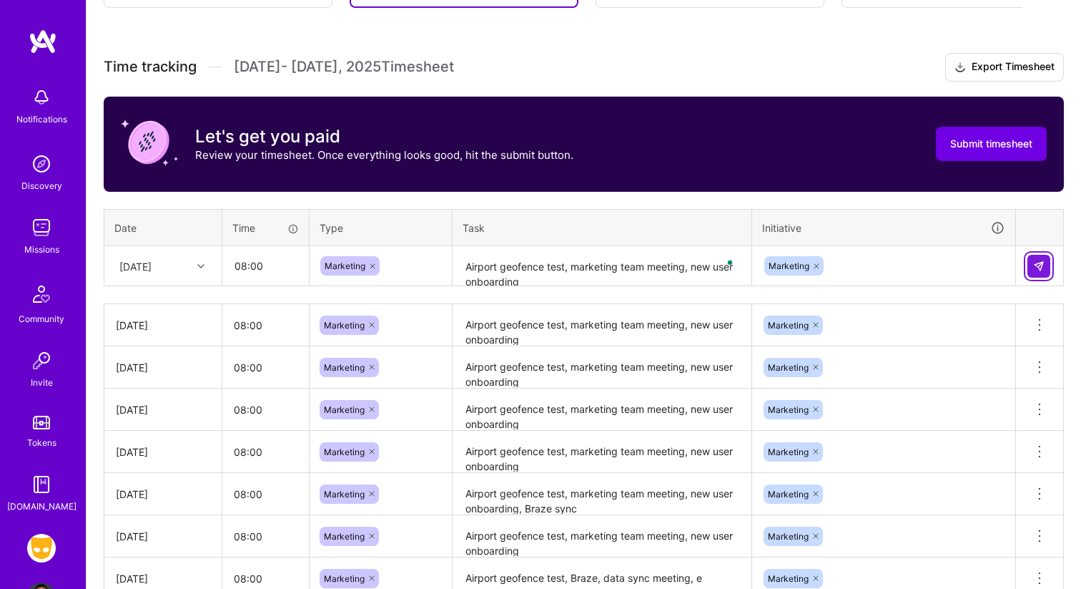
click at [1043, 264] on img at bounding box center [1038, 265] width 11 height 11
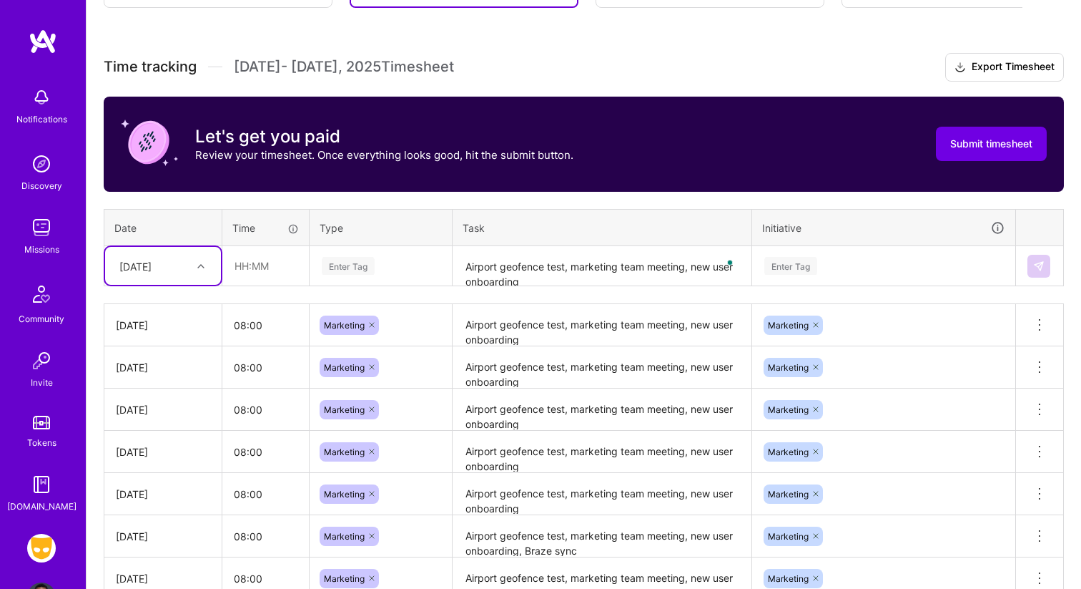
click at [215, 270] on div "[DATE]" at bounding box center [163, 266] width 116 height 38
click at [167, 420] on div "[DATE]" at bounding box center [163, 416] width 116 height 26
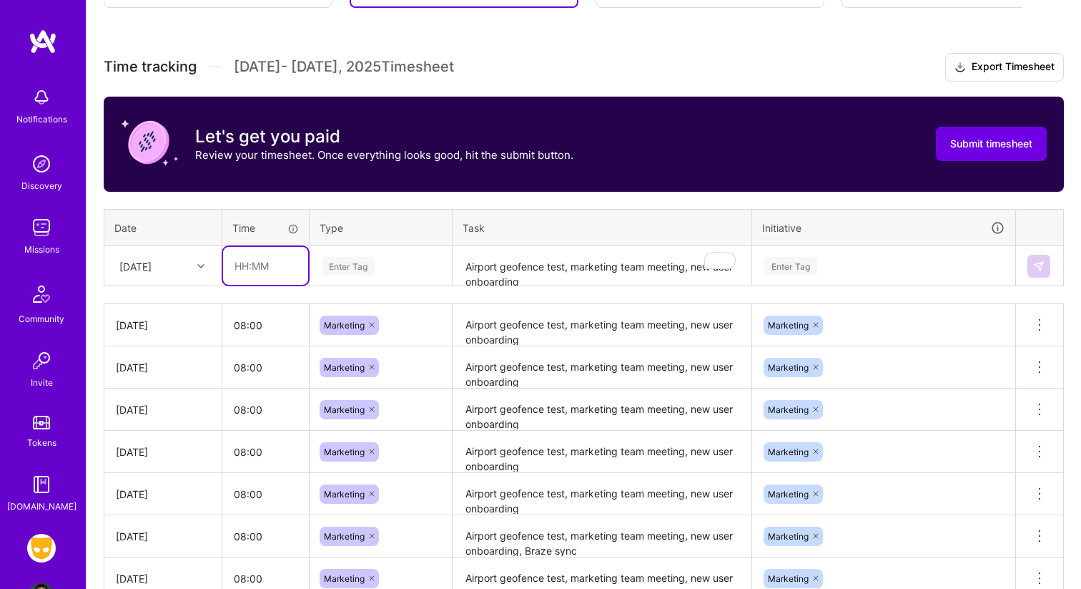
click at [282, 259] on input "text" at bounding box center [265, 266] width 85 height 38
type input "08:00"
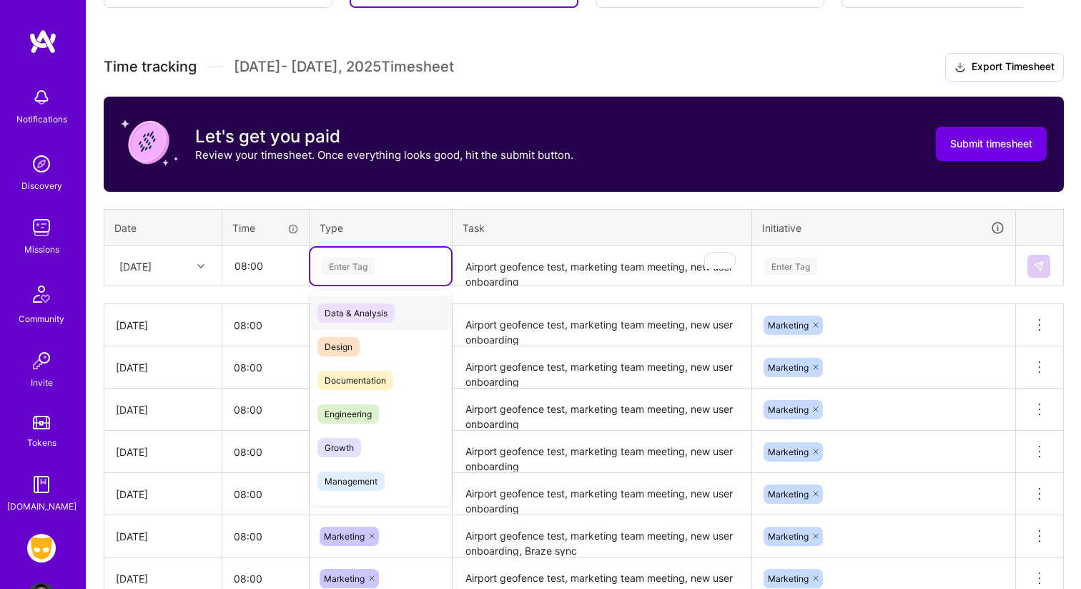
click at [360, 259] on div "Enter Tag" at bounding box center [348, 266] width 53 height 22
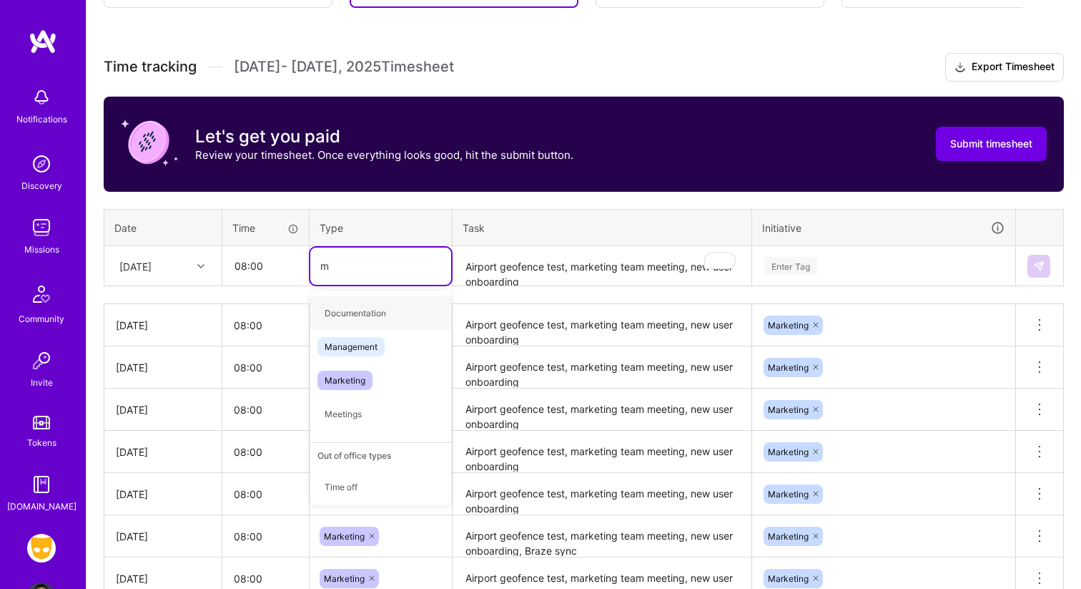
type input "ma"
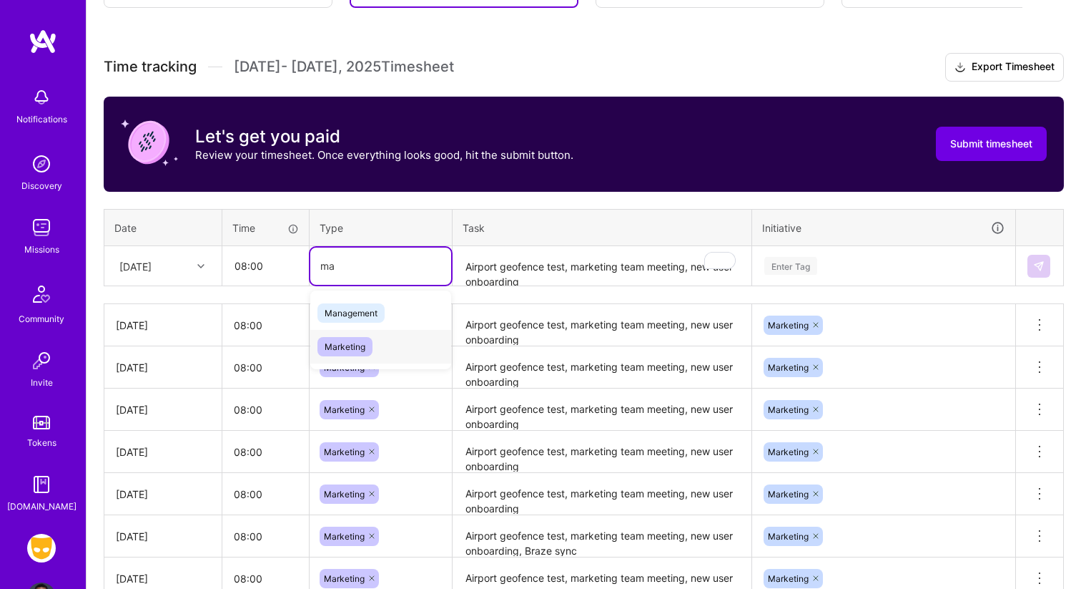
click at [364, 337] on span "Marketing" at bounding box center [344, 346] width 55 height 19
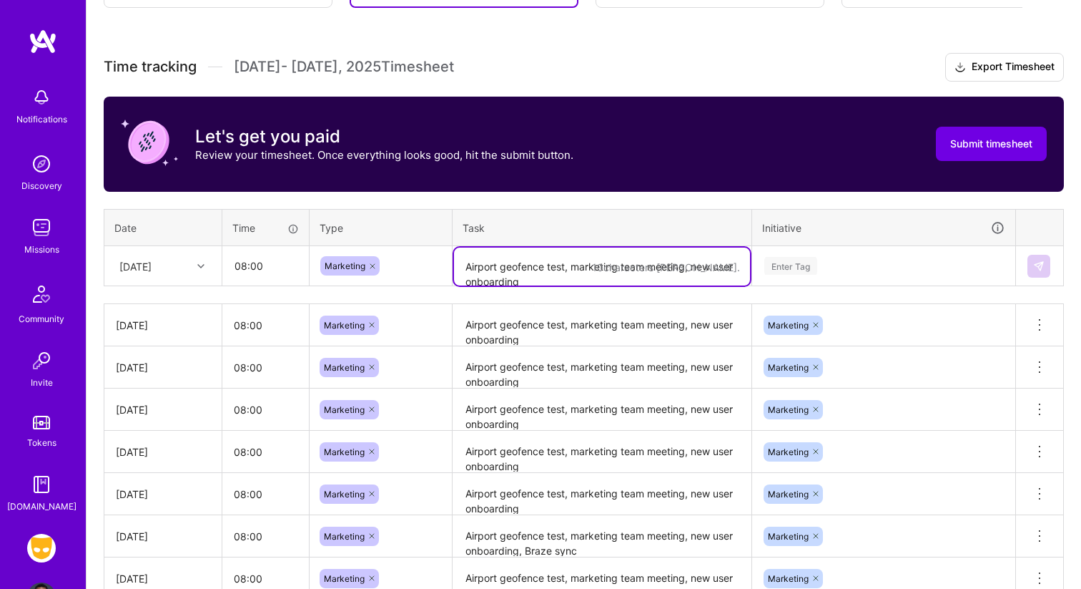
click at [504, 272] on textarea "Airport geofence test, marketing team meeting, new user onboarding" at bounding box center [602, 266] width 296 height 38
paste textarea "Airport geofence test, marketing team meeting, new user onboarding"
type textarea "Airport geofence test, marketing team meeting, new user onboarding"
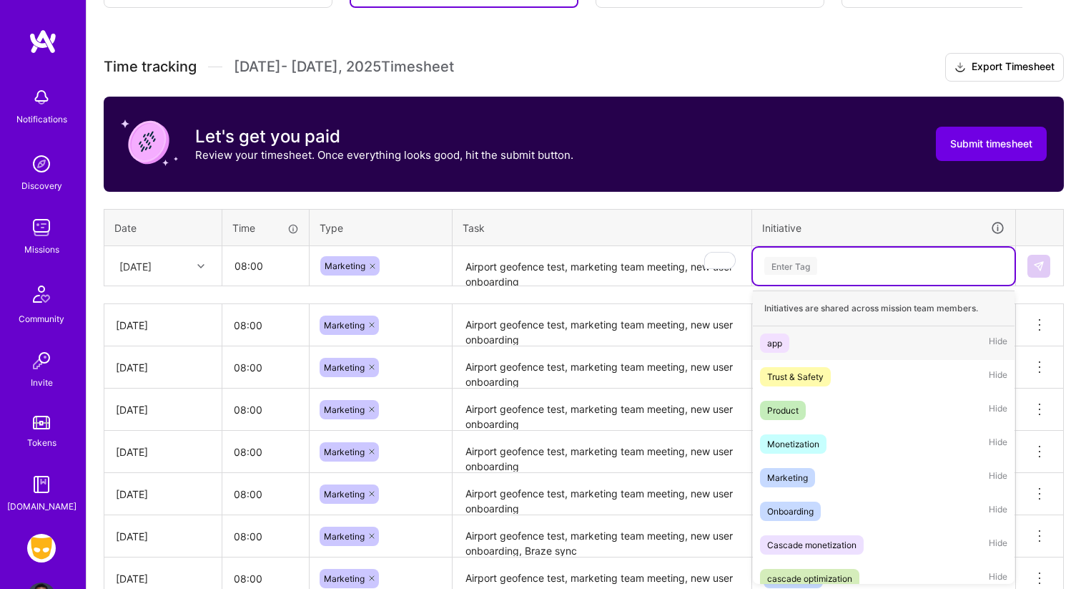
click at [808, 263] on div "Enter Tag" at bounding box center [790, 266] width 53 height 22
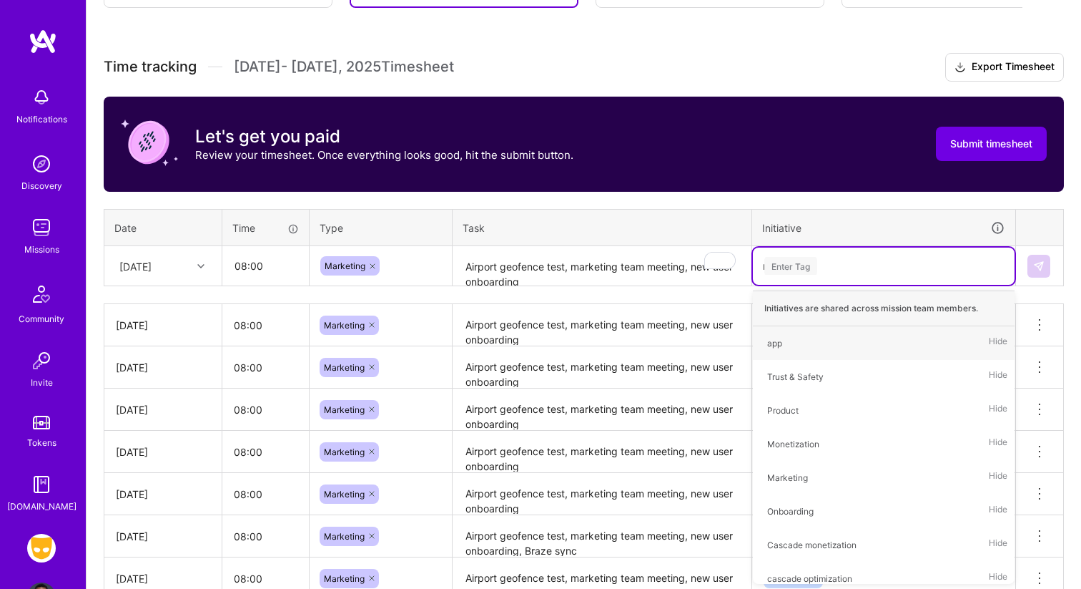
type input "mar"
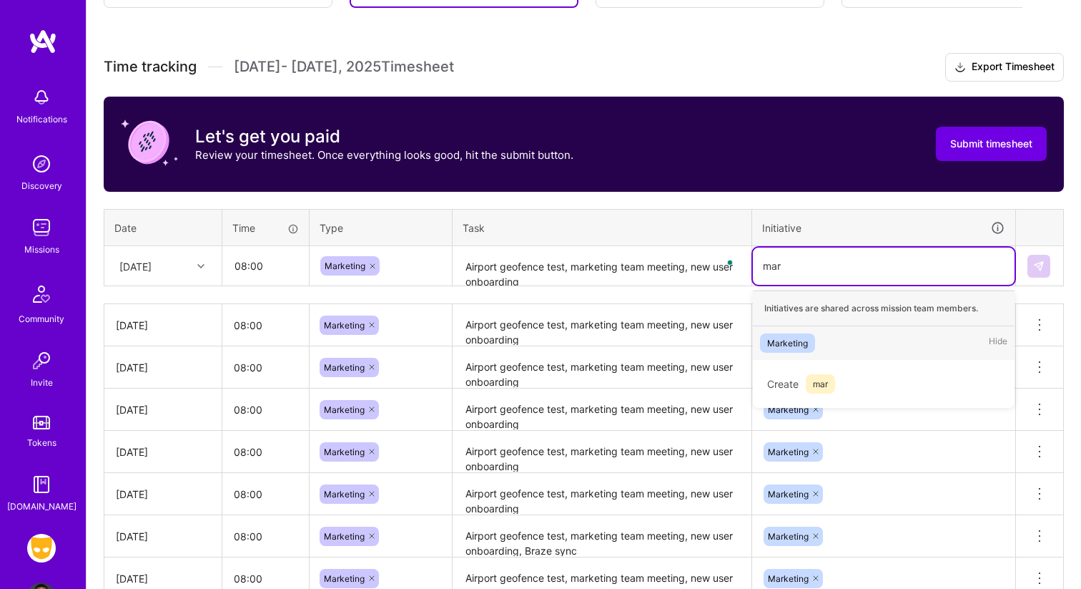
click at [813, 352] on div "Marketing Hide" at bounding box center [884, 343] width 262 height 34
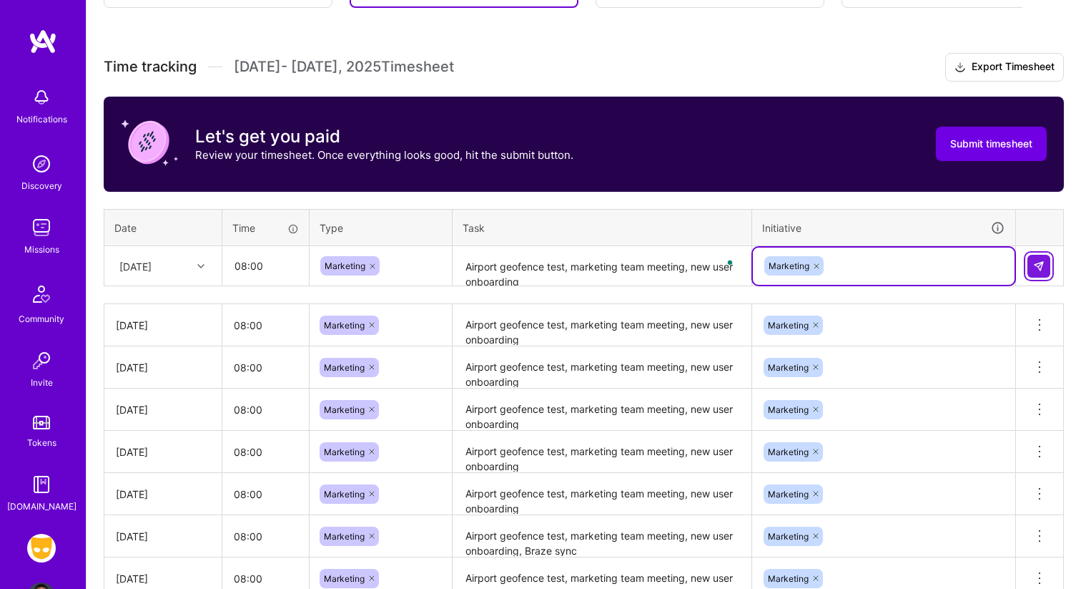
click at [1044, 268] on img at bounding box center [1038, 265] width 11 height 11
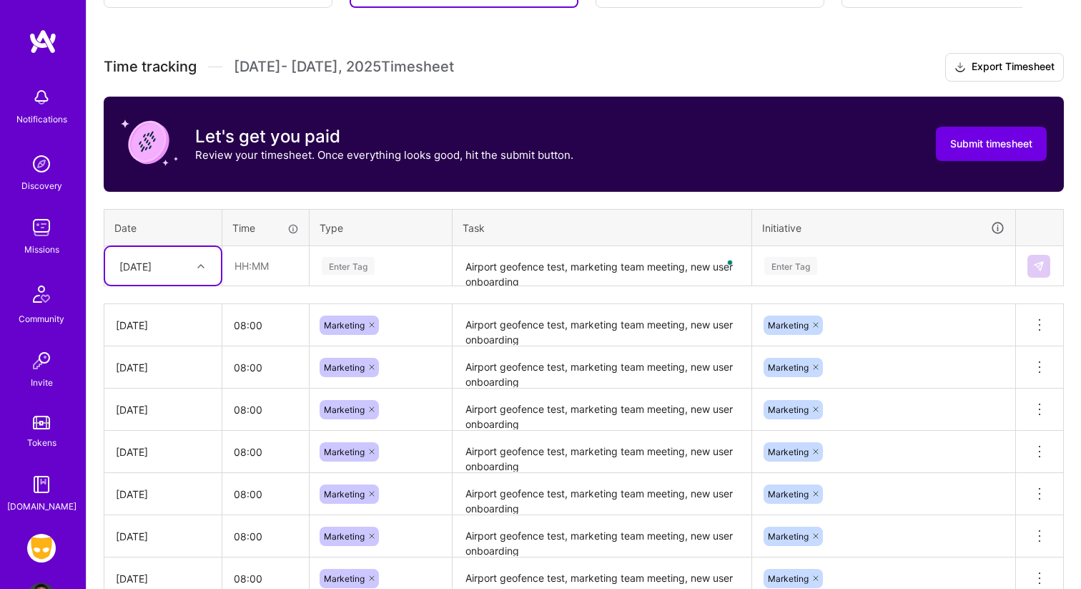
click at [153, 254] on div "[DATE]" at bounding box center [151, 266] width 79 height 24
click at [165, 435] on div "[DATE]" at bounding box center [163, 436] width 116 height 26
click at [297, 277] on input "text" at bounding box center [265, 266] width 85 height 38
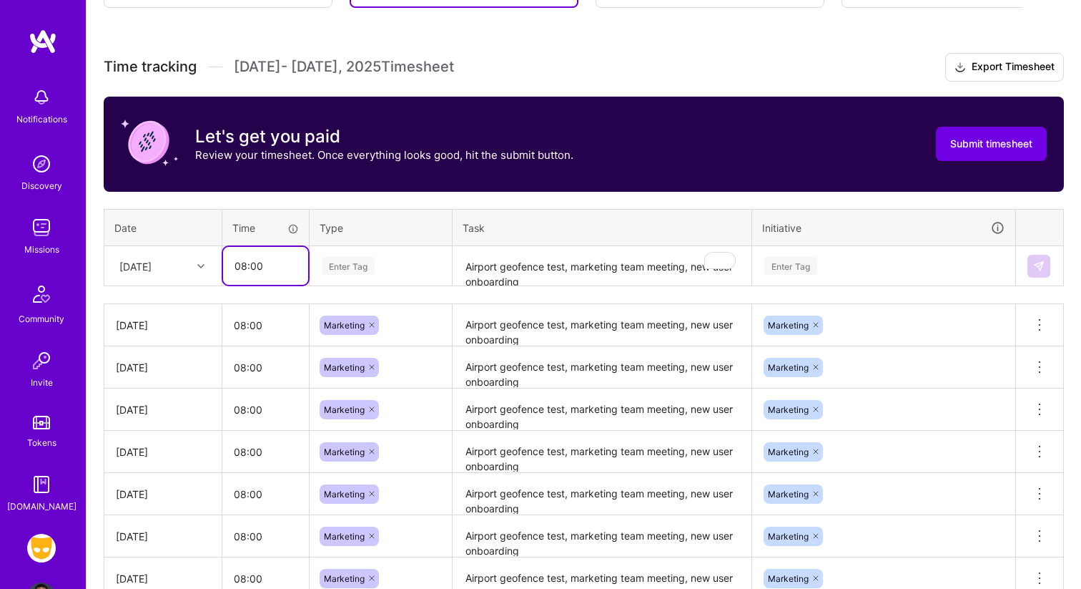
type input "08:00"
click at [380, 270] on div "Enter Tag" at bounding box center [380, 266] width 121 height 18
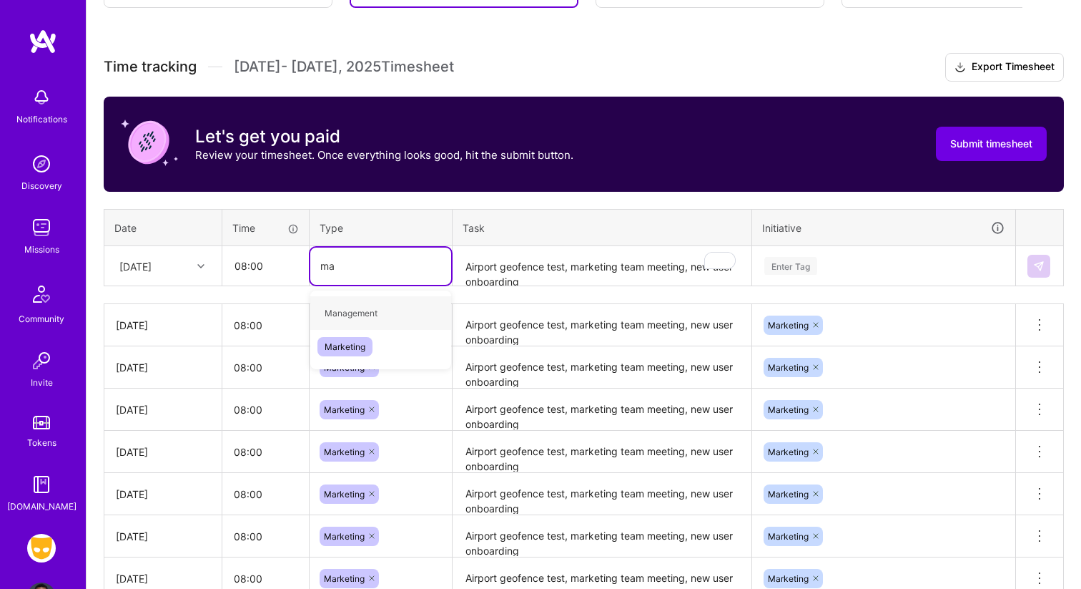
type input "mar"
click at [409, 302] on div "Marketing" at bounding box center [380, 313] width 141 height 34
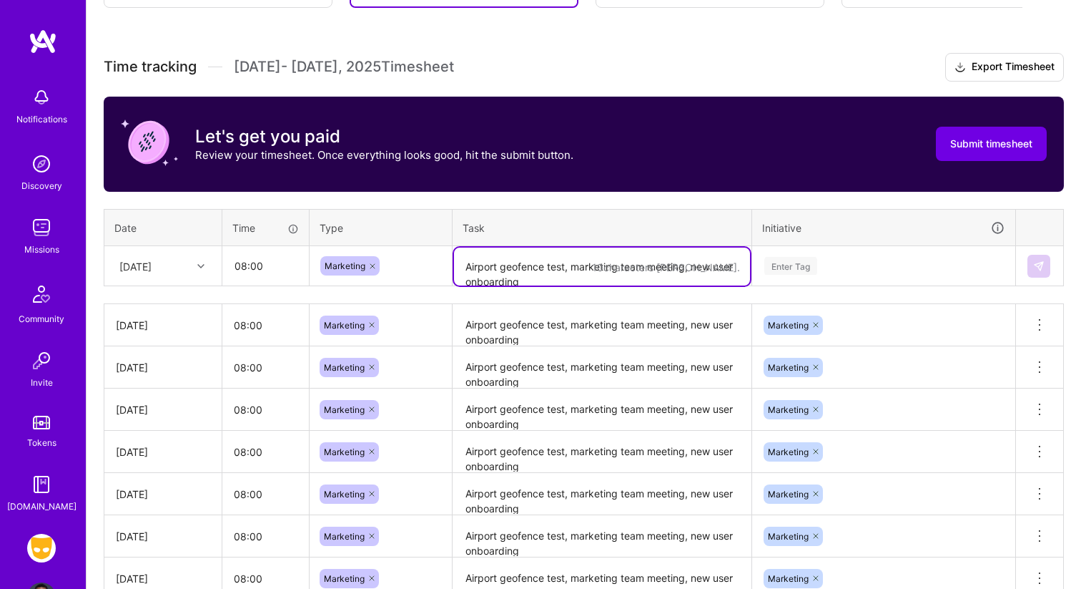
click at [488, 271] on textarea "Airport geofence test, marketing team meeting, new user onboarding" at bounding box center [602, 266] width 296 height 38
paste textarea "Airport geofence test, marketing team meeting, new user onboarding"
type textarea "Airport geofence test, marketing team meeting, new user onboarding"
click at [787, 257] on div "Enter Tag" at bounding box center [790, 266] width 53 height 22
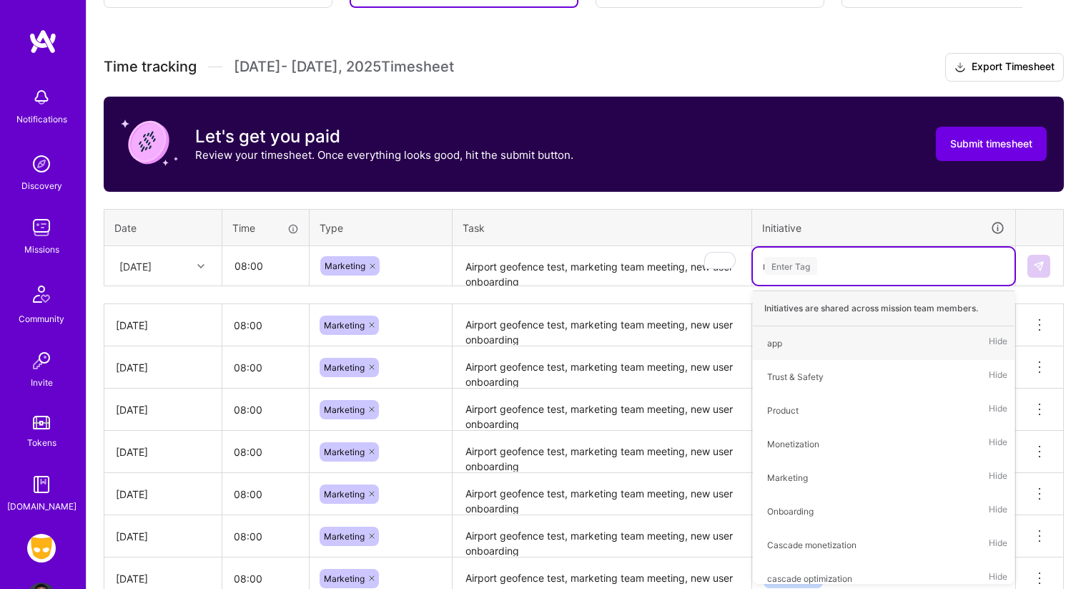
type input "ma"
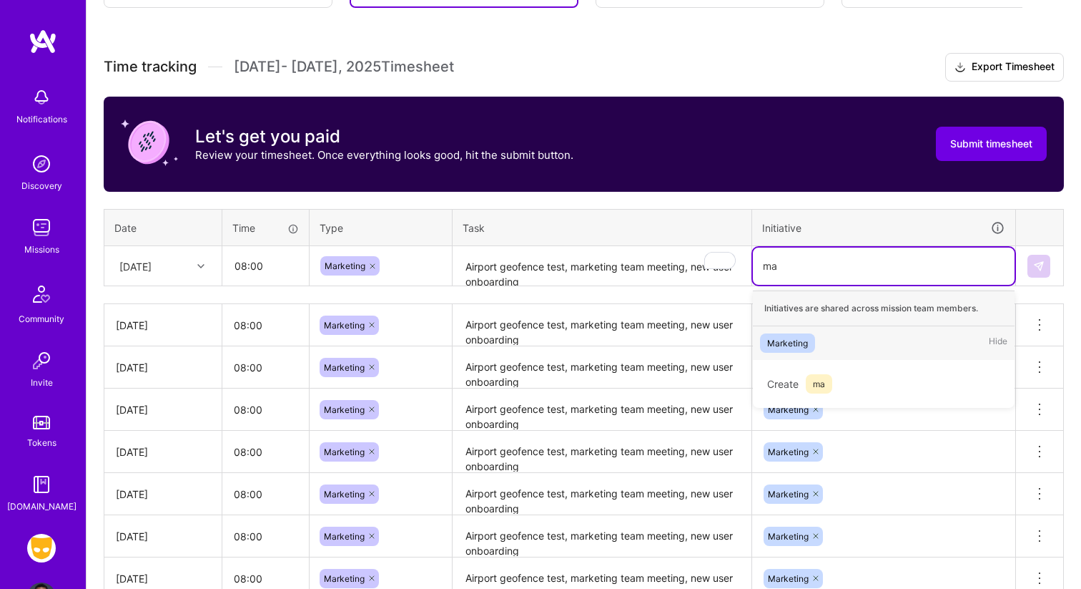
click at [811, 345] on span "Marketing" at bounding box center [787, 342] width 55 height 19
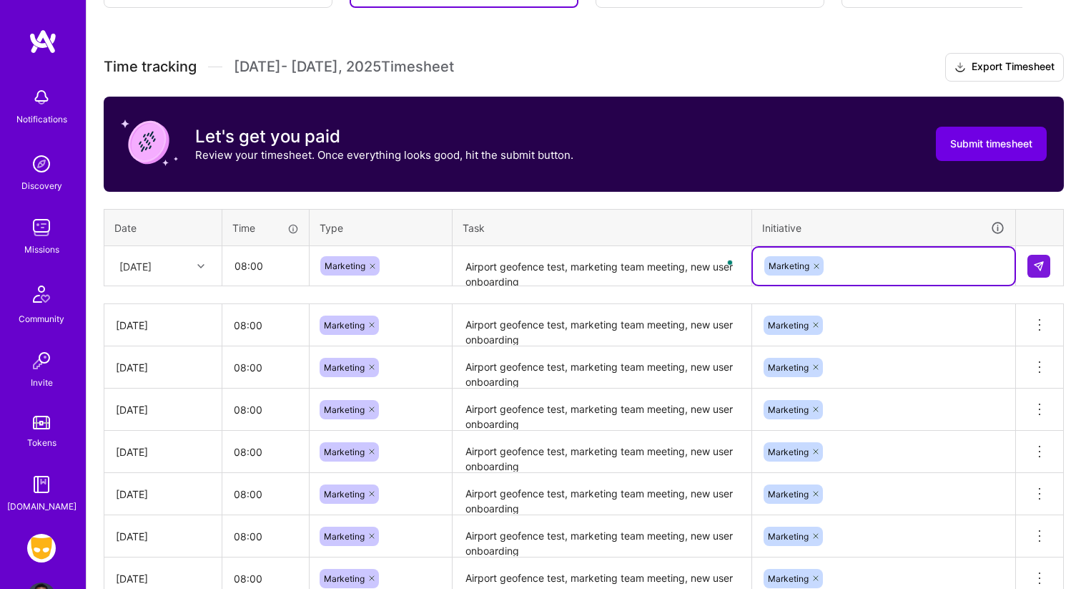
click at [1024, 258] on td at bounding box center [1040, 266] width 48 height 40
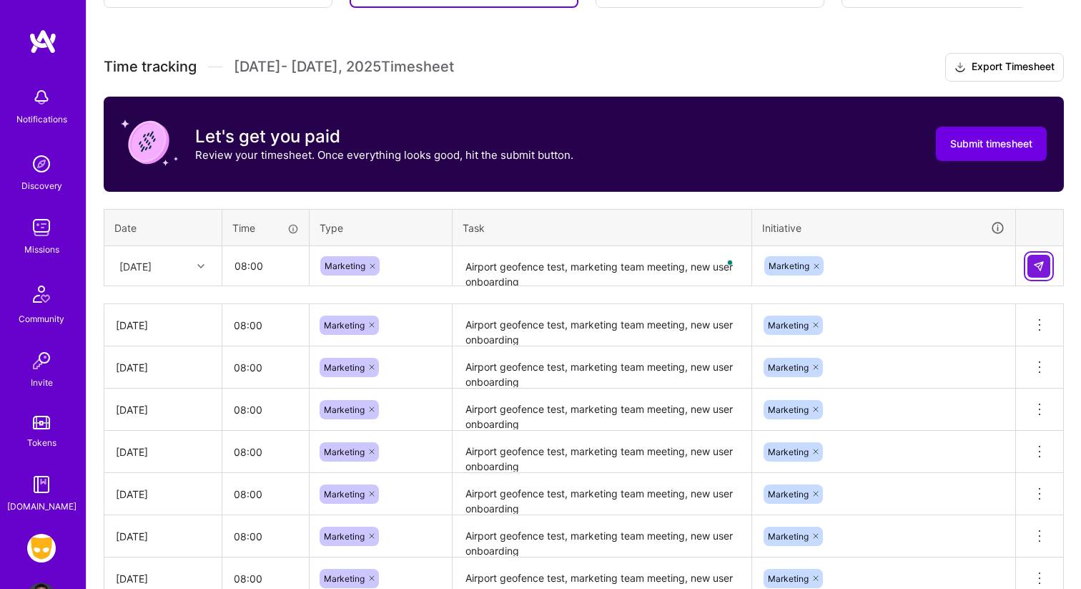
click at [1040, 263] on img at bounding box center [1038, 265] width 11 height 11
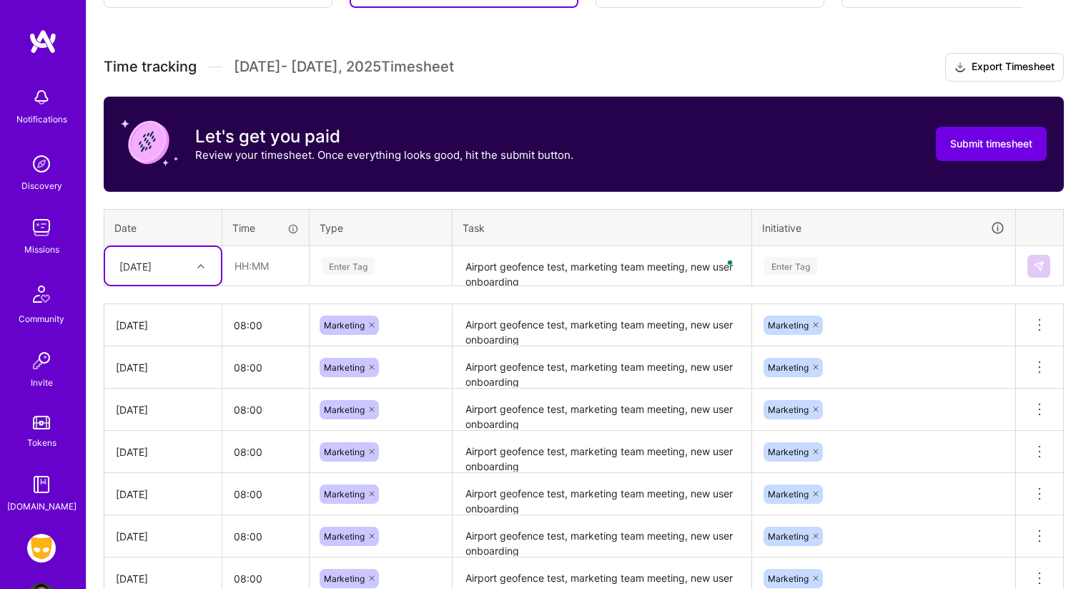
click at [199, 266] on icon at bounding box center [200, 265] width 7 height 7
click at [105, 361] on div "[DATE]" at bounding box center [163, 359] width 116 height 26
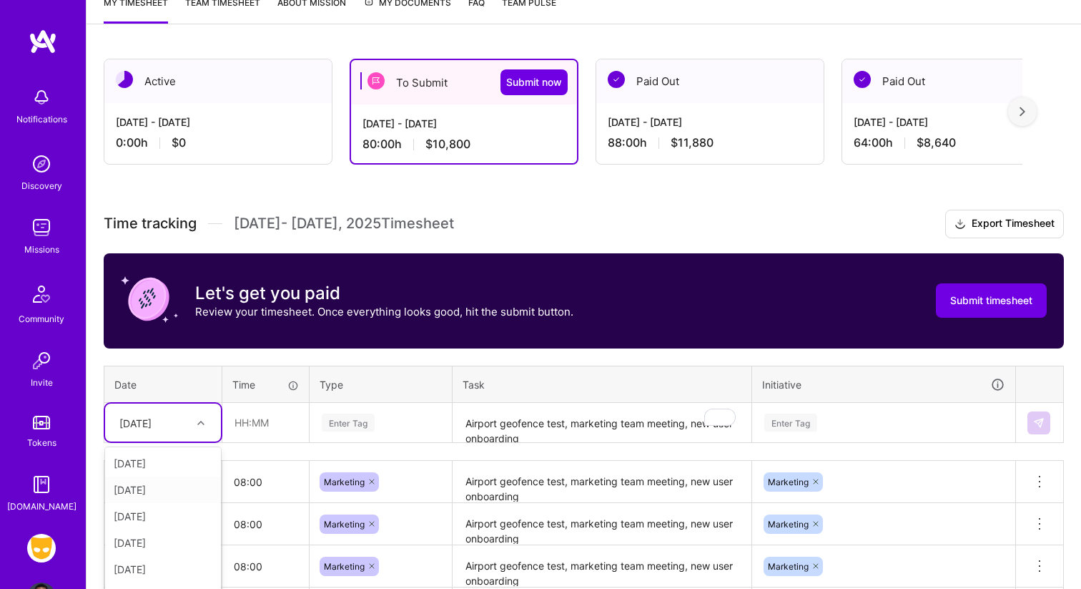
scroll to position [282, 0]
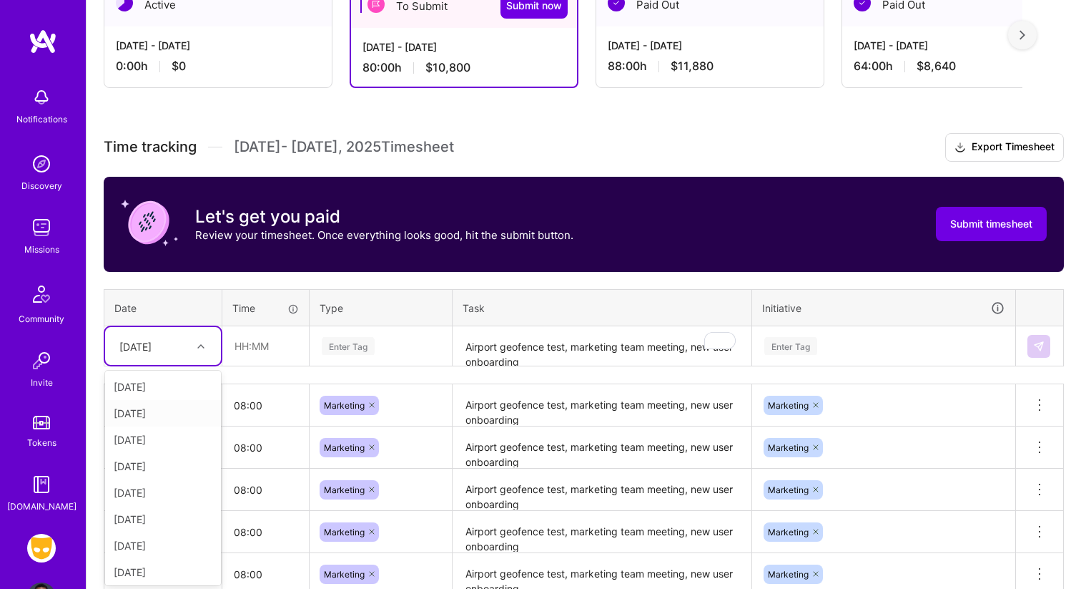
click at [194, 365] on div "option Mon, Aug 18, selected. option Sun, Aug 17 focused, 2 of 16. 15 results a…" at bounding box center [163, 346] width 116 height 38
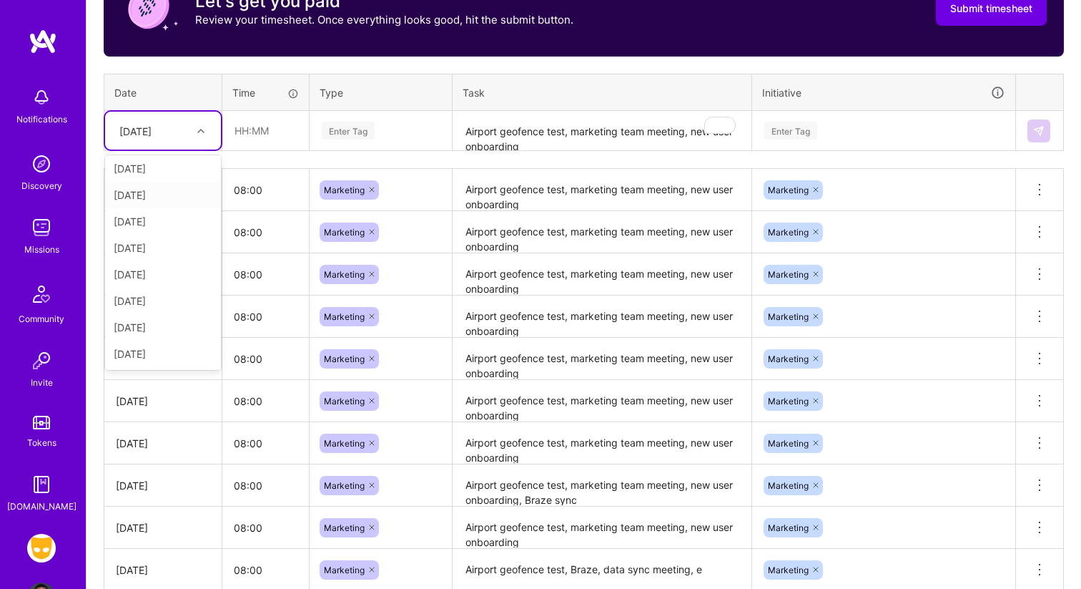
scroll to position [606, 0]
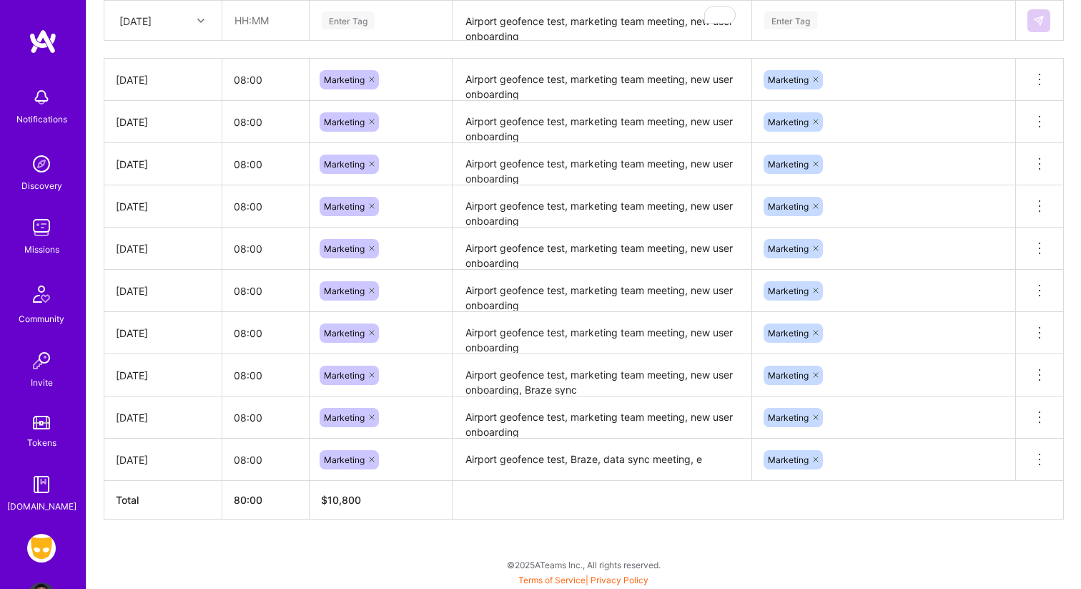
click at [197, 402] on td "[DATE]" at bounding box center [163, 417] width 118 height 42
